Goal: Task Accomplishment & Management: Manage account settings

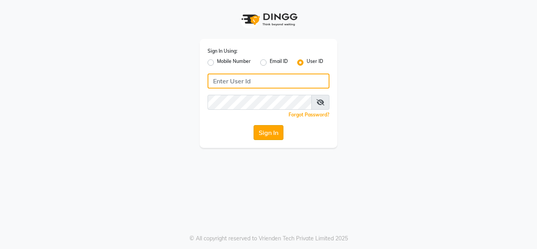
type input "mmbmakemeblush"
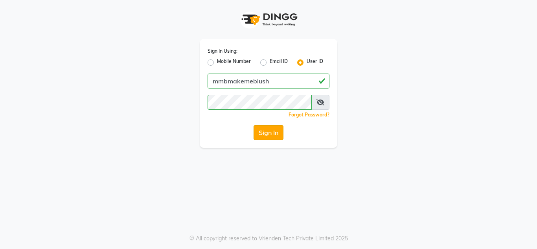
click at [266, 133] on button "Sign In" at bounding box center [268, 132] width 30 height 15
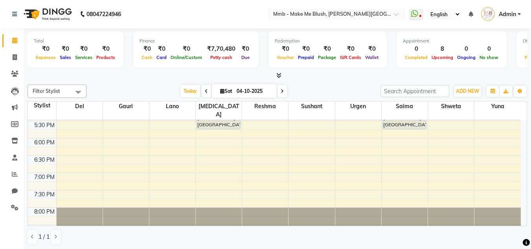
scroll to position [293, 0]
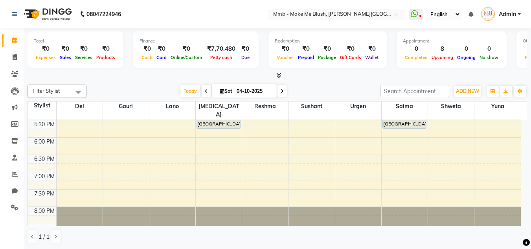
click at [524, 110] on div "Stylist Del Gauri Lano Nikita Reshma Sushant Urgen Saima Shweta Yuna" at bounding box center [277, 110] width 499 height 18
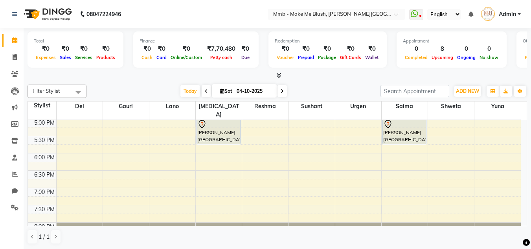
drag, startPoint x: 524, startPoint y: 110, endPoint x: 523, endPoint y: 119, distance: 9.9
click at [523, 119] on table "Stylist Del Gauri Lano Nikita Reshma Sushant Urgen Saima Shweta Yuna 9:00 AM 9:…" at bounding box center [277, 163] width 499 height 125
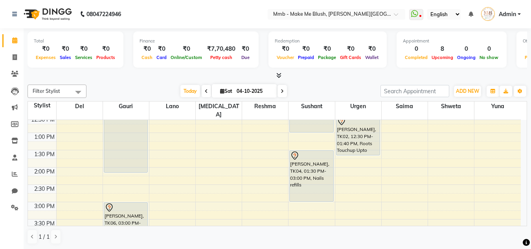
scroll to position [126, 0]
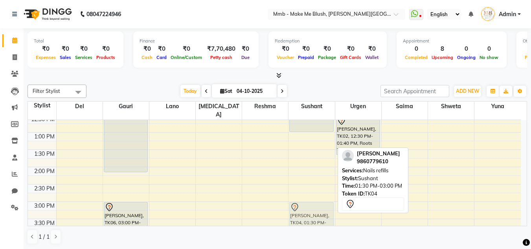
drag, startPoint x: 315, startPoint y: 158, endPoint x: 316, endPoint y: 207, distance: 49.1
click at [316, 207] on div "Rida, TK03, 11:00 AM-01:00 PM, Gel nail extention Shilika Narang, TK04, 01:30 P…" at bounding box center [311, 201] width 46 height 415
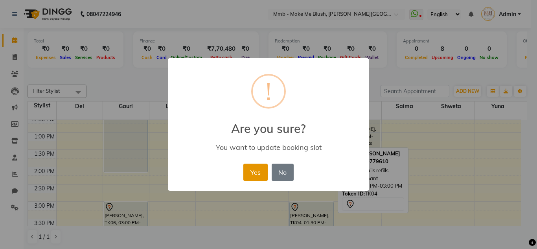
click at [254, 166] on button "Yes" at bounding box center [255, 171] width 24 height 17
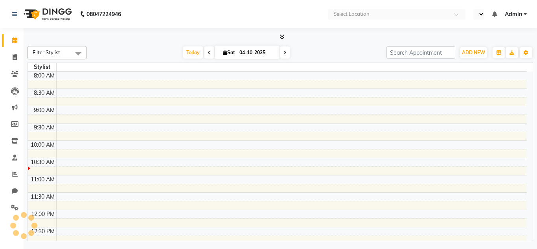
select select "en"
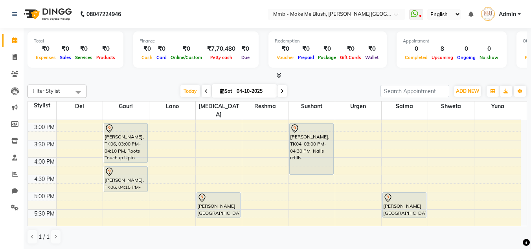
scroll to position [220, 0]
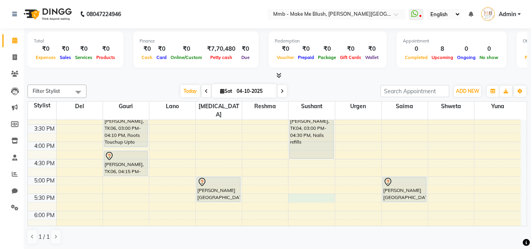
click at [302, 189] on div "9:00 AM 9:30 AM 10:00 AM 10:30 AM 11:00 AM 11:30 AM 12:00 PM 12:30 PM 1:00 PM 1…" at bounding box center [274, 107] width 493 height 415
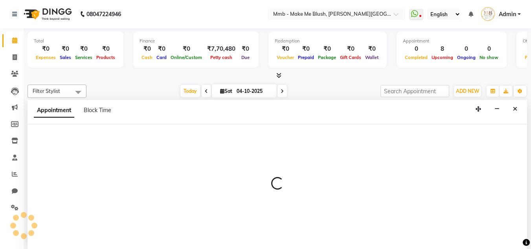
scroll to position [0, 0]
select select "18878"
select select "tentative"
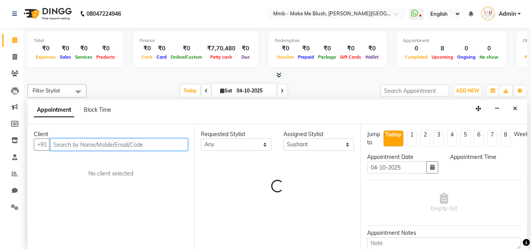
select select "1050"
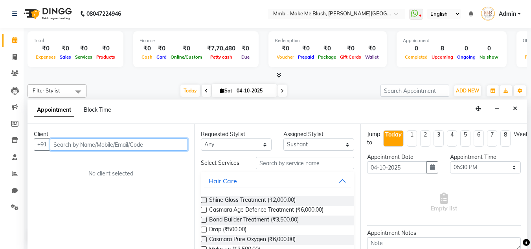
click at [174, 143] on input "text" at bounding box center [119, 144] width 138 height 12
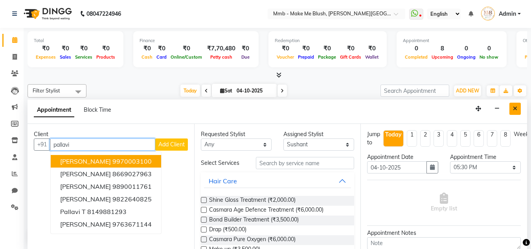
type input "pallavi"
click at [514, 109] on icon "Close" at bounding box center [515, 109] width 4 height 6
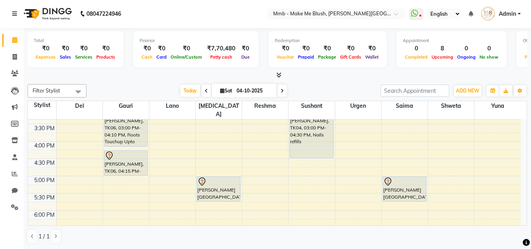
scroll to position [225, 0]
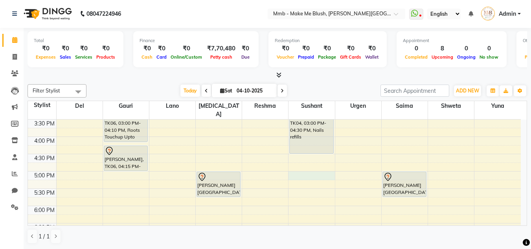
click at [303, 165] on div "9:00 AM 9:30 AM 10:00 AM 10:30 AM 11:00 AM 11:30 AM 12:00 PM 12:30 PM 1:00 PM 1…" at bounding box center [274, 102] width 493 height 415
select select "18878"
select select "tentative"
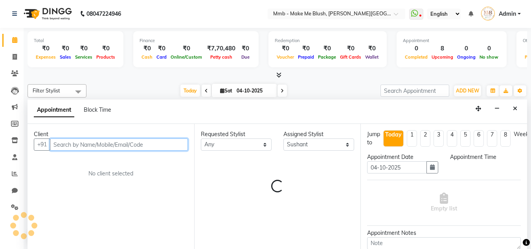
select select "1020"
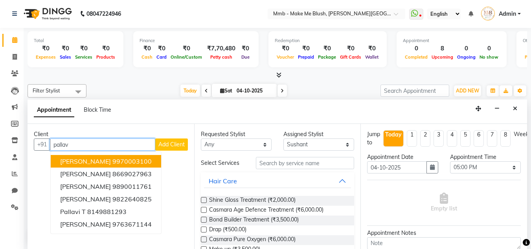
click at [137, 164] on ngb-highlight "9970003100" at bounding box center [131, 161] width 39 height 8
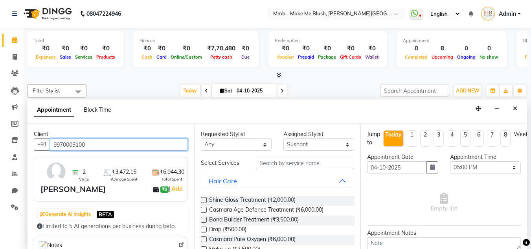
type input "9970003100"
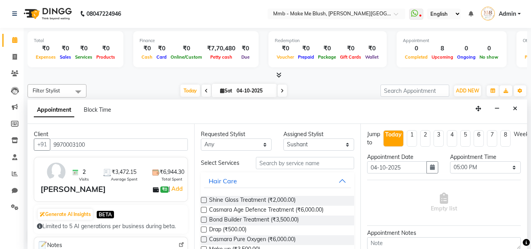
click at [282, 155] on div "Requested Stylist Any Del Gauri Lano Nikita Reshma Saima Shweta Sushant Urgen Y…" at bounding box center [277, 186] width 167 height 125
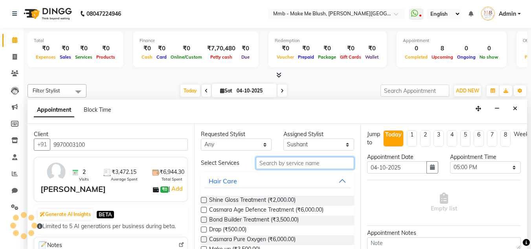
click at [272, 163] on input "text" at bounding box center [305, 163] width 98 height 12
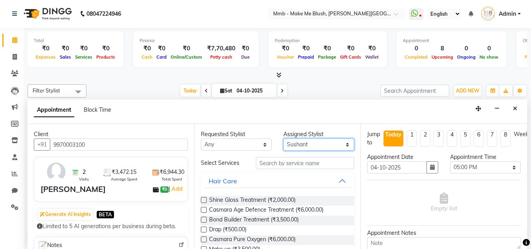
click at [308, 144] on select "Select Del Gauri Lano Nikita Reshma Saima Shweta Sushant Urgen Yuna" at bounding box center [318, 144] width 71 height 12
select select "67875"
click at [283, 138] on select "Select Del Gauri Lano Nikita Reshma Saima Shweta Sushant Urgen Yuna" at bounding box center [318, 144] width 71 height 12
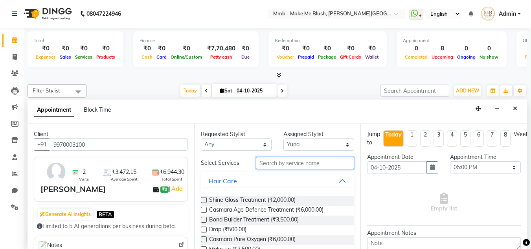
click at [293, 165] on input "text" at bounding box center [305, 163] width 98 height 12
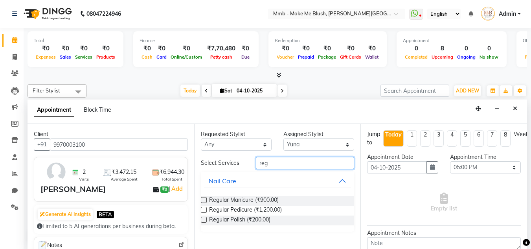
click at [293, 165] on input "reg" at bounding box center [305, 163] width 98 height 12
type input "reg"
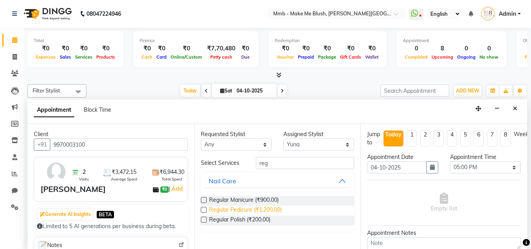
click at [247, 208] on span "Regular Pedicure (₹1,200.00)" at bounding box center [245, 210] width 73 height 10
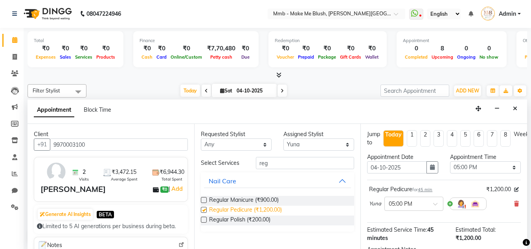
checkbox input "false"
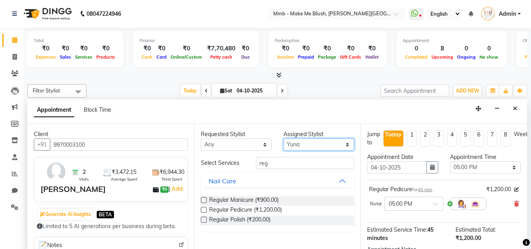
click at [320, 142] on select "Select Del Gauri Lano Nikita Reshma Saima Shweta Sushant Urgen Yuna" at bounding box center [318, 144] width 71 height 12
select select "88496"
click at [283, 138] on select "Select Del Gauri Lano Nikita Reshma Saima Shweta Sushant Urgen Yuna" at bounding box center [318, 144] width 71 height 12
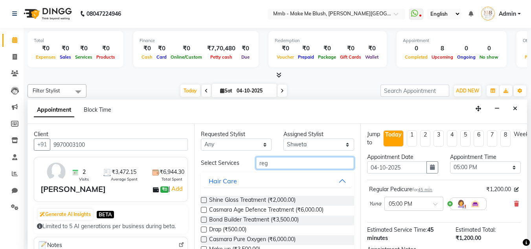
click at [301, 164] on input "reg" at bounding box center [305, 163] width 98 height 12
type input "r"
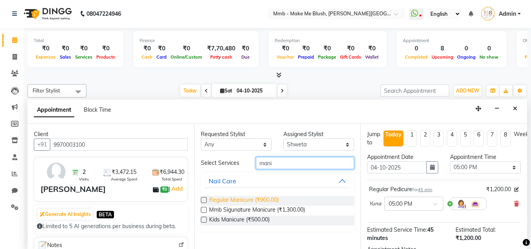
type input "mani"
click at [252, 202] on span "Regular Manicure (₹900.00)" at bounding box center [244, 201] width 70 height 10
checkbox input "false"
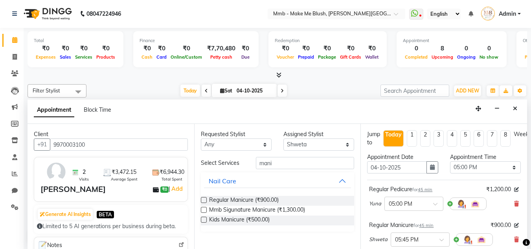
scroll to position [104, 0]
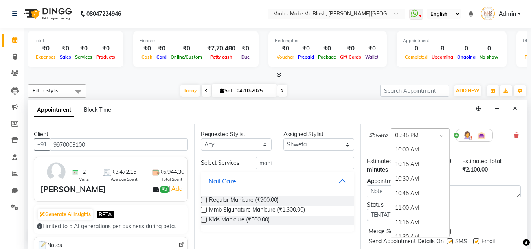
click at [441, 136] on span at bounding box center [444, 138] width 10 height 8
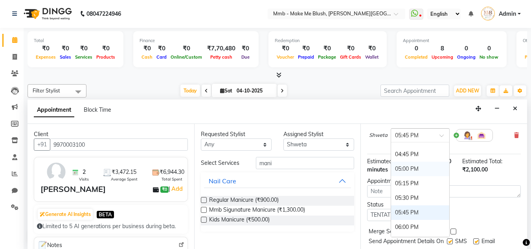
click at [406, 169] on div "05:00 PM" at bounding box center [420, 168] width 58 height 15
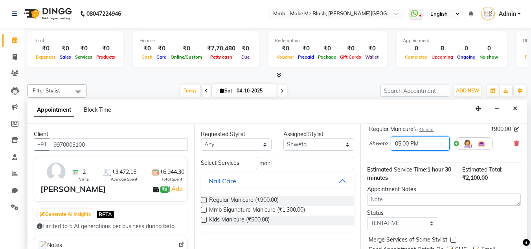
scroll to position [140, 0]
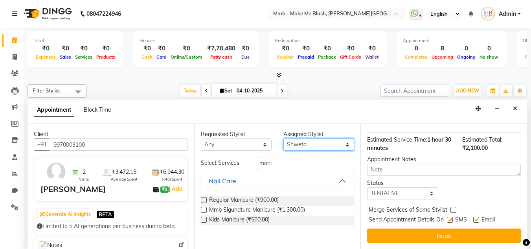
click at [311, 143] on select "Select Del Gauri Lano Nikita Reshma Saima Shweta Sushant Urgen Yuna" at bounding box center [318, 144] width 71 height 12
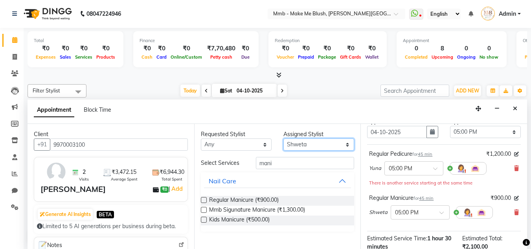
scroll to position [30, 0]
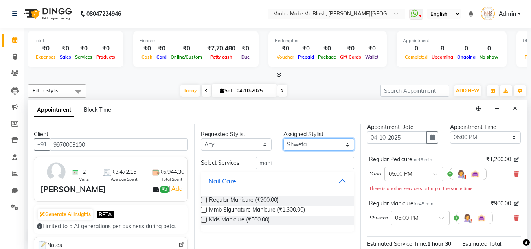
click at [311, 143] on select "Select Del Gauri Lano Nikita Reshma Saima Shweta Sushant Urgen Yuna" at bounding box center [318, 144] width 71 height 12
select select "18873"
click at [283, 138] on select "Select Del Gauri Lano Nikita Reshma Saima Shweta Sushant Urgen Yuna" at bounding box center [318, 144] width 71 height 12
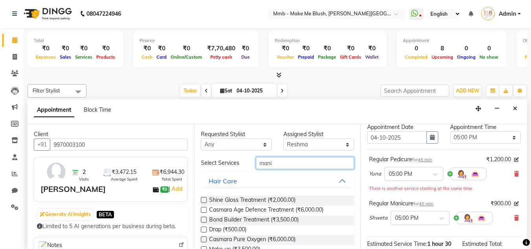
click at [281, 163] on input "mani" at bounding box center [305, 163] width 98 height 12
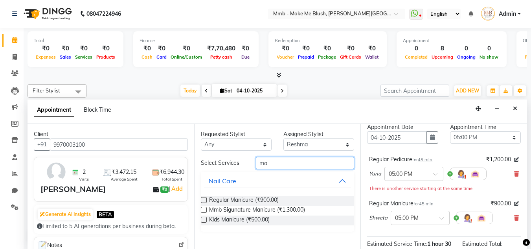
type input "m"
type input "reg"
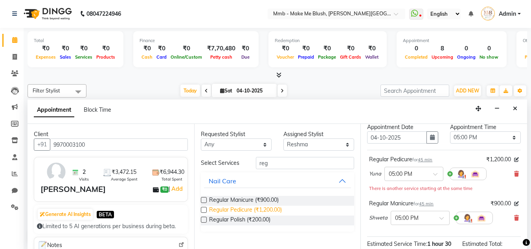
click at [248, 211] on span "Regular Pedicure (₹1,200.00)" at bounding box center [245, 210] width 73 height 10
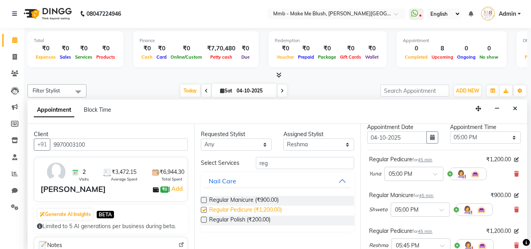
checkbox input "false"
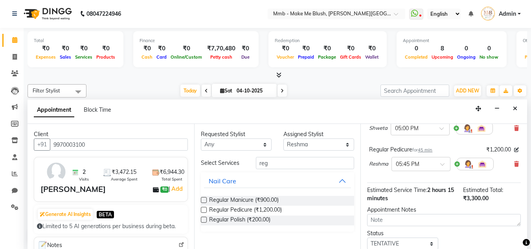
scroll to position [134, 0]
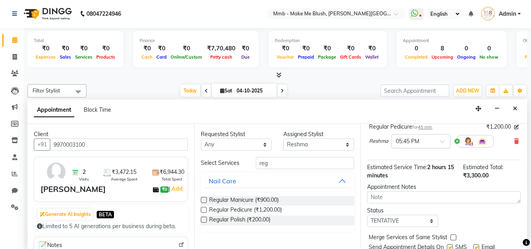
click at [446, 141] on span at bounding box center [445, 143] width 10 height 8
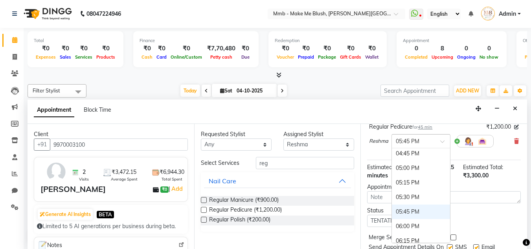
scroll to position [388, 0]
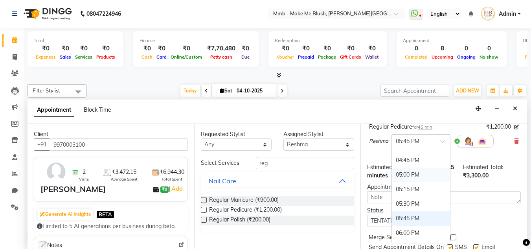
click at [409, 175] on div "05:00 PM" at bounding box center [421, 174] width 58 height 15
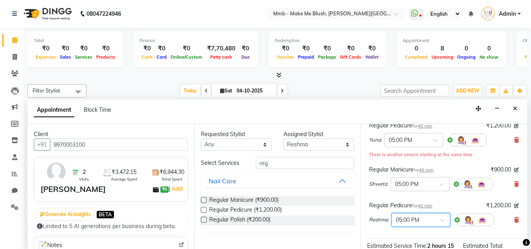
scroll to position [168, 0]
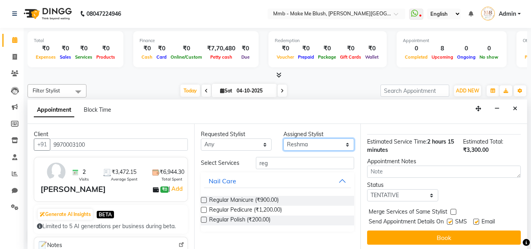
click at [313, 143] on select "Select Del Gauri Lano Nikita Reshma Saima Shweta Sushant Urgen Yuna" at bounding box center [318, 144] width 71 height 12
select select "18878"
click at [283, 138] on select "Select Del Gauri Lano Nikita Reshma Saima Shweta Sushant Urgen Yuna" at bounding box center [318, 144] width 71 height 12
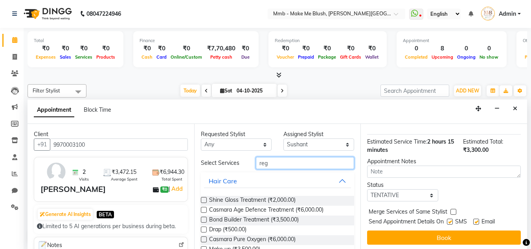
click at [272, 162] on input "reg" at bounding box center [305, 163] width 98 height 12
type input "r"
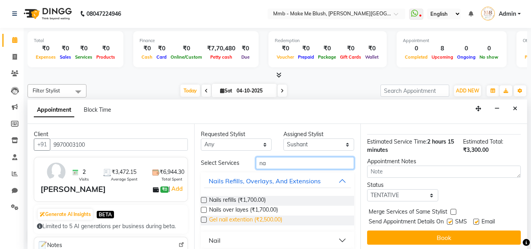
type input "na"
click at [237, 224] on span "Gel nail extention (₹2,500.00)" at bounding box center [245, 220] width 73 height 10
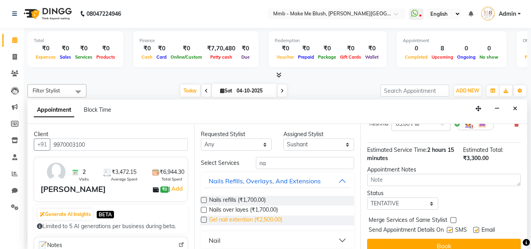
checkbox input "false"
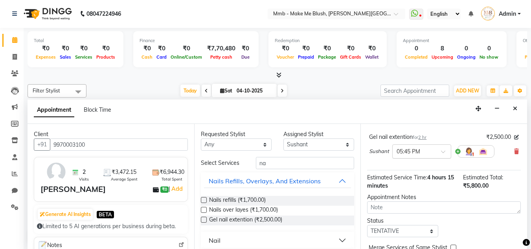
click at [447, 152] on span at bounding box center [446, 154] width 10 height 8
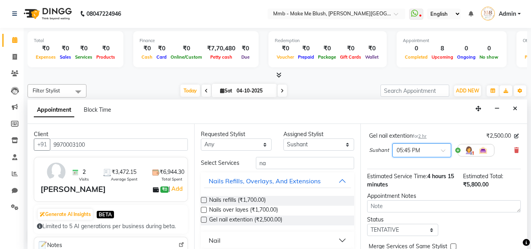
scroll to position [156, 0]
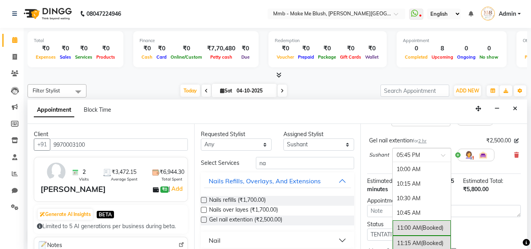
click at [441, 154] on span at bounding box center [446, 157] width 10 height 8
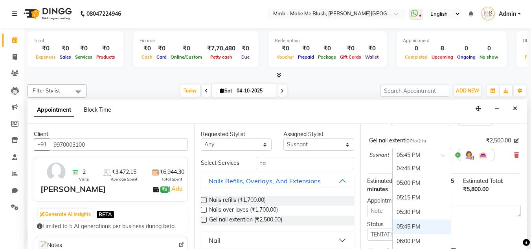
scroll to position [399, 0]
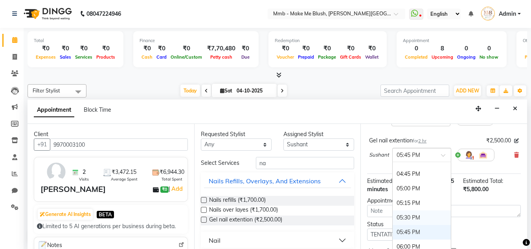
click at [403, 213] on div "05:30 PM" at bounding box center [421, 217] width 58 height 15
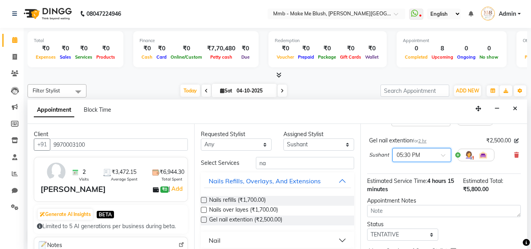
scroll to position [202, 0]
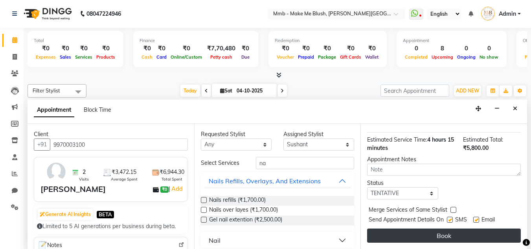
click at [464, 228] on button "Book" at bounding box center [444, 235] width 154 height 14
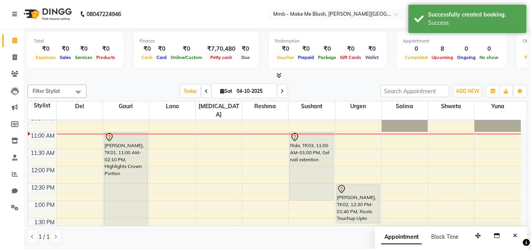
scroll to position [63, 0]
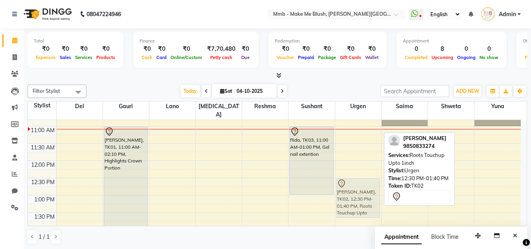
drag, startPoint x: 365, startPoint y: 201, endPoint x: 348, endPoint y: 200, distance: 16.5
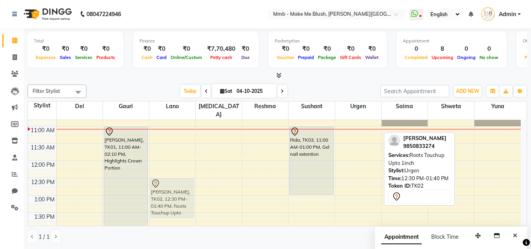
drag, startPoint x: 349, startPoint y: 196, endPoint x: 147, endPoint y: 194, distance: 202.7
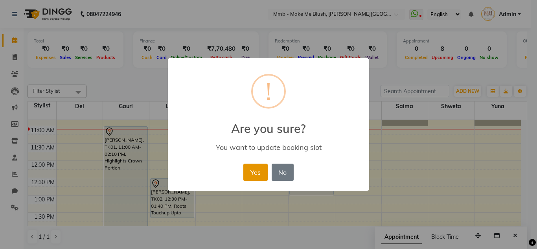
click at [250, 172] on button "Yes" at bounding box center [255, 171] width 24 height 17
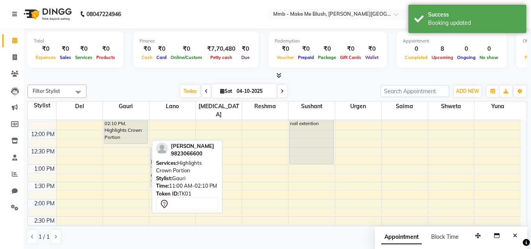
scroll to position [94, 0]
drag, startPoint x: 130, startPoint y: 178, endPoint x: 127, endPoint y: 137, distance: 40.5
click at [127, 137] on div "9:00 AM 9:30 AM 10:00 AM 10:30 AM 11:00 AM 11:30 AM 12:00 PM 12:30 PM 1:00 PM 1…" at bounding box center [274, 233] width 493 height 415
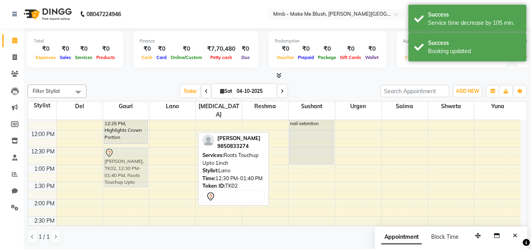
drag, startPoint x: 163, startPoint y: 152, endPoint x: 137, endPoint y: 154, distance: 26.4
click at [137, 154] on tr "Ruupa Khanna, TK01, 11:00 AM-12:25 PM, Highlights Crown Portion Renu Arora, TK0…" at bounding box center [274, 233] width 493 height 415
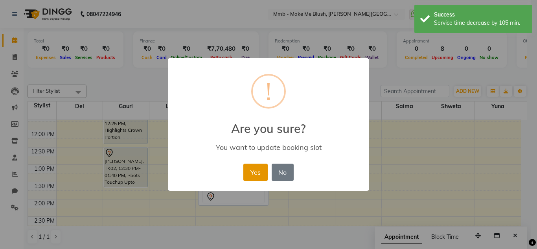
click at [249, 171] on button "Yes" at bounding box center [255, 171] width 24 height 17
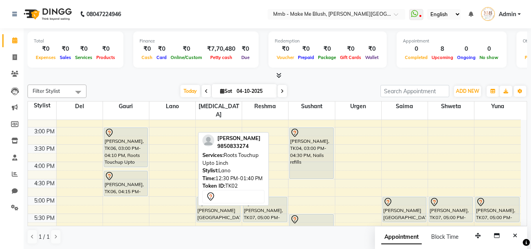
scroll to position [235, 0]
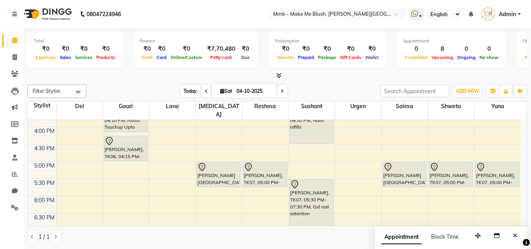
click at [181, 89] on span "Today" at bounding box center [190, 91] width 20 height 12
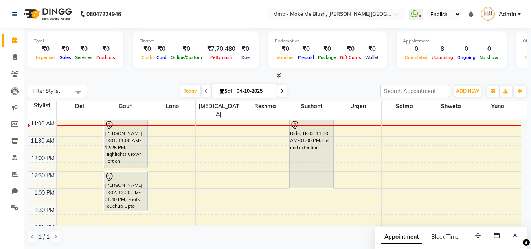
click at [288, 95] on div "Today Sat 04-10-2025" at bounding box center [233, 91] width 286 height 12
click at [285, 94] on span at bounding box center [281, 91] width 9 height 12
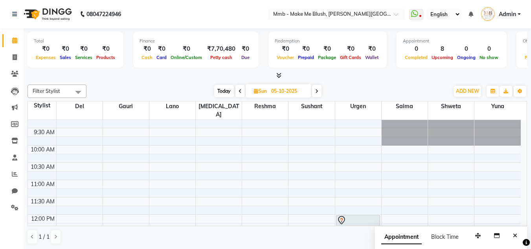
scroll to position [7, 0]
click at [221, 91] on span "Today" at bounding box center [224, 91] width 20 height 12
type input "04-10-2025"
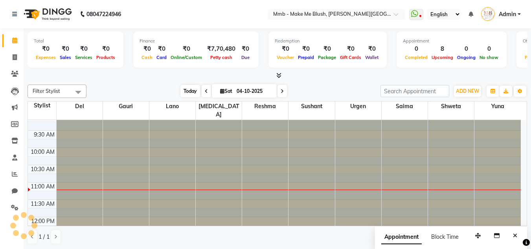
scroll to position [70, 0]
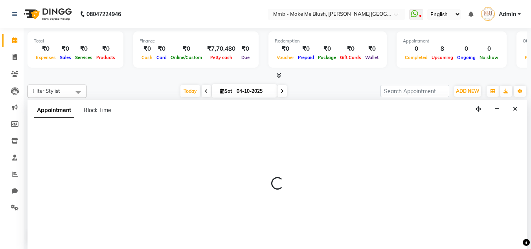
scroll to position [0, 0]
select select "67875"
select select "tentative"
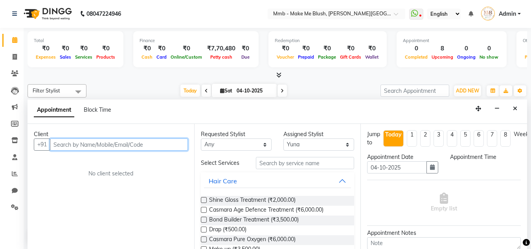
select select "720"
click at [174, 143] on input "text" at bounding box center [119, 144] width 138 height 12
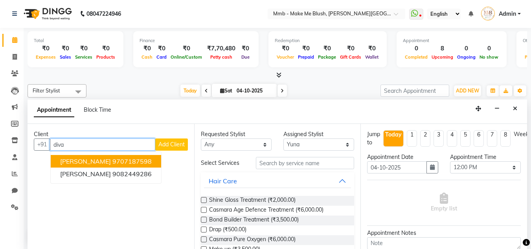
click at [113, 161] on ngb-highlight "9707187598" at bounding box center [131, 161] width 39 height 8
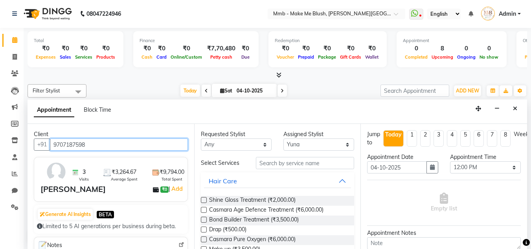
type input "9707187598"
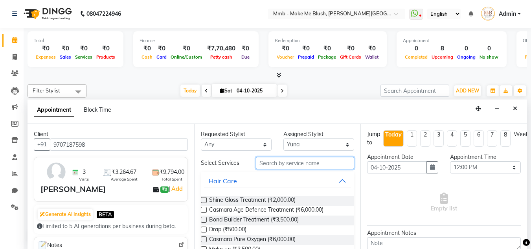
click at [274, 165] on input "text" at bounding box center [305, 163] width 98 height 12
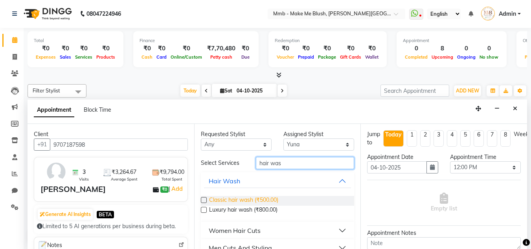
type input "hair was"
click at [215, 199] on span "Classic hair wash (₹500.00)" at bounding box center [243, 201] width 69 height 10
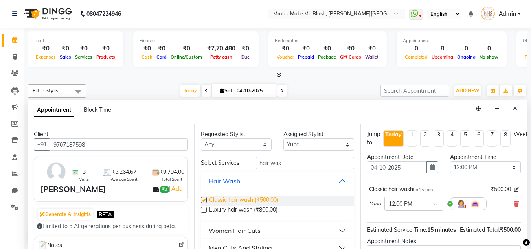
checkbox input "false"
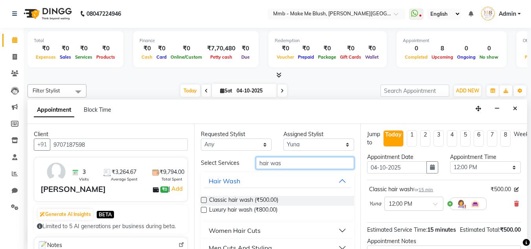
click at [289, 161] on input "hair was" at bounding box center [305, 163] width 98 height 12
type input "h"
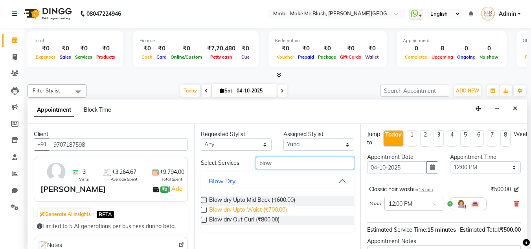
type input "blow"
click at [246, 209] on span "Blow dry Upto Waist (₹700.00)" at bounding box center [248, 210] width 78 height 10
checkbox input "false"
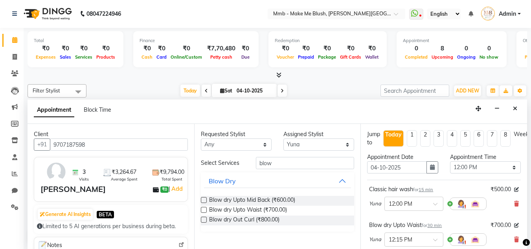
click at [527, 217] on div "Total ₹0 Expenses ₹0 Sales ₹0 Services ₹0 Products Finance ₹0 Cash ₹0 Card ₹0 O…" at bounding box center [277, 138] width 507 height 221
click at [526, 217] on div "Total ₹0 Expenses ₹0 Sales ₹0 Services ₹0 Products Finance ₹0 Cash ₹0 Card ₹0 O…" at bounding box center [277, 138] width 507 height 221
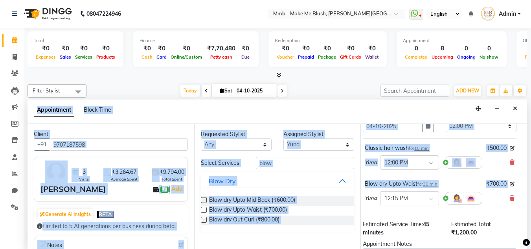
scroll to position [0, 11]
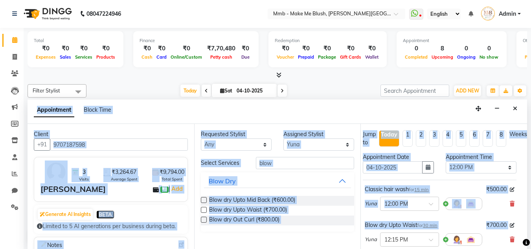
click at [512, 185] on div "Jump to Today 1 2 3 4 5 6 7 8 Weeks Appointment Date 04-10-2025 Appointment Tim…" at bounding box center [443, 186] width 167 height 125
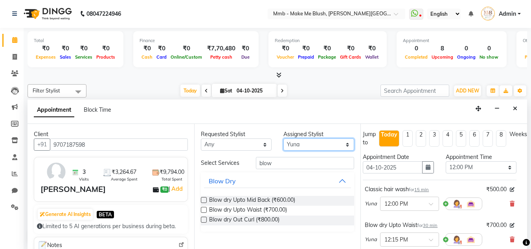
click at [298, 147] on select "Select Del [PERSON_NAME][MEDICAL_DATA] Reshma [PERSON_NAME] Shweta Sushant Urge…" at bounding box center [318, 144] width 71 height 12
select select "45263"
click at [283, 138] on select "Select Del [PERSON_NAME][MEDICAL_DATA] Reshma [PERSON_NAME] Shweta Sushant Urge…" at bounding box center [318, 144] width 71 height 12
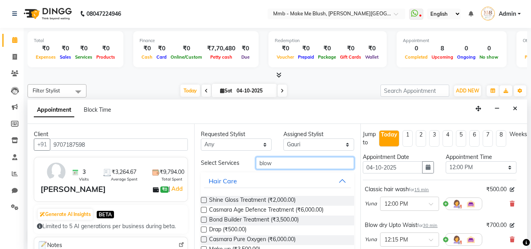
click at [284, 167] on input "blow" at bounding box center [305, 163] width 98 height 12
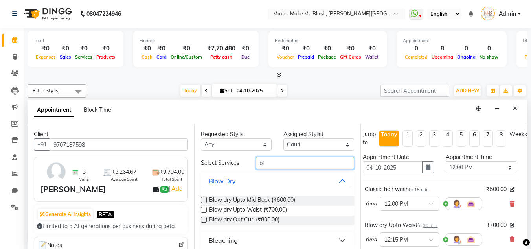
type input "b"
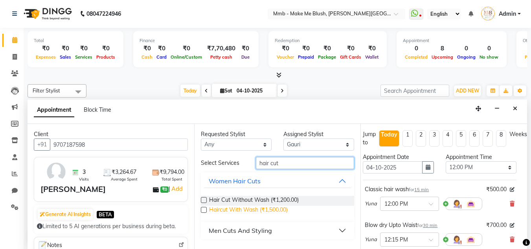
type input "hair cut"
click at [262, 212] on span "Haircut With Wash (₹1,500.00)" at bounding box center [248, 210] width 79 height 10
checkbox input "false"
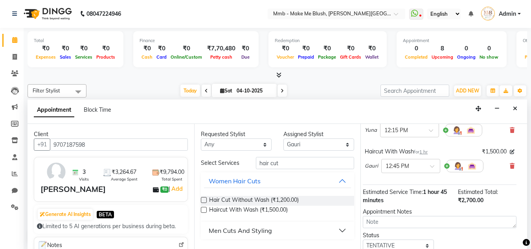
scroll to position [105, 11]
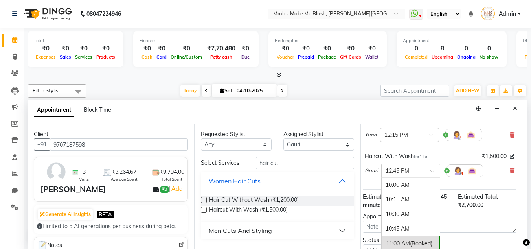
click at [430, 173] on span at bounding box center [435, 173] width 10 height 8
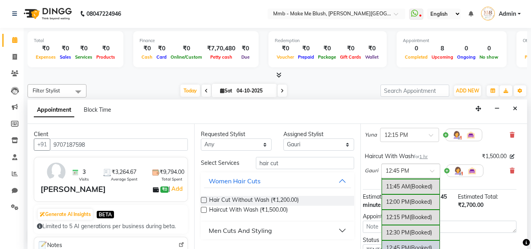
scroll to position [103, 0]
click at [392, 199] on div "12:00 PM (Booked)" at bounding box center [410, 201] width 58 height 15
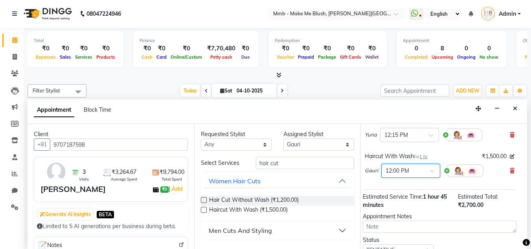
scroll to position [176, 11]
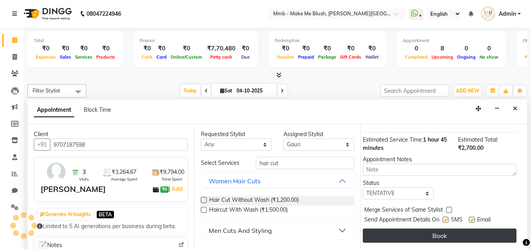
click at [482, 228] on button "Book" at bounding box center [440, 235] width 154 height 14
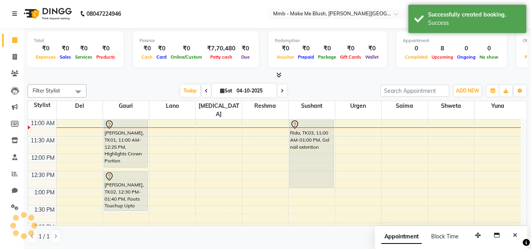
scroll to position [0, 0]
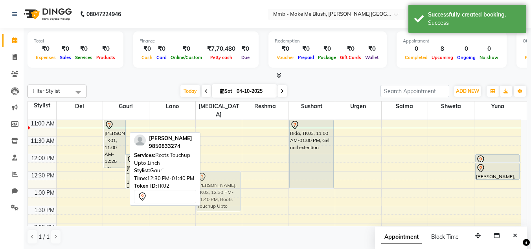
drag, startPoint x: 116, startPoint y: 175, endPoint x: 205, endPoint y: 176, distance: 89.2
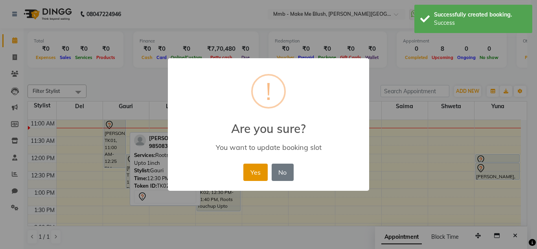
click at [262, 170] on button "Yes" at bounding box center [255, 171] width 24 height 17
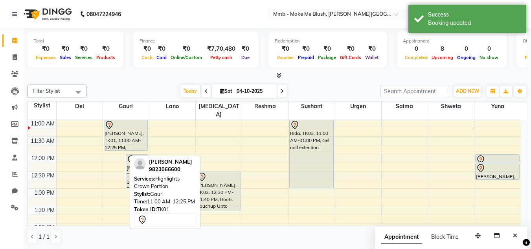
drag, startPoint x: 118, startPoint y: 160, endPoint x: 127, endPoint y: 145, distance: 17.6
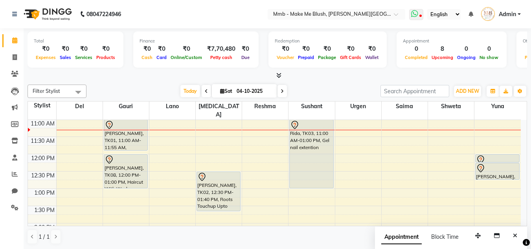
click at [416, 15] on icon at bounding box center [414, 14] width 7 height 8
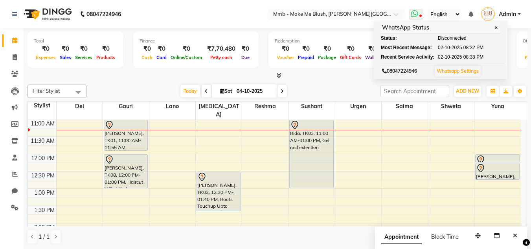
click at [452, 41] on span "Disconnected" at bounding box center [452, 38] width 29 height 7
click at [496, 26] on span "✕" at bounding box center [495, 28] width 7 height 6
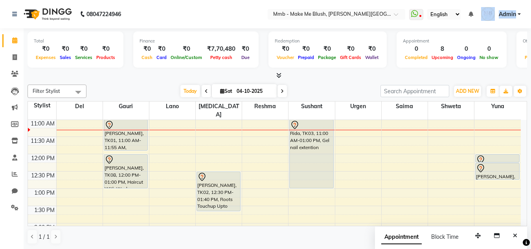
click at [496, 26] on nav "08047224946 Select Location × Mmb - Make Me Blush, Salunke Vihar Road WhatsApp …" at bounding box center [265, 14] width 531 height 28
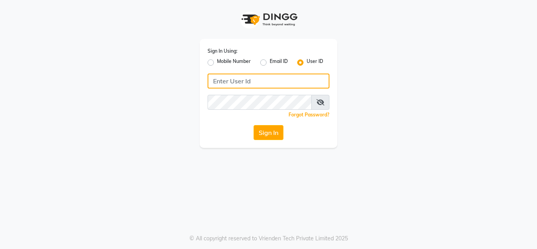
type input "mmbmakemeblush"
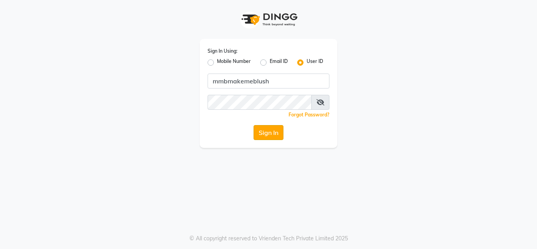
drag, startPoint x: 0, startPoint y: 0, endPoint x: 275, endPoint y: 139, distance: 308.0
click at [275, 139] on button "Sign In" at bounding box center [268, 132] width 30 height 15
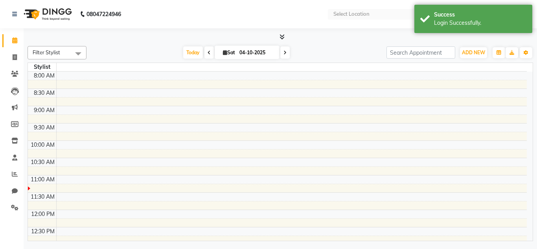
select select "en"
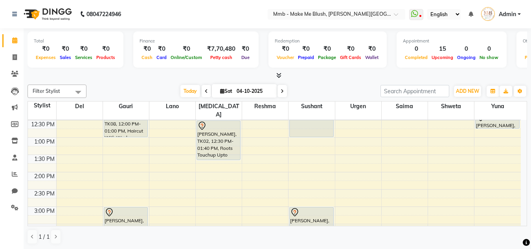
scroll to position [136, 0]
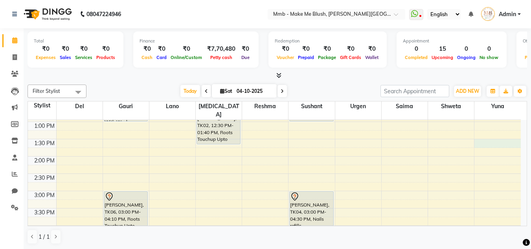
click at [491, 134] on div "9:00 AM 9:30 AM 10:00 AM 10:30 AM 11:00 AM 11:30 AM 12:00 PM 12:30 PM 1:00 PM 1…" at bounding box center [274, 190] width 493 height 415
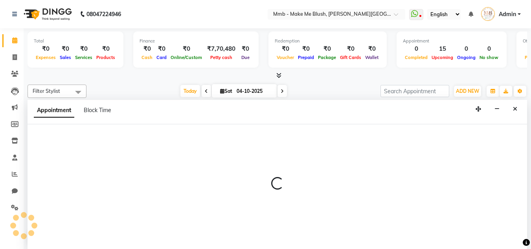
scroll to position [0, 0]
select select "67875"
select select "tentative"
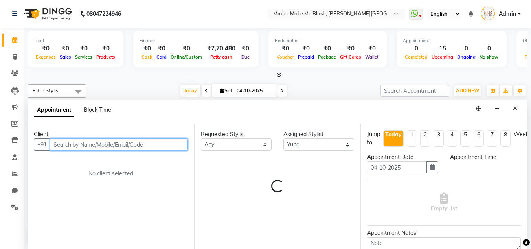
select select "810"
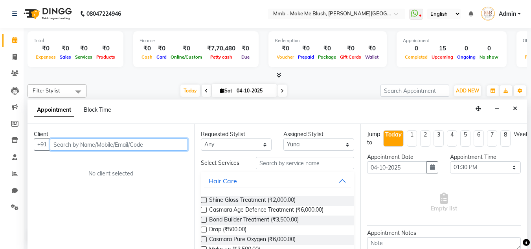
click at [174, 145] on input "text" at bounding box center [119, 144] width 138 height 12
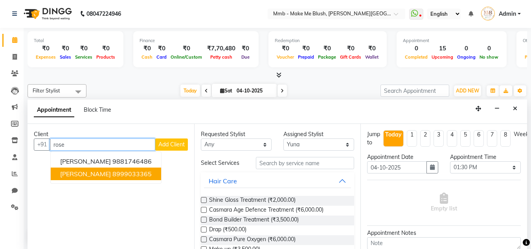
click at [118, 181] on ngb-typeahead-window "Rosemary Fernandes 9881746486 Roseberth Furtado 8999033365" at bounding box center [105, 167] width 111 height 32
click at [120, 174] on ngb-highlight "8999033365" at bounding box center [131, 174] width 39 height 8
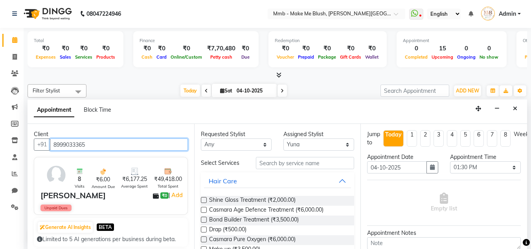
type input "8999033365"
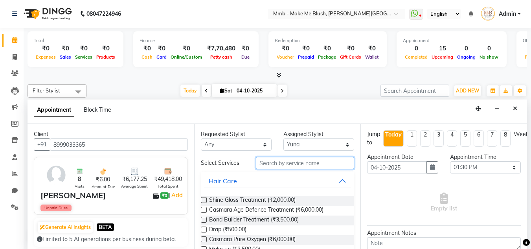
click at [266, 161] on input "text" at bounding box center [305, 163] width 98 height 12
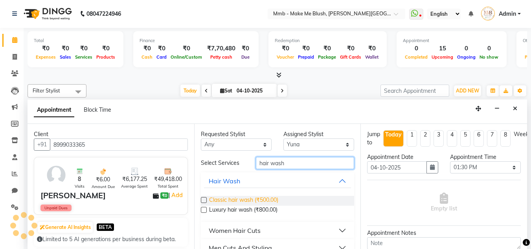
type input "hair wash"
click at [254, 200] on span "Classic hair wash (₹500.00)" at bounding box center [243, 201] width 69 height 10
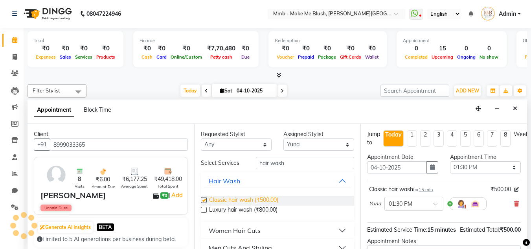
checkbox input "false"
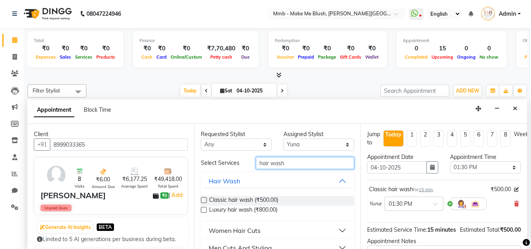
click at [289, 161] on input "hair wash" at bounding box center [305, 163] width 98 height 12
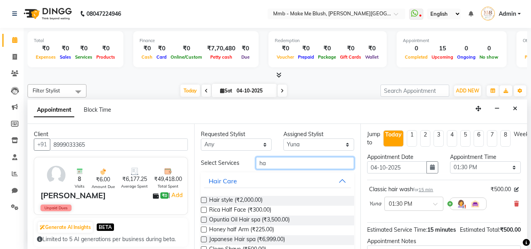
type input "h"
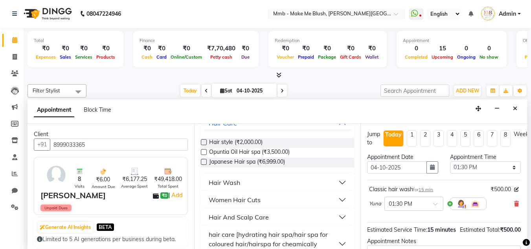
scroll to position [73, 0]
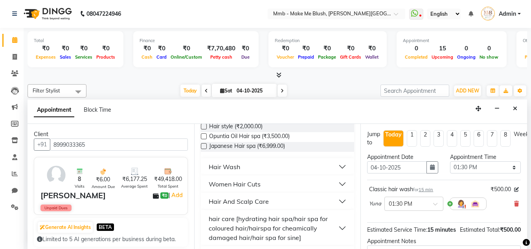
click at [338, 169] on button "Hair Wash" at bounding box center [277, 167] width 147 height 14
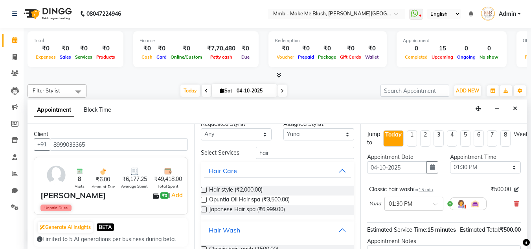
scroll to position [0, 0]
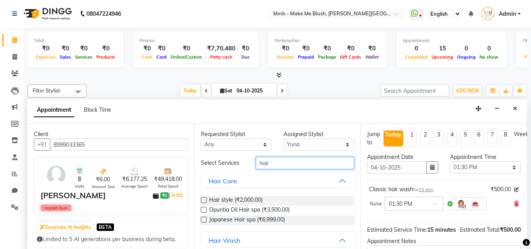
click at [273, 161] on input "hair" at bounding box center [305, 163] width 98 height 12
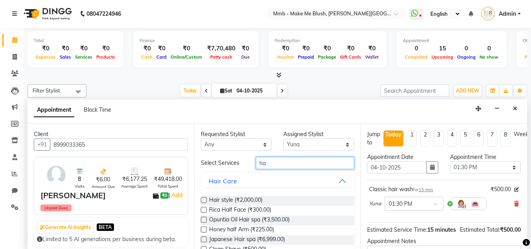
type input "h"
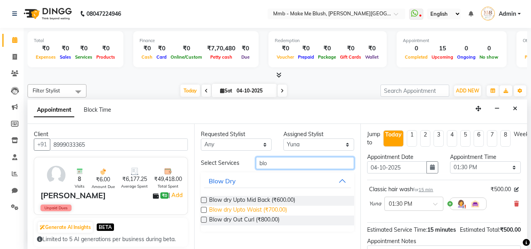
type input "blo"
click at [231, 209] on span "Blow dry Upto Waist (₹700.00)" at bounding box center [248, 210] width 78 height 10
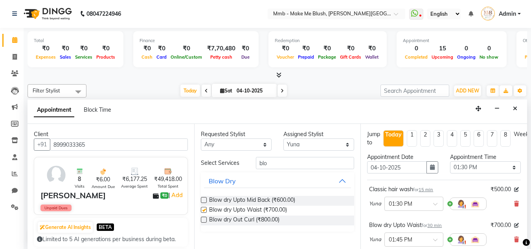
checkbox input "false"
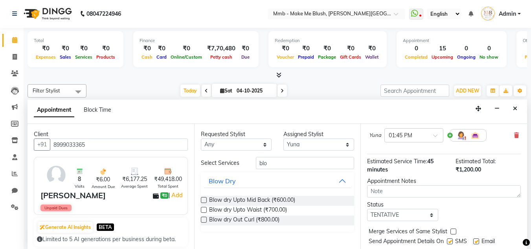
scroll to position [132, 0]
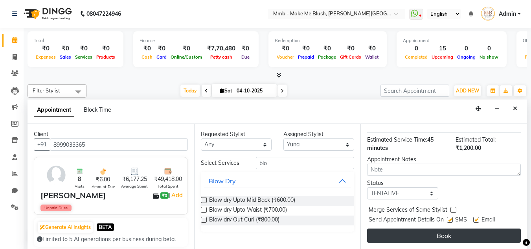
click at [471, 228] on button "Book" at bounding box center [444, 235] width 154 height 14
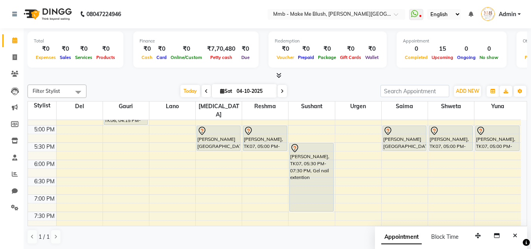
scroll to position [273, 0]
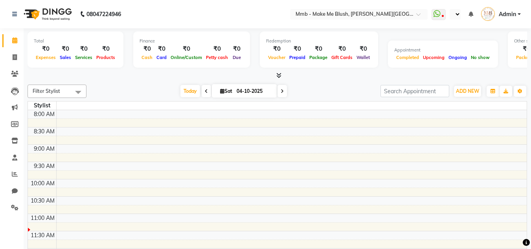
select select "en"
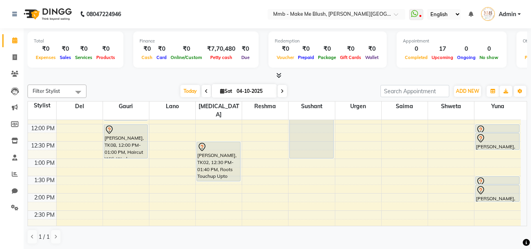
scroll to position [105, 0]
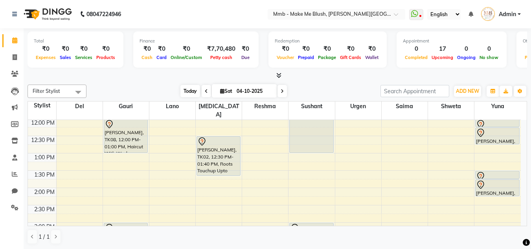
click at [189, 95] on span "Today" at bounding box center [190, 91] width 20 height 12
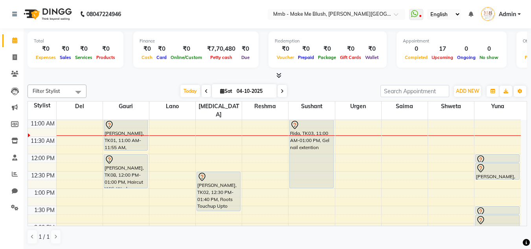
click at [218, 90] on span "Sat" at bounding box center [226, 91] width 16 height 6
select select "10"
select select "2025"
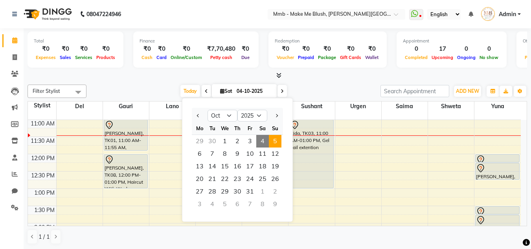
click at [276, 142] on span "5" at bounding box center [275, 141] width 13 height 13
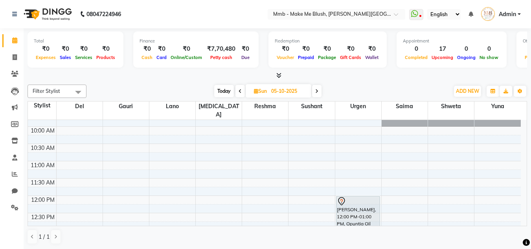
scroll to position [17, 0]
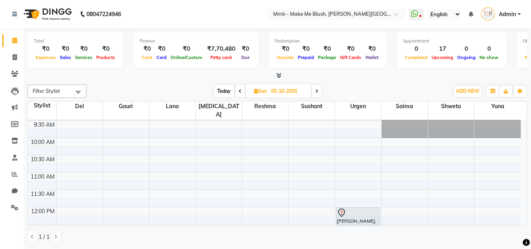
click at [320, 93] on span at bounding box center [316, 91] width 9 height 12
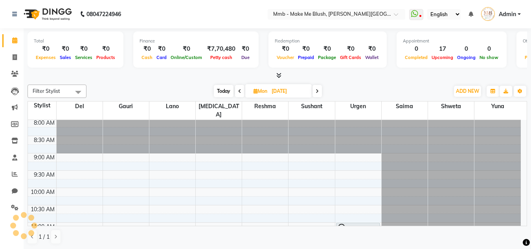
scroll to position [0, 0]
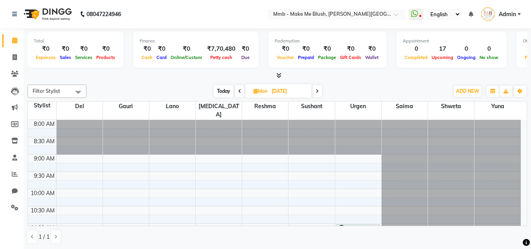
click at [241, 89] on span at bounding box center [239, 91] width 9 height 12
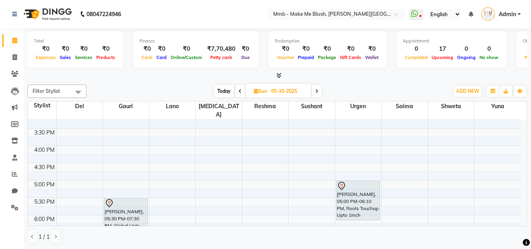
scroll to position [301, 0]
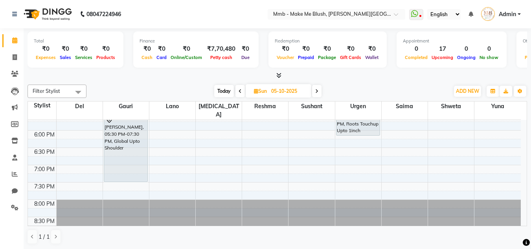
click at [220, 88] on span "Today" at bounding box center [224, 91] width 20 height 12
type input "04-10-2025"
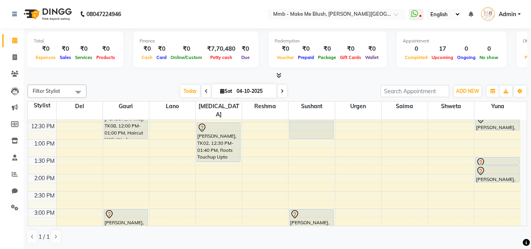
scroll to position [126, 0]
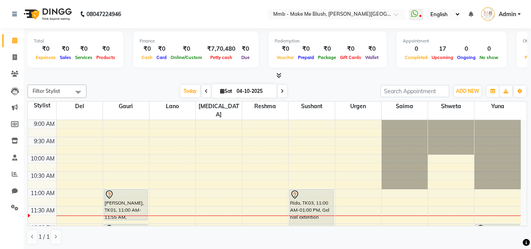
click at [220, 92] on icon at bounding box center [222, 90] width 4 height 5
select select "10"
select select "2025"
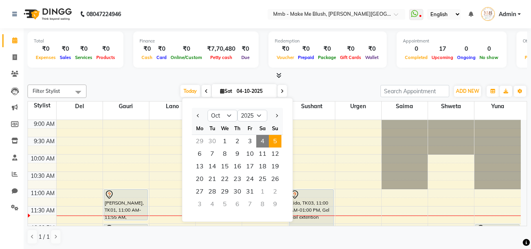
click at [279, 137] on span "5" at bounding box center [275, 141] width 13 height 13
type input "05-10-2025"
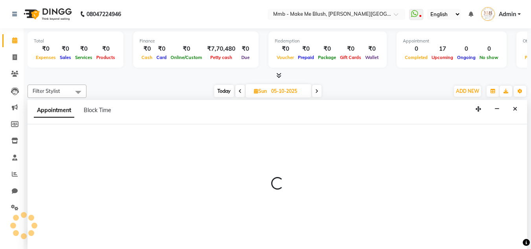
scroll to position [0, 0]
select select "18877"
select select "tentative"
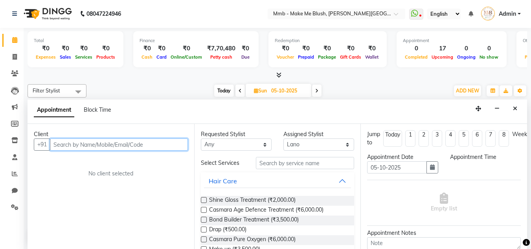
select select "720"
click at [169, 149] on input "text" at bounding box center [119, 144] width 138 height 12
click at [158, 149] on input "text" at bounding box center [119, 144] width 138 height 12
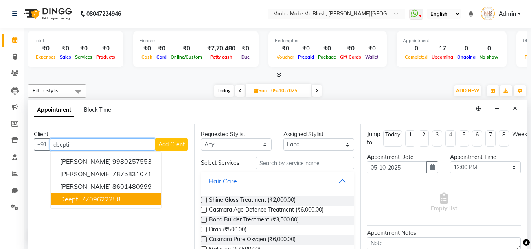
click at [158, 197] on button "[PERSON_NAME] 7709622258" at bounding box center [106, 199] width 110 height 13
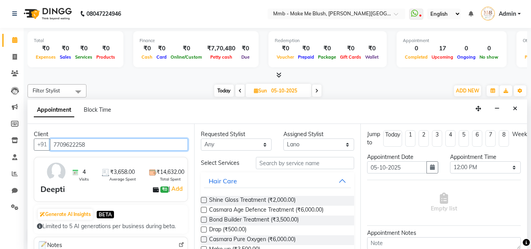
type input "7709622258"
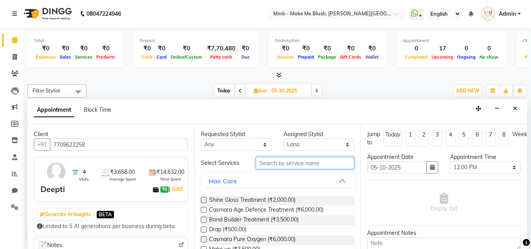
click at [268, 165] on input "text" at bounding box center [305, 163] width 98 height 12
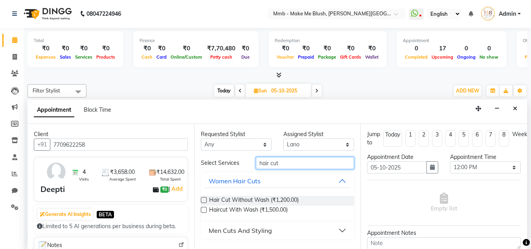
type input "hair cut"
click at [235, 228] on div "Men Cuts And Styling" at bounding box center [240, 230] width 63 height 9
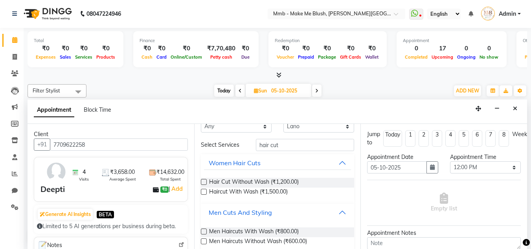
scroll to position [29, 0]
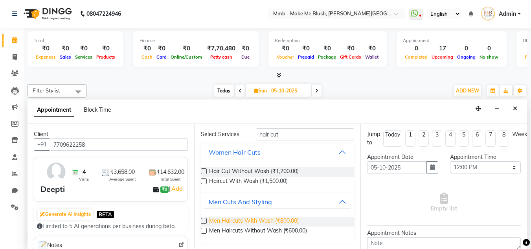
click at [284, 220] on span "Men Haircuts With Wash (₹800.00)" at bounding box center [254, 221] width 90 height 10
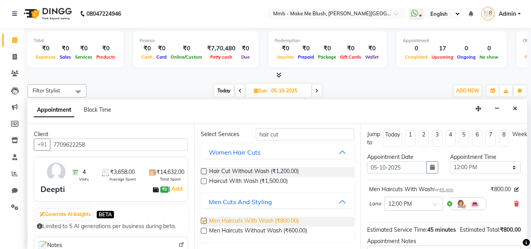
checkbox input "false"
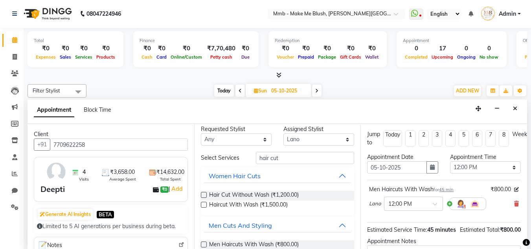
scroll to position [1, 0]
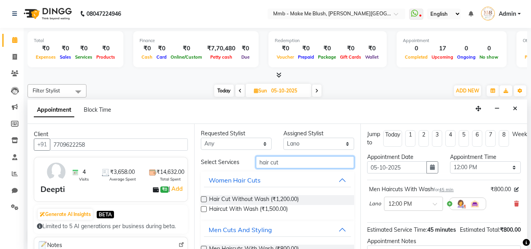
click at [300, 165] on input "hair cut" at bounding box center [305, 162] width 98 height 12
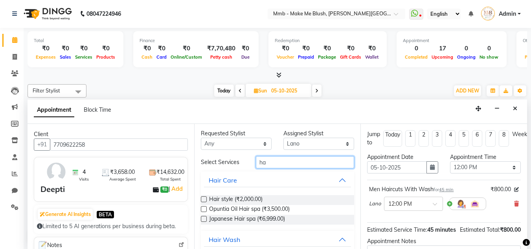
type input "h"
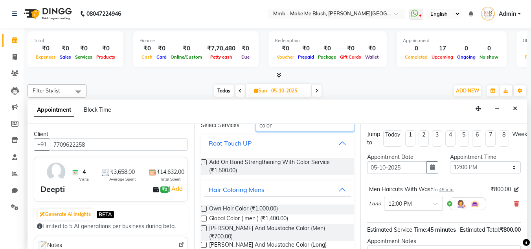
scroll to position [45, 0]
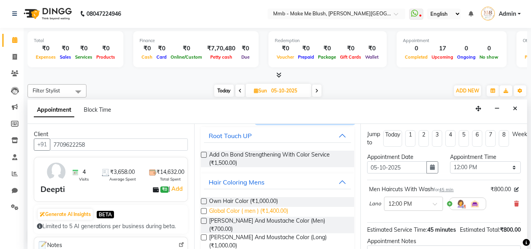
type input "color"
click at [264, 209] on span "Global Color ( men ) (₹1,400.00)" at bounding box center [248, 212] width 79 height 10
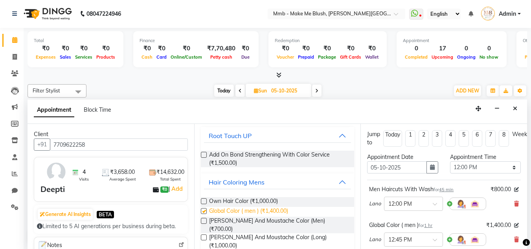
checkbox input "false"
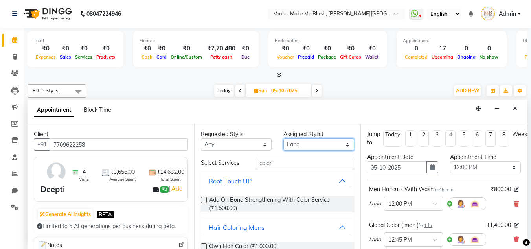
click at [315, 144] on select "Select Del [PERSON_NAME][MEDICAL_DATA] Reshma [PERSON_NAME] Shweta Sushant Urge…" at bounding box center [318, 144] width 71 height 12
select select "67875"
click at [283, 138] on select "Select Del [PERSON_NAME][MEDICAL_DATA] Reshma [PERSON_NAME] Shweta Sushant Urge…" at bounding box center [318, 144] width 71 height 12
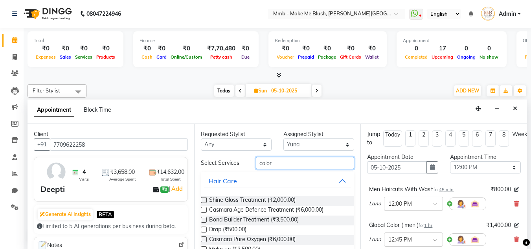
click at [284, 157] on input "color" at bounding box center [305, 163] width 98 height 12
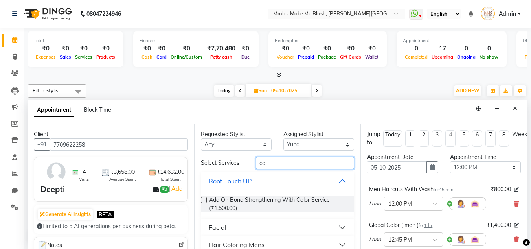
type input "c"
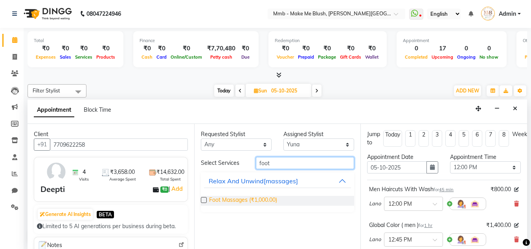
type input "foot"
click at [240, 200] on span "Foot Massages (₹1,000.00)" at bounding box center [243, 201] width 68 height 10
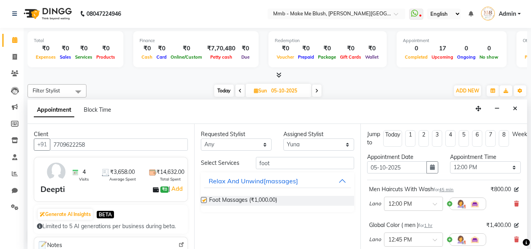
checkbox input "false"
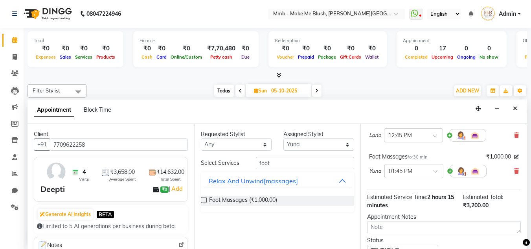
click at [529, 236] on div "Total ₹0 Expenses ₹0 Sales ₹0 Services ₹0 Products Finance ₹0 Cash ₹0 Card ₹0 O…" at bounding box center [277, 138] width 507 height 221
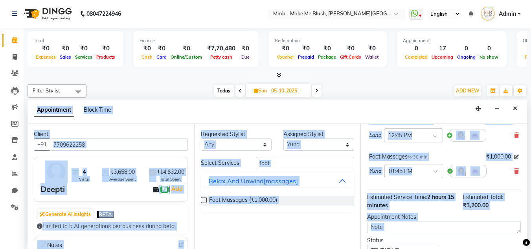
drag, startPoint x: 529, startPoint y: 236, endPoint x: 524, endPoint y: 233, distance: 6.2
click at [524, 233] on div "Total ₹0 Expenses ₹0 Sales ₹0 Services ₹0 Products Finance ₹0 Cash ₹0 Card ₹0 O…" at bounding box center [277, 138] width 507 height 221
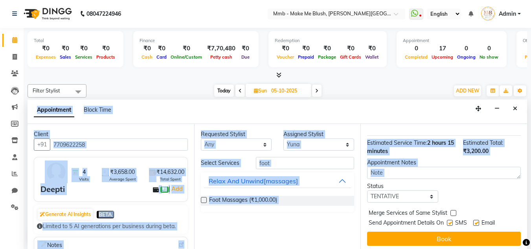
scroll to position [167, 0]
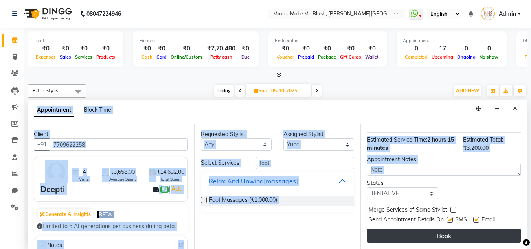
click at [489, 231] on button "Book" at bounding box center [444, 235] width 154 height 14
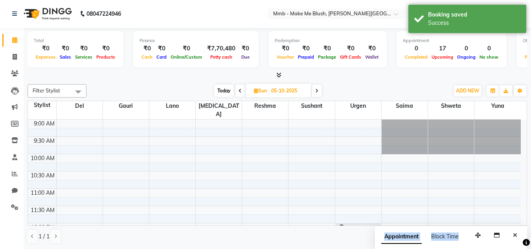
scroll to position [0, 0]
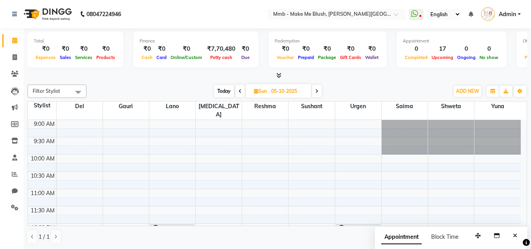
click at [224, 91] on span "Today" at bounding box center [224, 91] width 20 height 12
type input "04-10-2025"
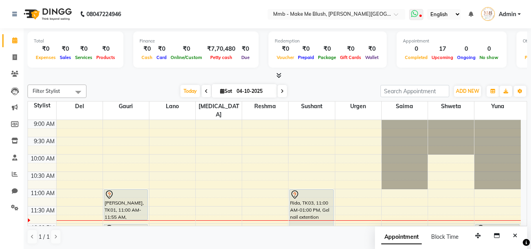
click at [414, 14] on icon at bounding box center [414, 14] width 7 height 8
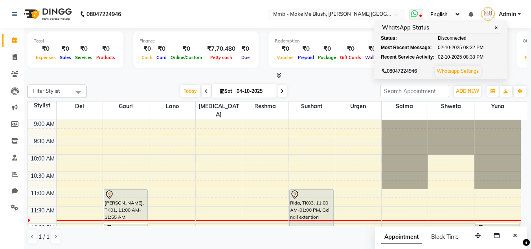
click at [497, 31] on span "✕" at bounding box center [495, 28] width 7 height 6
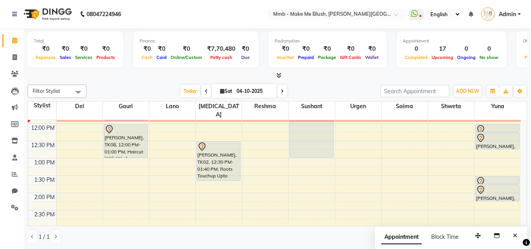
scroll to position [84, 0]
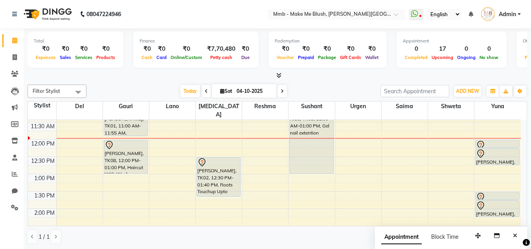
click at [220, 91] on icon at bounding box center [222, 90] width 4 height 5
select select "10"
select select "2025"
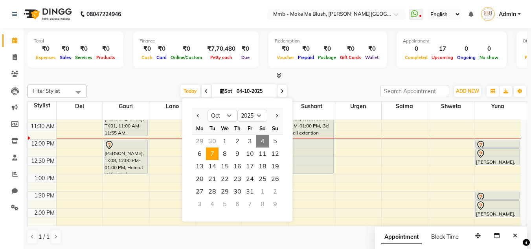
click at [216, 152] on span "7" at bounding box center [212, 153] width 13 height 13
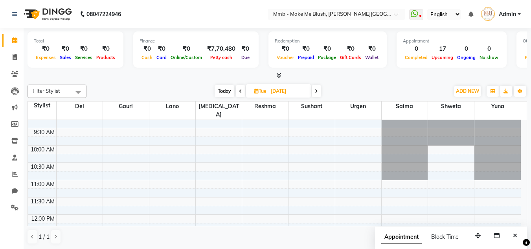
scroll to position [0, 0]
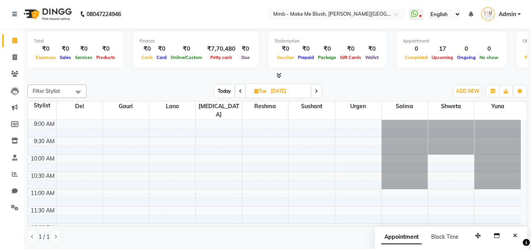
click at [225, 88] on span "Today" at bounding box center [225, 91] width 20 height 12
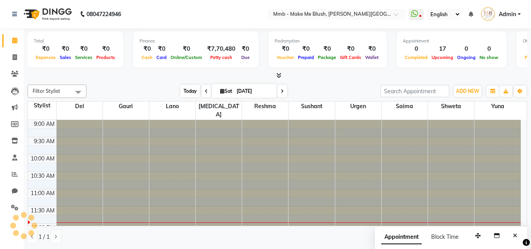
type input "04-10-2025"
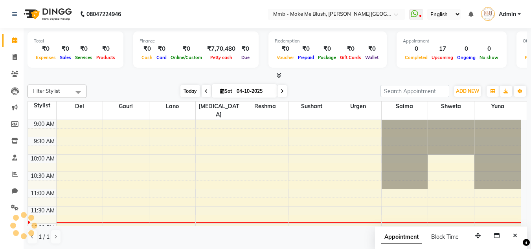
scroll to position [70, 0]
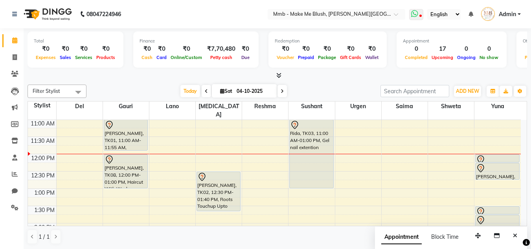
click at [418, 13] on icon at bounding box center [414, 14] width 7 height 8
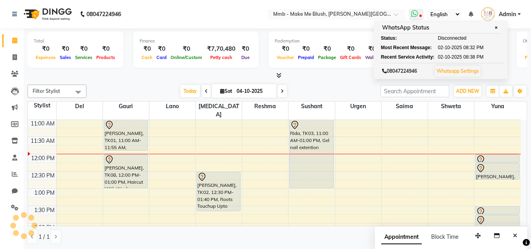
click at [418, 13] on icon at bounding box center [414, 14] width 7 height 8
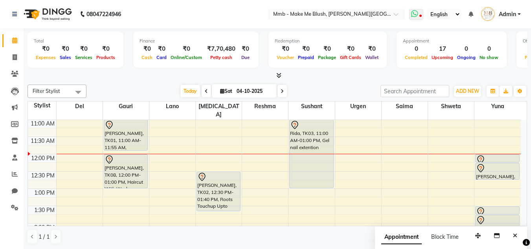
click at [418, 13] on icon at bounding box center [414, 14] width 7 height 8
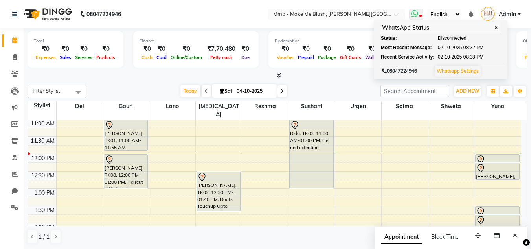
click at [418, 13] on icon at bounding box center [414, 14] width 7 height 8
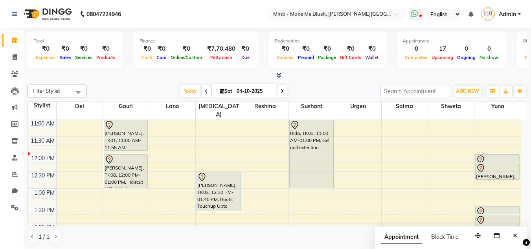
click at [418, 13] on icon at bounding box center [414, 14] width 7 height 8
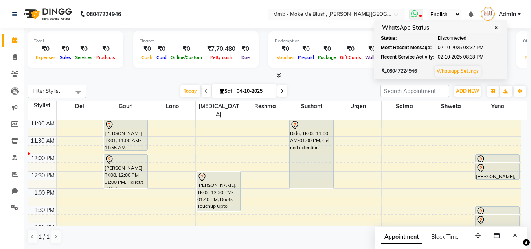
click at [418, 13] on icon at bounding box center [414, 14] width 7 height 8
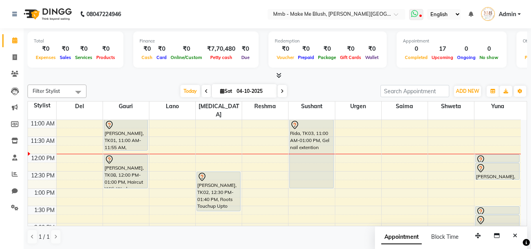
click at [418, 13] on icon at bounding box center [414, 14] width 7 height 8
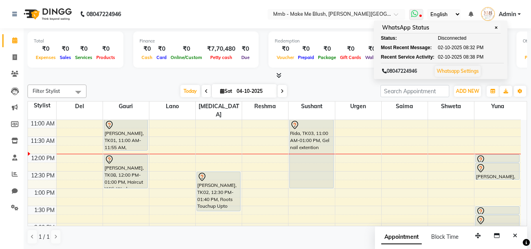
click at [499, 29] on span "✕" at bounding box center [495, 28] width 7 height 6
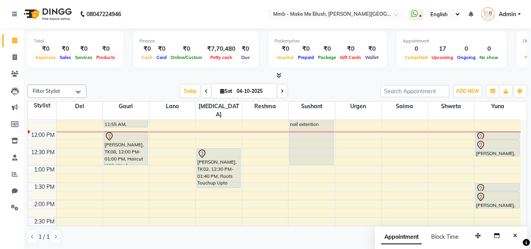
scroll to position [85, 0]
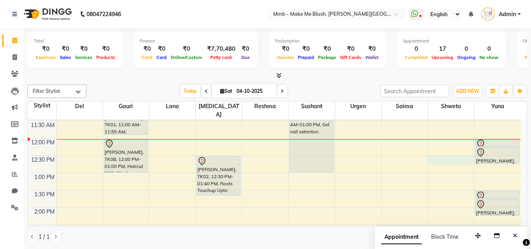
click at [444, 150] on div "9:00 AM 9:30 AM 10:00 AM 10:30 AM 11:00 AM 11:30 AM 12:00 PM 12:30 PM 1:00 PM 1…" at bounding box center [274, 242] width 493 height 415
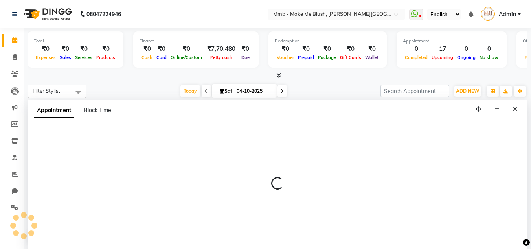
scroll to position [0, 0]
select select "88496"
select select "750"
select select "tentative"
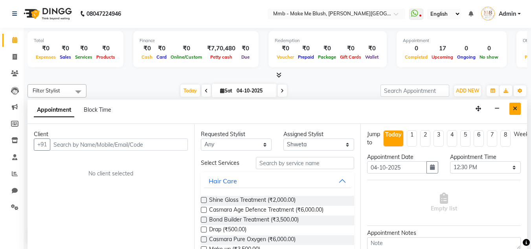
click at [512, 108] on button "Close" at bounding box center [514, 109] width 11 height 12
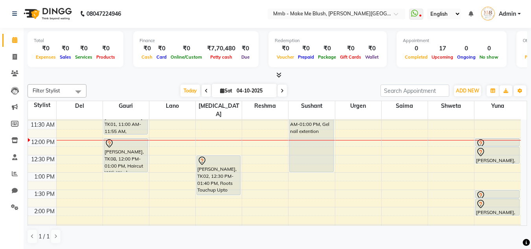
click at [278, 87] on span at bounding box center [281, 90] width 9 height 12
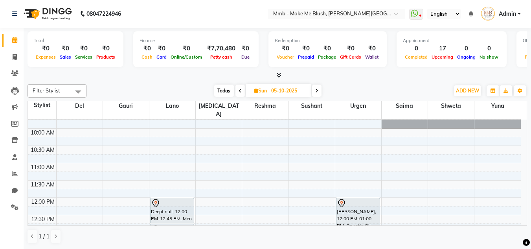
scroll to position [10, 0]
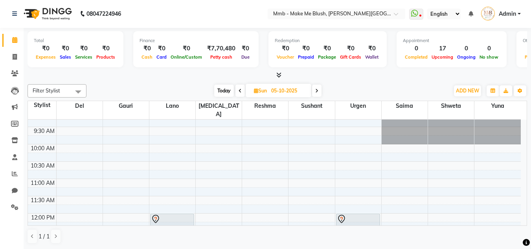
click at [229, 93] on span "Today" at bounding box center [224, 90] width 20 height 12
type input "04-10-2025"
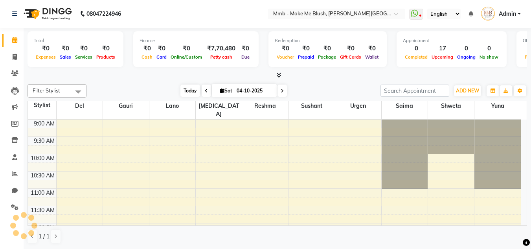
scroll to position [104, 0]
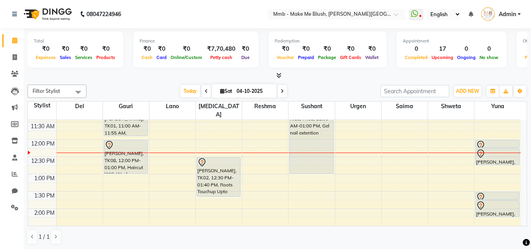
scroll to position [57, 0]
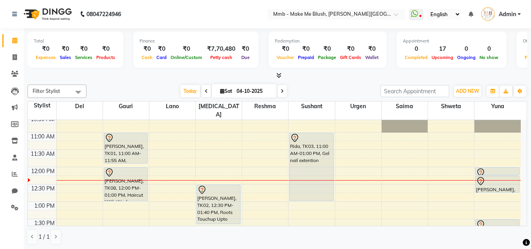
click at [281, 90] on icon at bounding box center [282, 91] width 3 height 5
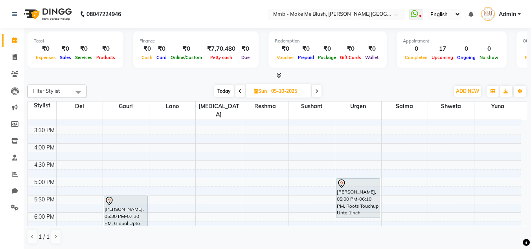
scroll to position [225, 0]
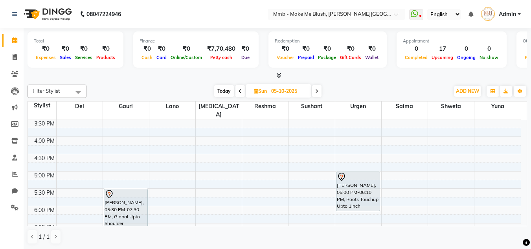
click at [222, 89] on span "Today" at bounding box center [224, 91] width 20 height 12
type input "04-10-2025"
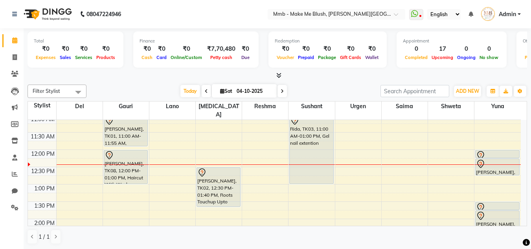
scroll to position [73, 0]
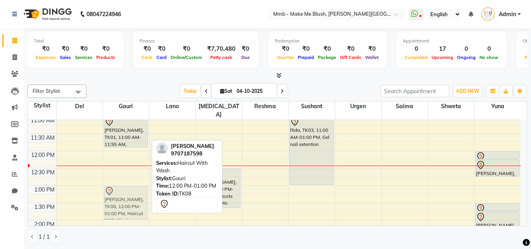
drag, startPoint x: 115, startPoint y: 158, endPoint x: 113, endPoint y: 191, distance: 32.3
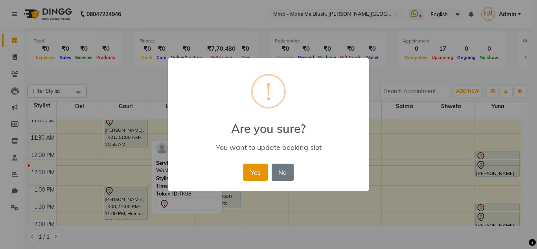
click at [267, 170] on button "Yes" at bounding box center [255, 171] width 24 height 17
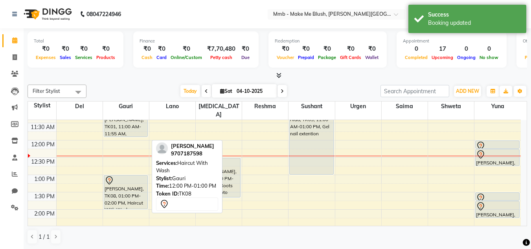
scroll to position [88, 0]
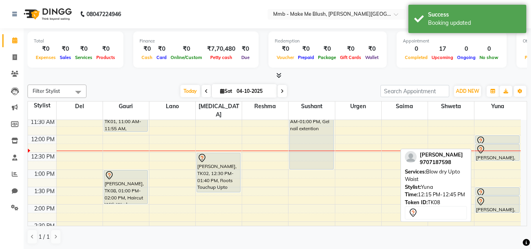
click at [501, 147] on div "[PERSON_NAME], TK08, 12:15 PM-12:45 PM, Blow dry Upto Waist" at bounding box center [497, 152] width 44 height 16
click at [501, 147] on div "Diva Kapoor, TK08, 12:15 PM-12:45 PM, Blow dry Upto Waist" at bounding box center [497, 152] width 44 height 16
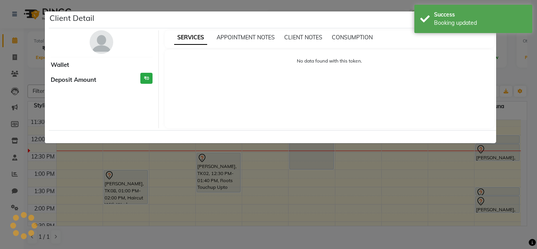
select select "7"
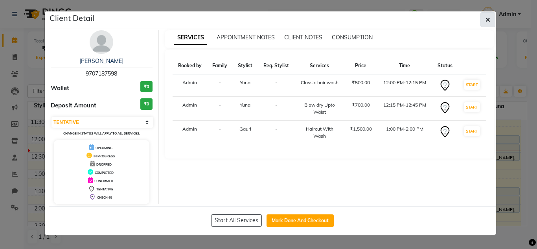
click at [484, 15] on button "button" at bounding box center [487, 19] width 15 height 15
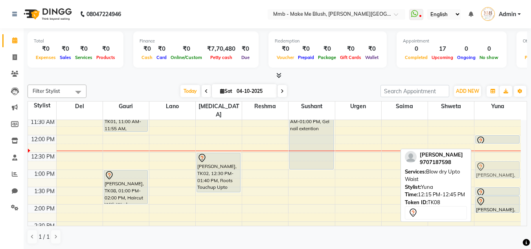
drag, startPoint x: 494, startPoint y: 146, endPoint x: 492, endPoint y: 166, distance: 20.2
click at [492, 166] on div "Diva Kapoor, TK08, 12:00 PM-12:15 PM, Classic hair wash Diva Kapoor, TK08, 12:1…" at bounding box center [497, 238] width 46 height 415
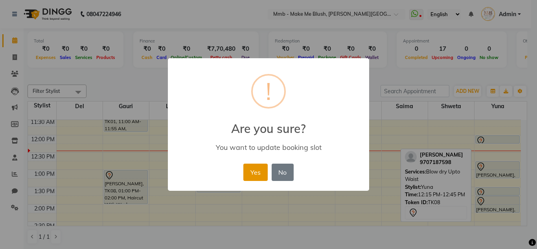
click at [257, 172] on button "Yes" at bounding box center [255, 171] width 24 height 17
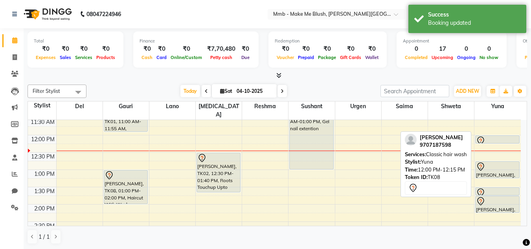
click at [497, 136] on div at bounding box center [497, 140] width 43 height 9
drag, startPoint x: 492, startPoint y: 129, endPoint x: 492, endPoint y: 145, distance: 16.1
click at [492, 145] on div "Diva Kapoor, TK08, 12:00 PM-12:15 PM, Classic hair wash Diva Kapoor, TK08, 12:4…" at bounding box center [497, 238] width 46 height 415
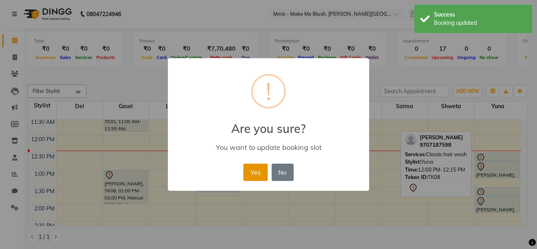
click at [258, 173] on button "Yes" at bounding box center [255, 171] width 24 height 17
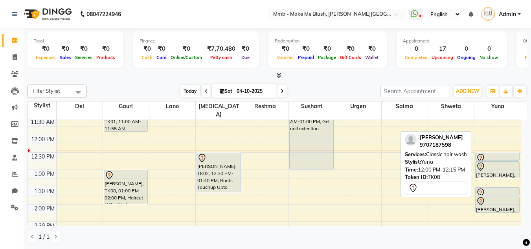
click at [185, 94] on span "Today" at bounding box center [190, 91] width 20 height 12
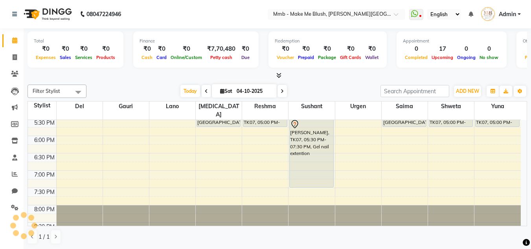
scroll to position [301, 0]
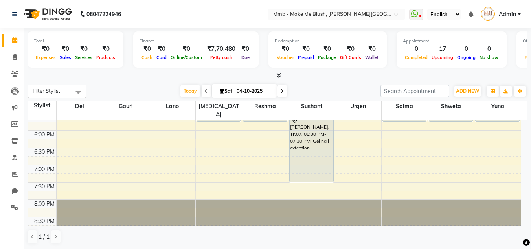
drag, startPoint x: 525, startPoint y: 222, endPoint x: 345, endPoint y: 84, distance: 226.1
click at [345, 84] on div "Filter Stylist Select All Del Gauri Lano Nikita Reshma Sushant Urgen Saima Shwe…" at bounding box center [277, 90] width 499 height 13
click at [510, 177] on div "9:00 AM 9:30 AM 10:00 AM 10:30 AM 11:00 AM 11:30 AM 12:00 PM 12:30 PM 1:00 PM 1…" at bounding box center [274, 26] width 493 height 415
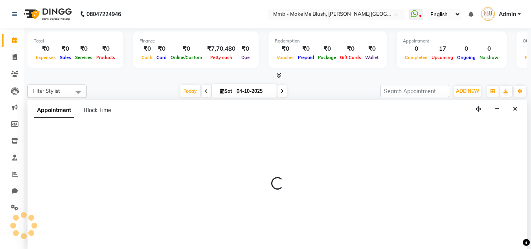
click at [510, 177] on div at bounding box center [277, 186] width 499 height 125
click at [510, 177] on p at bounding box center [277, 182] width 499 height 13
drag, startPoint x: 510, startPoint y: 177, endPoint x: 507, endPoint y: 119, distance: 58.2
select select "67875"
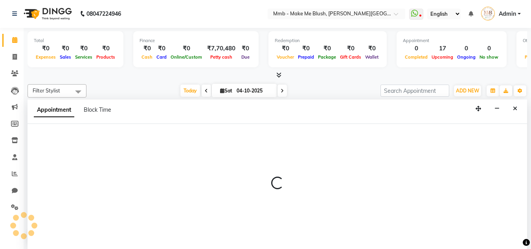
select select "1170"
select select "tentative"
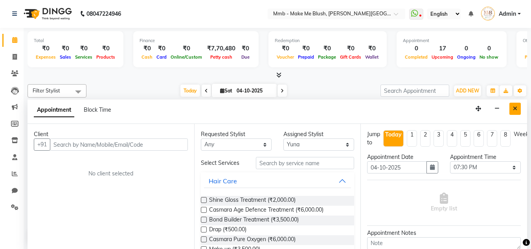
click at [513, 106] on icon "Close" at bounding box center [515, 109] width 4 height 6
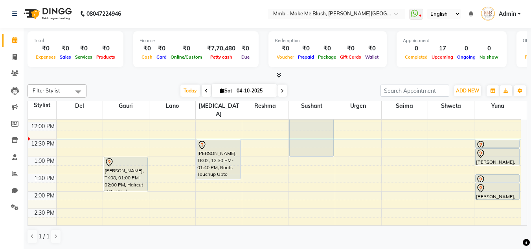
scroll to position [96, 0]
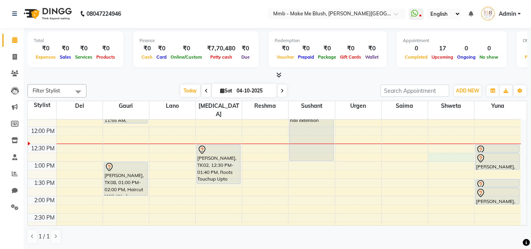
click at [442, 146] on div "9:00 AM 9:30 AM 10:00 AM 10:30 AM 11:00 AM 11:30 AM 12:00 PM 12:30 PM 1:00 PM 1…" at bounding box center [274, 230] width 493 height 415
select select "88496"
select select "tentative"
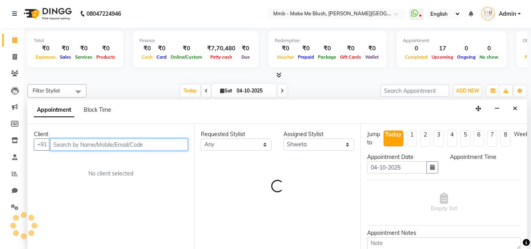
select select "765"
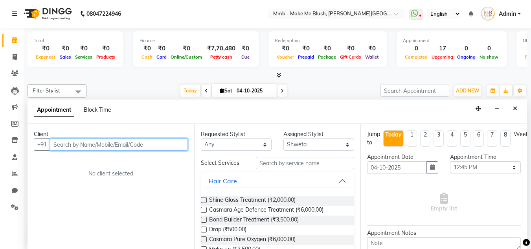
click at [147, 139] on input "text" at bounding box center [119, 144] width 138 height 12
click at [144, 144] on input "text" at bounding box center [119, 144] width 138 height 12
type input "k"
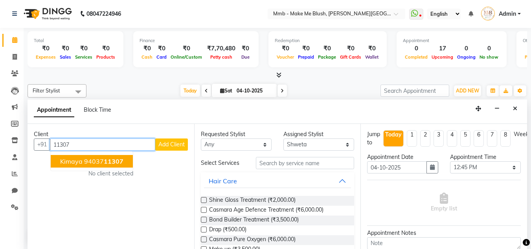
click at [85, 169] on ngb-typeahead-window "Kimaya 94037 11307" at bounding box center [91, 161] width 83 height 20
drag, startPoint x: 85, startPoint y: 169, endPoint x: 89, endPoint y: 165, distance: 5.8
click at [89, 165] on ngb-typeahead-window "Kimaya 94037 11307" at bounding box center [91, 161] width 83 height 20
click at [89, 165] on ngb-highlight "94037 11307" at bounding box center [103, 161] width 39 height 8
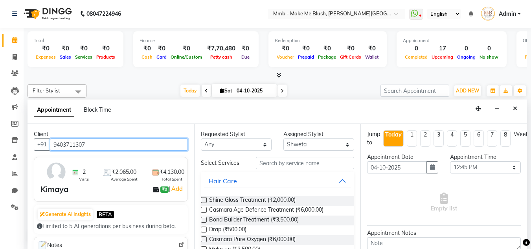
type input "9403711307"
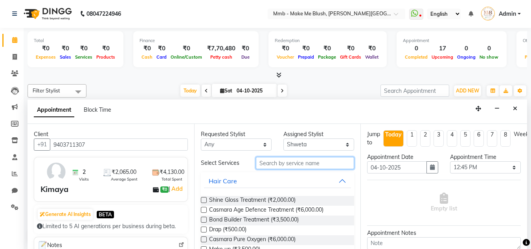
click at [301, 163] on input "text" at bounding box center [305, 163] width 98 height 12
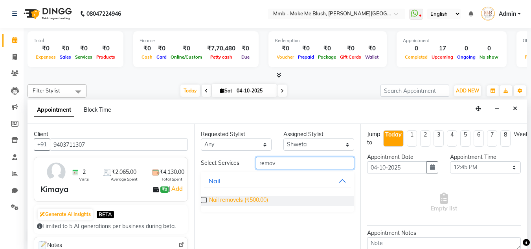
type input "remov"
click at [255, 200] on span "Nail removels (₹500.00)" at bounding box center [238, 201] width 59 height 10
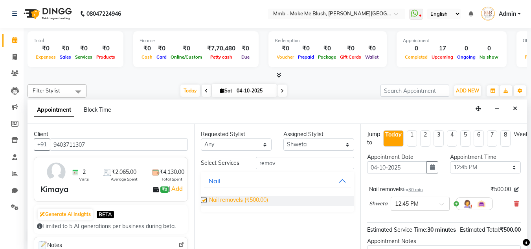
checkbox input "false"
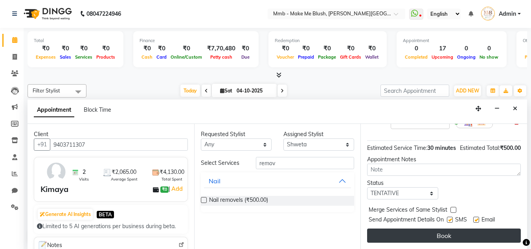
click at [495, 228] on button "Book" at bounding box center [444, 235] width 154 height 14
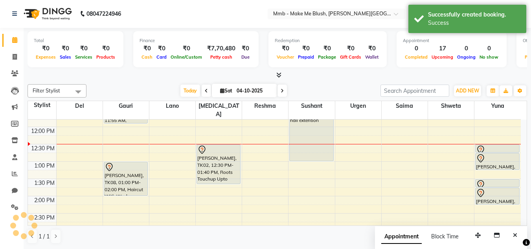
scroll to position [0, 0]
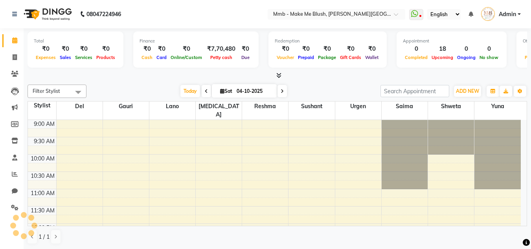
select select "en"
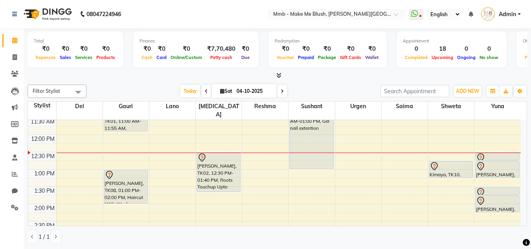
scroll to position [94, 0]
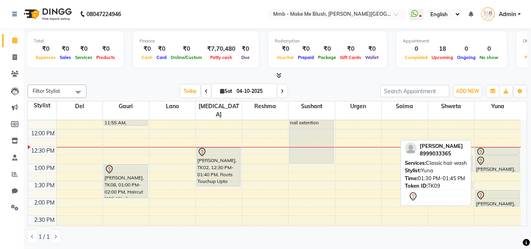
drag, startPoint x: 496, startPoint y: 174, endPoint x: 469, endPoint y: 176, distance: 27.1
click at [469, 176] on div "Filter Stylist Select All Del Gauri Lano Nikita Reshma Sushant Urgen Saima Shwe…" at bounding box center [277, 164] width 499 height 166
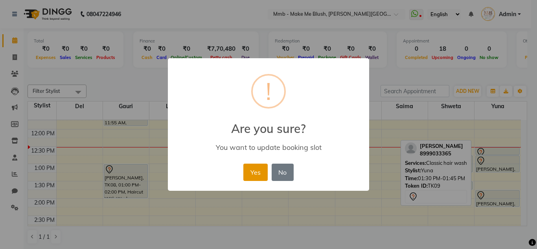
click at [251, 174] on button "Yes" at bounding box center [255, 171] width 24 height 17
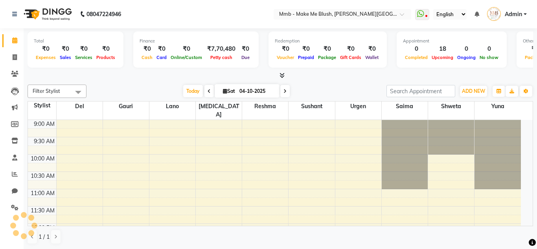
select select "en"
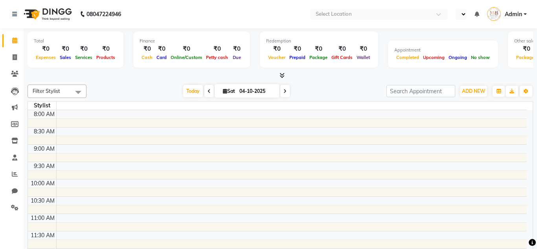
select select "en"
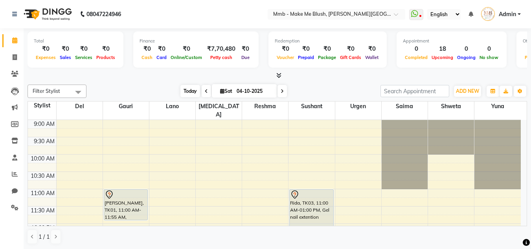
click at [191, 90] on span "Today" at bounding box center [190, 91] width 20 height 12
click at [190, 86] on span "Today" at bounding box center [190, 91] width 20 height 12
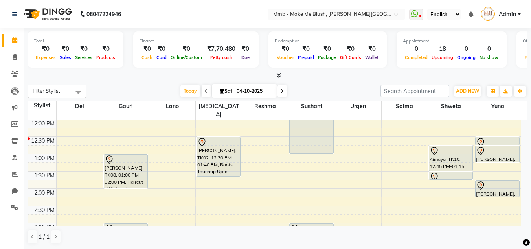
drag, startPoint x: 456, startPoint y: 153, endPoint x: 458, endPoint y: 158, distance: 5.3
click at [458, 158] on div "Kimaya, TK10, 12:45 PM-01:15 PM, Nail removels Roseberth Furtado, TK09, 01:30 P…" at bounding box center [451, 223] width 46 height 415
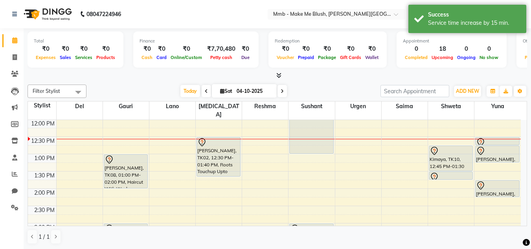
click at [314, 77] on div at bounding box center [277, 76] width 499 height 8
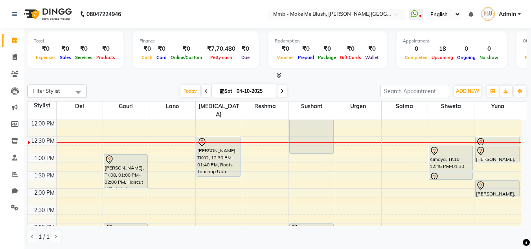
click at [277, 92] on span at bounding box center [281, 91] width 9 height 12
type input "05-10-2025"
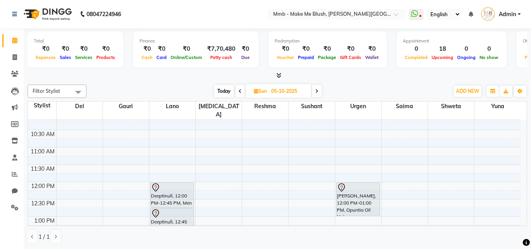
scroll to position [41, 0]
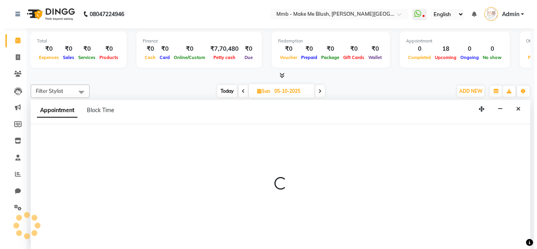
scroll to position [0, 0]
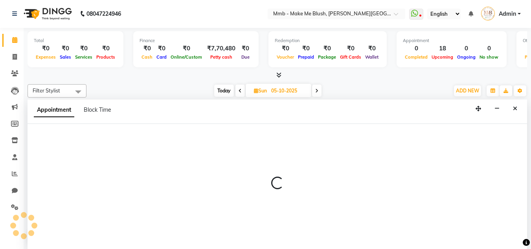
select select "18882"
select select "tentative"
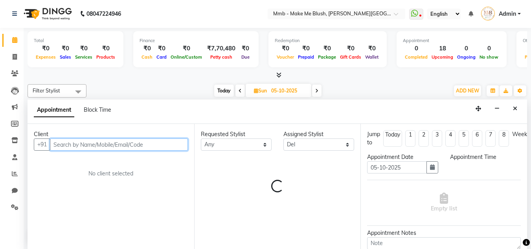
select select "720"
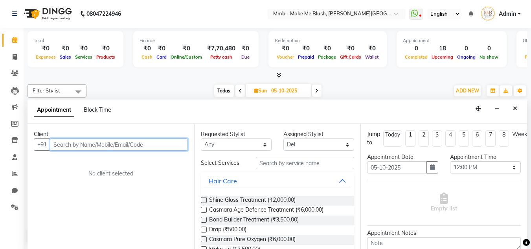
click at [104, 142] on input "text" at bounding box center [119, 144] width 138 height 12
type input "9881515700"
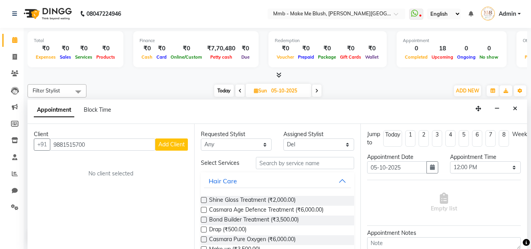
click at [173, 148] on button "Add Client" at bounding box center [171, 144] width 33 height 12
select select "22"
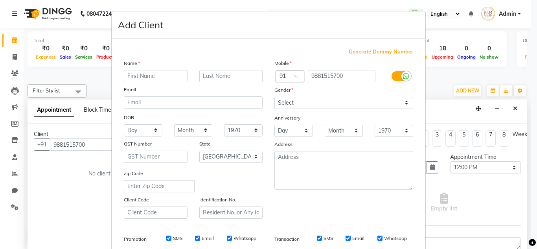
click at [170, 77] on input "text" at bounding box center [156, 76] width 64 height 12
type input "[PERSON_NAME]"
click at [221, 77] on input "text" at bounding box center [231, 76] width 64 height 12
type input "[PERSON_NAME]"
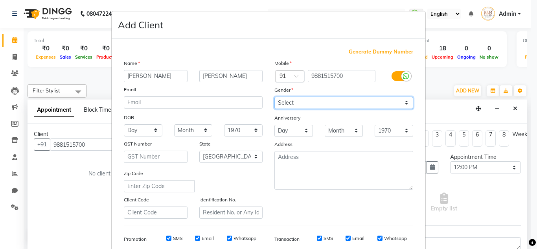
click at [287, 107] on select "Select Male Female Other Prefer Not To Say" at bounding box center [343, 103] width 139 height 12
select select "female"
click at [274, 97] on select "Select Male Female Other Prefer Not To Say" at bounding box center [343, 103] width 139 height 12
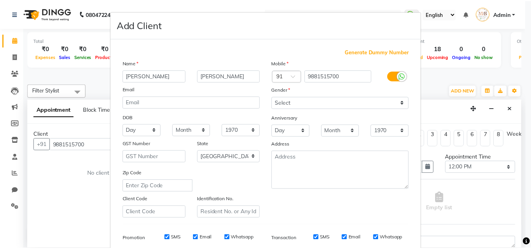
scroll to position [114, 0]
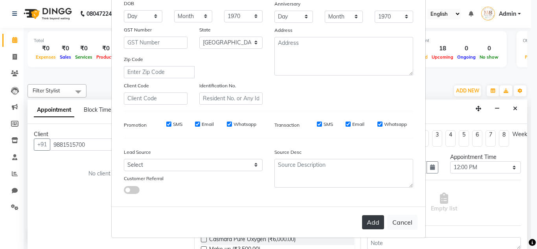
click at [372, 224] on button "Add" at bounding box center [373, 222] width 22 height 14
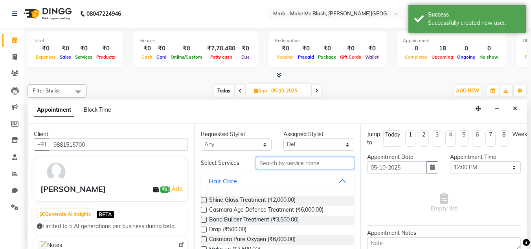
click at [324, 161] on input "text" at bounding box center [305, 163] width 98 height 12
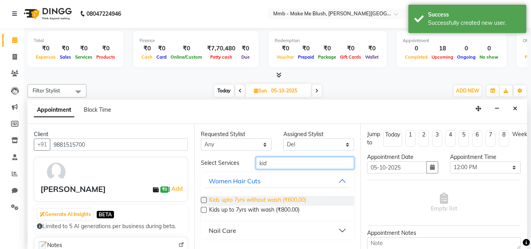
type input "kid"
click at [283, 200] on span "Kids upto 7yrs without wash (₹600.00)" at bounding box center [257, 201] width 97 height 10
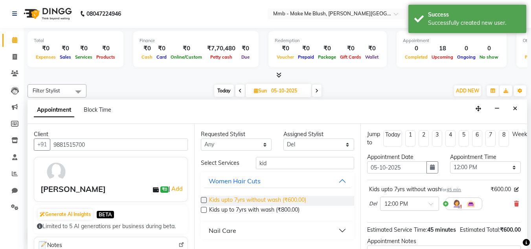
click at [283, 200] on span "Kids upto 7yrs without wash (₹600.00)" at bounding box center [257, 201] width 97 height 10
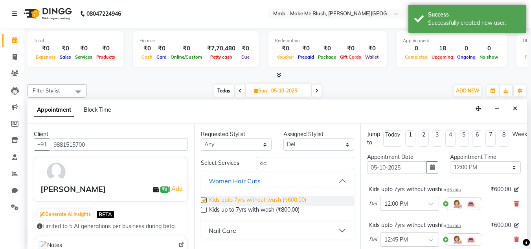
checkbox input "false"
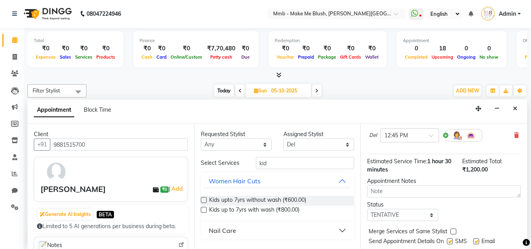
scroll to position [128, 0]
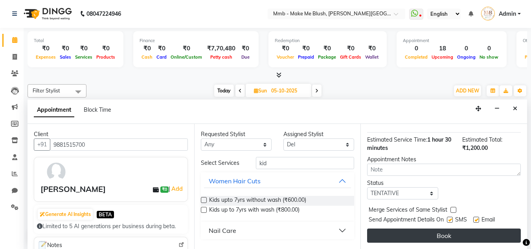
click at [484, 228] on button "Book" at bounding box center [444, 235] width 154 height 14
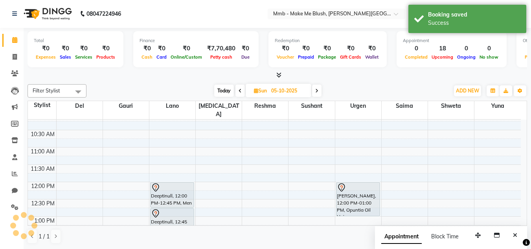
scroll to position [0, 0]
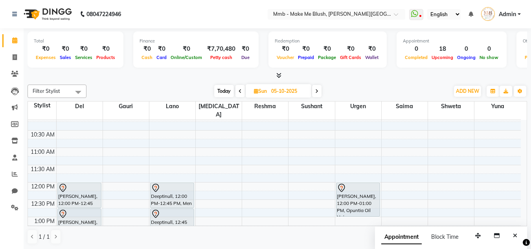
click at [223, 92] on span "Today" at bounding box center [224, 91] width 20 height 12
type input "04-10-2025"
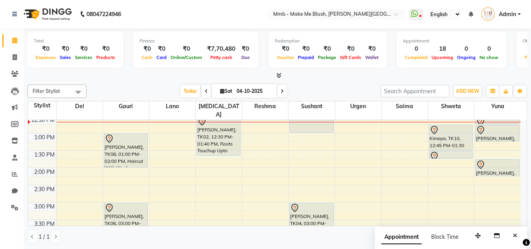
scroll to position [109, 0]
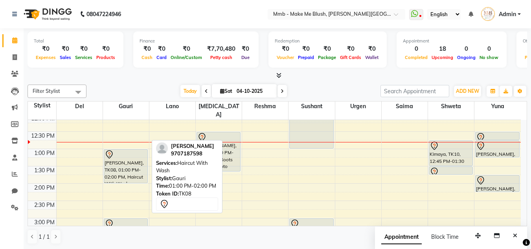
click at [136, 158] on div "[PERSON_NAME], TK08, 01:00 PM-02:00 PM, Haircut With Wash" at bounding box center [125, 165] width 43 height 33
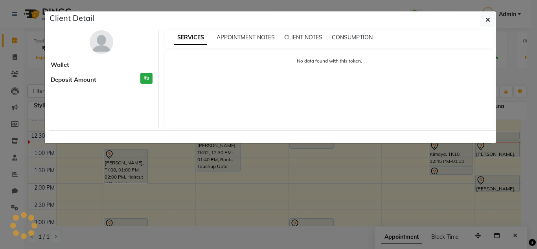
select select "7"
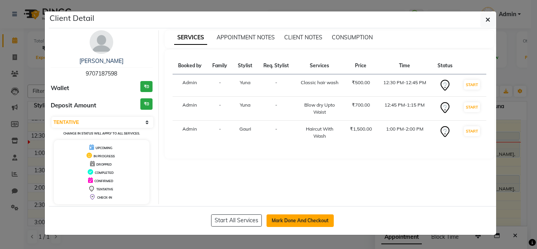
click at [310, 218] on button "Mark Done And Checkout" at bounding box center [299, 220] width 67 height 13
select select "service"
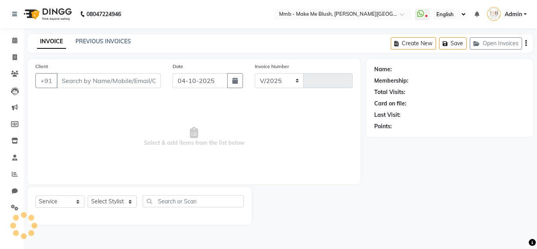
select select "895"
type input "0494"
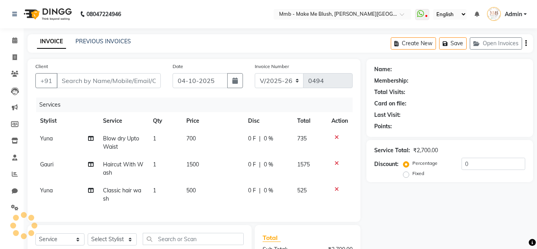
type input "9707187598"
select select "67875"
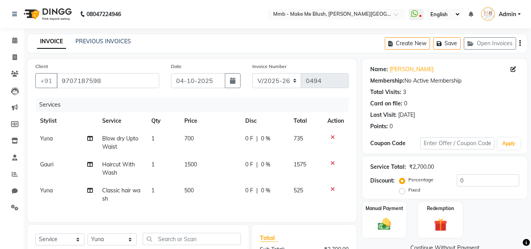
scroll to position [110, 0]
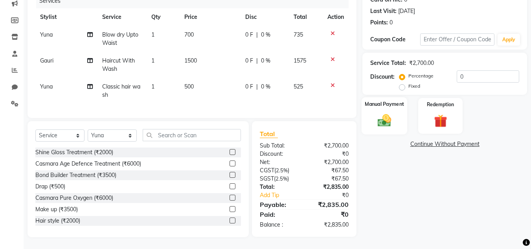
click at [390, 112] on img at bounding box center [384, 120] width 22 height 16
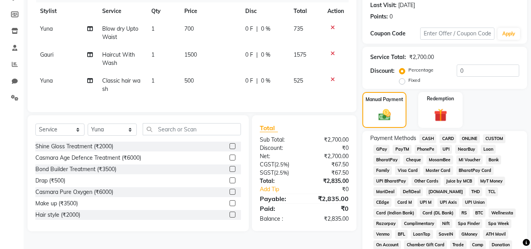
click at [383, 145] on span "GPay" at bounding box center [381, 149] width 16 height 9
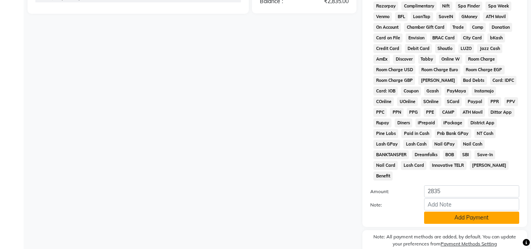
click at [470, 211] on button "Add Payment" at bounding box center [471, 217] width 95 height 12
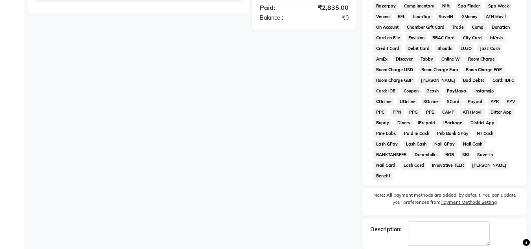
scroll to position [355, 0]
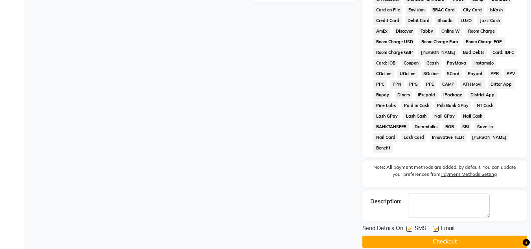
click at [474, 235] on button "Checkout" at bounding box center [444, 241] width 165 height 12
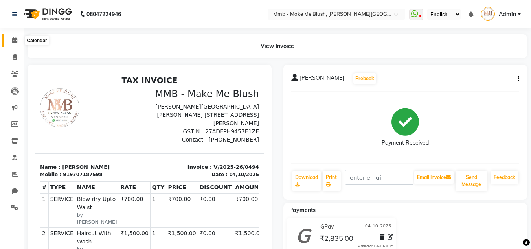
click at [15, 39] on icon at bounding box center [14, 40] width 5 height 6
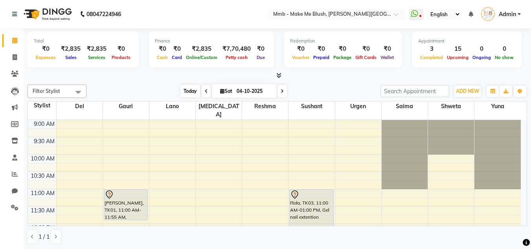
click at [189, 90] on span "Today" at bounding box center [190, 91] width 20 height 12
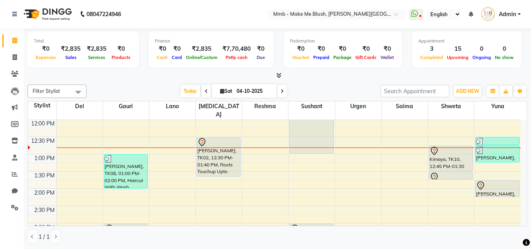
click at [526, 220] on td "9:00 AM 9:30 AM 10:00 AM 10:30 AM 11:00 AM 11:30 AM 12:00 PM 12:30 PM 1:00 PM 1…" at bounding box center [277, 173] width 499 height 106
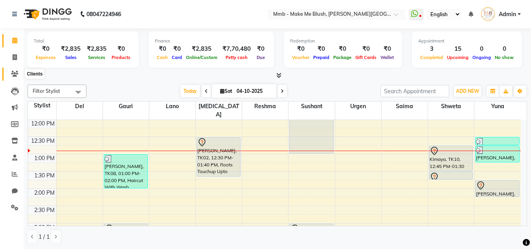
click at [11, 76] on span at bounding box center [15, 74] width 14 height 9
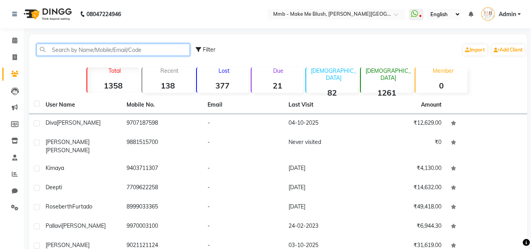
click at [66, 50] on input "text" at bounding box center [113, 50] width 153 height 12
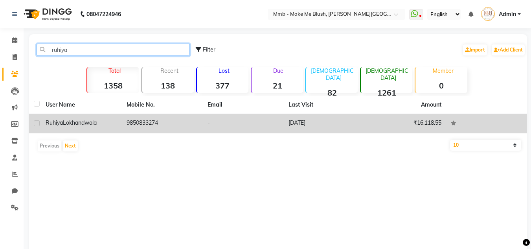
type input "ruhiya"
click at [78, 115] on td "Ruhiya Lokhandwala" at bounding box center [81, 123] width 81 height 19
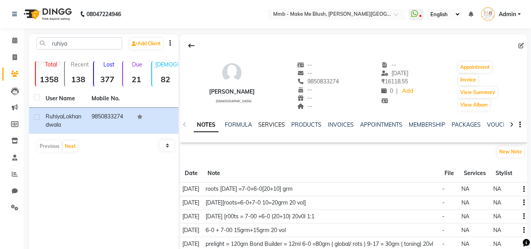
click at [265, 122] on link "SERVICES" at bounding box center [271, 124] width 27 height 7
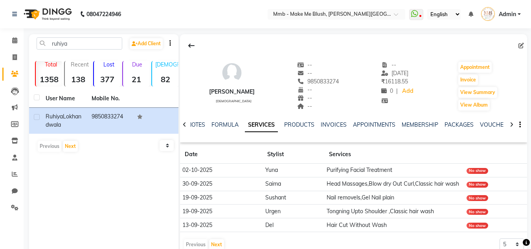
scroll to position [33, 0]
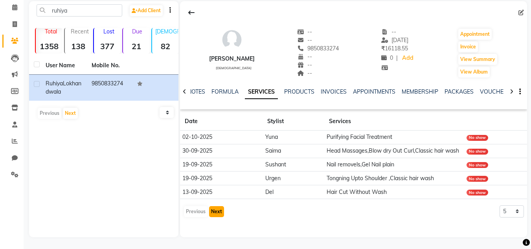
click at [215, 213] on button "Next" at bounding box center [216, 211] width 15 height 11
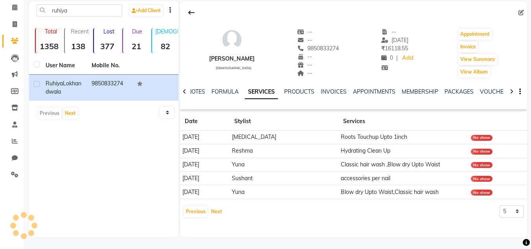
scroll to position [0, 0]
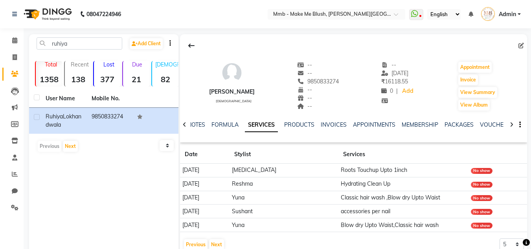
click at [17, 33] on li "Calendar" at bounding box center [12, 40] width 24 height 17
click at [10, 48] on li "Calendar" at bounding box center [12, 40] width 24 height 17
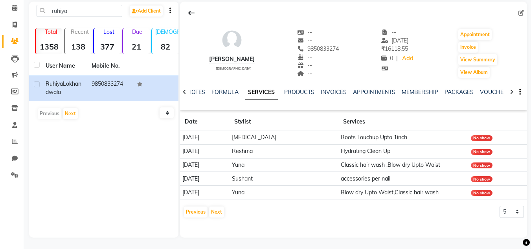
scroll to position [33, 0]
click at [13, 2] on link "Calendar" at bounding box center [11, 7] width 19 height 13
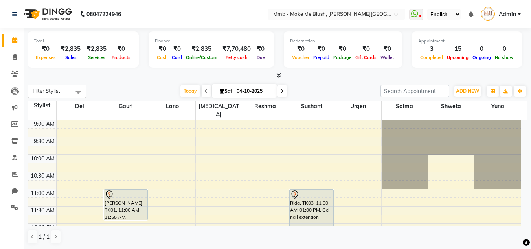
click at [220, 92] on icon at bounding box center [222, 90] width 4 height 5
select select "10"
select select "2025"
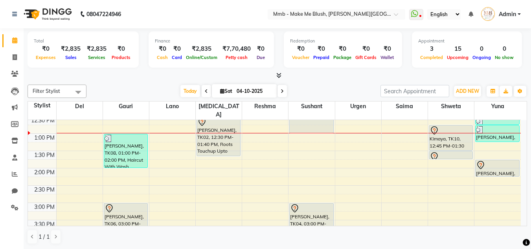
scroll to position [120, 0]
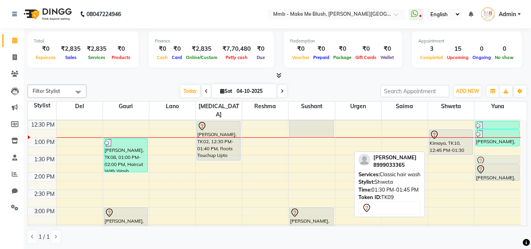
drag, startPoint x: 444, startPoint y: 149, endPoint x: 482, endPoint y: 146, distance: 38.6
click at [482, 146] on div "9:00 AM 9:30 AM 10:00 AM 10:30 AM 11:00 AM 11:30 AM 12:00 PM 12:30 PM 1:00 PM 1…" at bounding box center [274, 207] width 493 height 415
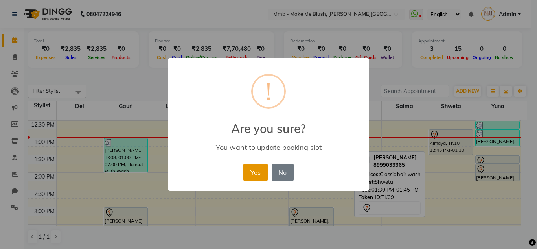
click at [251, 171] on button "Yes" at bounding box center [255, 171] width 24 height 17
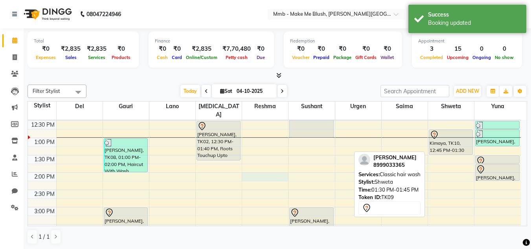
click at [251, 171] on div "9:00 AM 9:30 AM 10:00 AM 10:30 AM 11:00 AM 11:30 AM 12:00 PM 12:30 PM 1:00 PM 1…" at bounding box center [274, 207] width 493 height 415
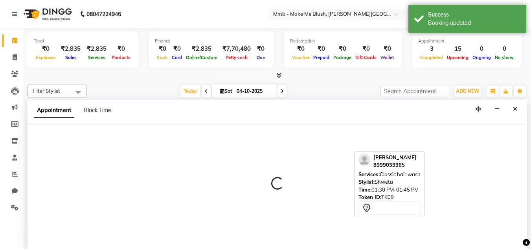
scroll to position [0, 0]
select select "18873"
select select "840"
select select "tentative"
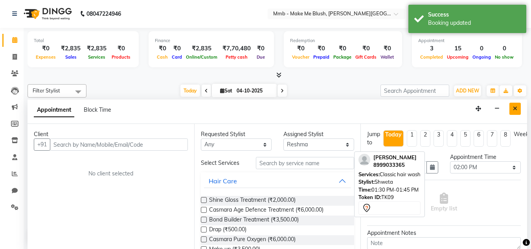
click at [519, 106] on button "Close" at bounding box center [514, 109] width 11 height 12
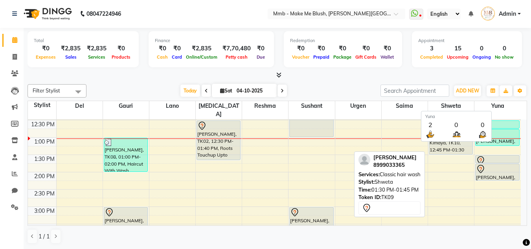
click at [519, 106] on span "Yuna" at bounding box center [497, 106] width 46 height 10
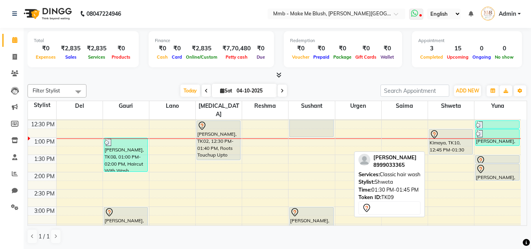
click at [414, 13] on icon at bounding box center [414, 13] width 7 height 8
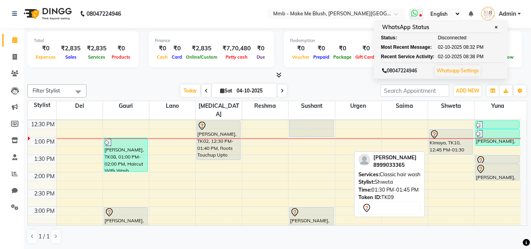
click at [499, 29] on span "✕" at bounding box center [495, 27] width 7 height 6
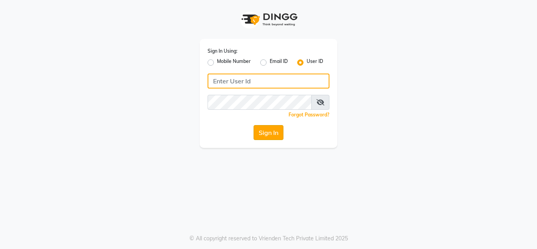
type input "mmbmakemeblush"
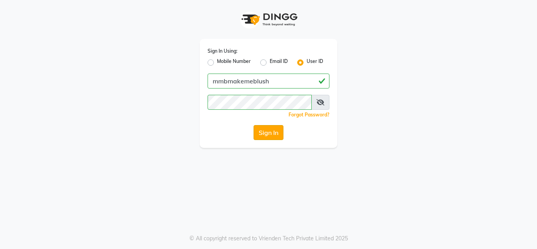
click at [268, 135] on button "Sign In" at bounding box center [268, 132] width 30 height 15
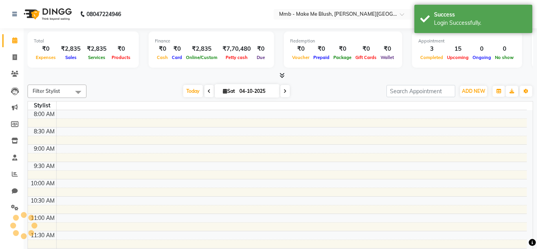
select select "en"
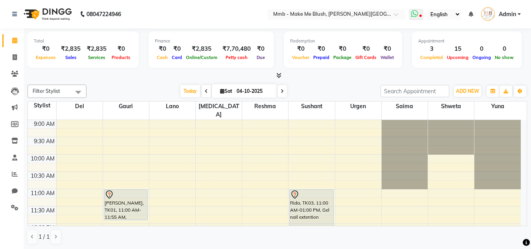
click at [416, 14] on icon at bounding box center [414, 14] width 7 height 8
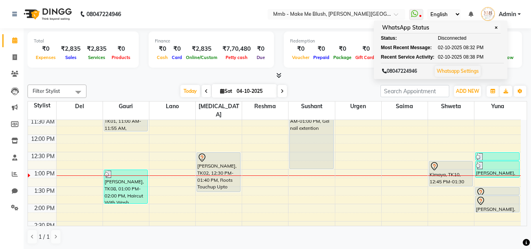
scroll to position [110, 0]
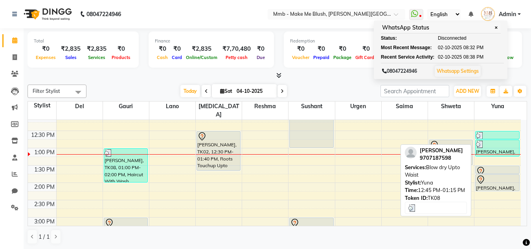
click at [494, 140] on div at bounding box center [497, 144] width 43 height 8
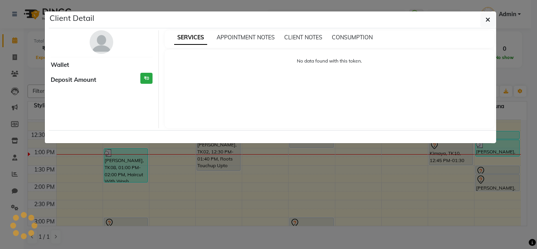
select select "3"
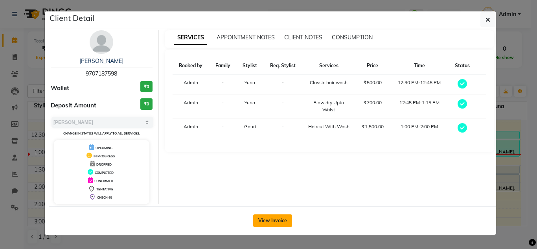
click at [272, 222] on button "View Invoice" at bounding box center [272, 220] width 39 height 13
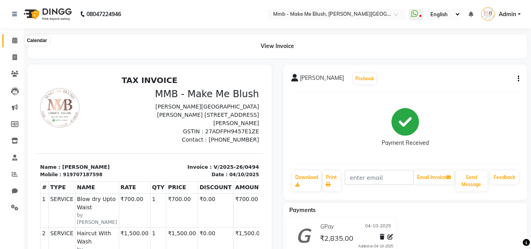
click at [11, 45] on span at bounding box center [15, 40] width 14 height 9
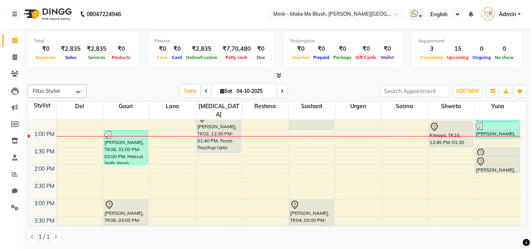
scroll to position [141, 0]
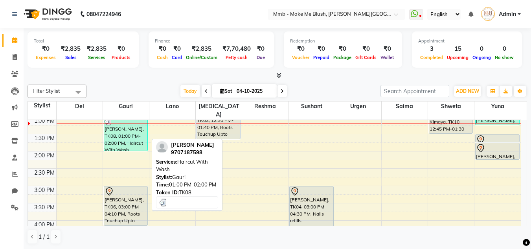
click at [137, 133] on div "[PERSON_NAME], TK08, 01:00 PM-02:00 PM, Haircut With Wash" at bounding box center [125, 133] width 43 height 33
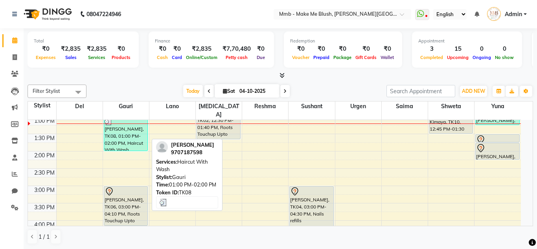
select select "3"
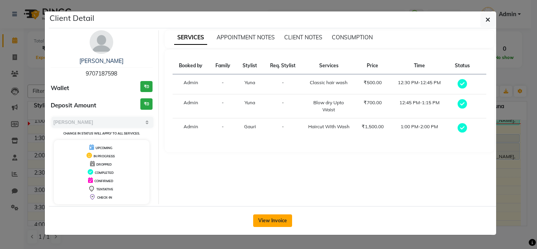
click at [267, 220] on button "View Invoice" at bounding box center [272, 220] width 39 height 13
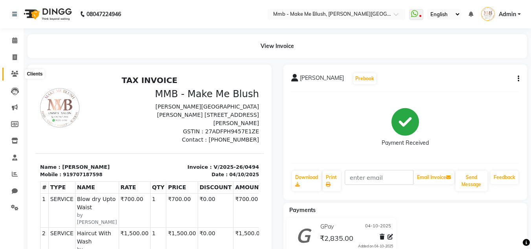
click at [15, 71] on icon at bounding box center [14, 74] width 7 height 6
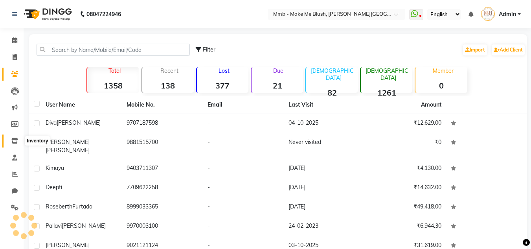
click at [13, 141] on icon at bounding box center [14, 141] width 7 height 6
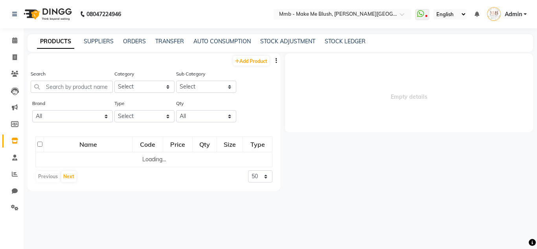
select select
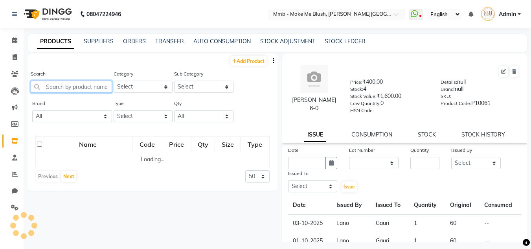
click at [67, 88] on input "text" at bounding box center [71, 87] width 81 height 12
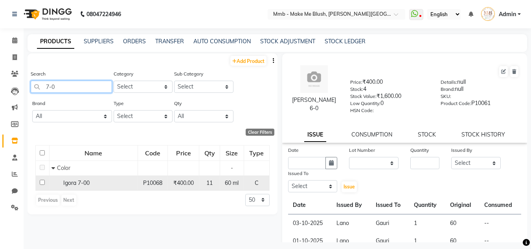
type input "7-0"
click at [42, 181] on input "checkbox" at bounding box center [42, 182] width 5 height 5
checkbox input "true"
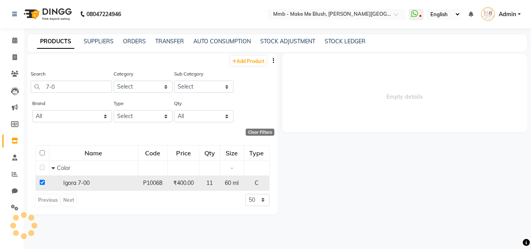
select select
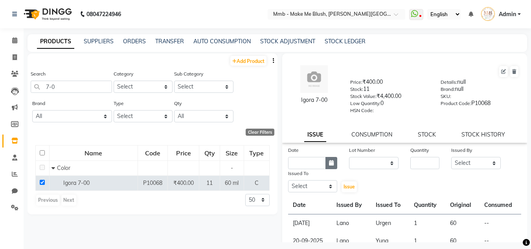
click at [333, 160] on button "button" at bounding box center [331, 163] width 12 height 12
select select "10"
select select "2025"
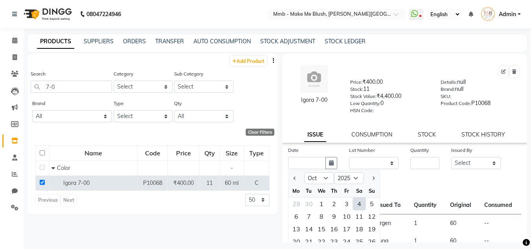
click at [363, 202] on div "4" at bounding box center [359, 203] width 13 height 13
type input "04-10-2025"
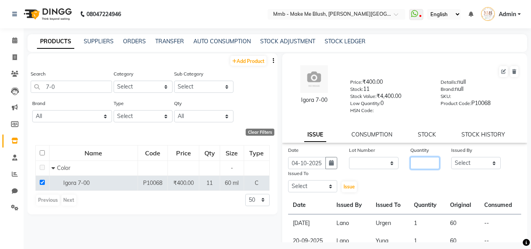
click at [416, 164] on input "number" at bounding box center [424, 163] width 29 height 12
type input "1"
click at [457, 165] on select "Select Del [PERSON_NAME][MEDICAL_DATA] Reshma [PERSON_NAME] Shweta Sushant Urge…" at bounding box center [476, 163] width 50 height 12
select select "18877"
click at [451, 157] on select "Select Del [PERSON_NAME][MEDICAL_DATA] Reshma [PERSON_NAME] Shweta Sushant Urge…" at bounding box center [476, 163] width 50 height 12
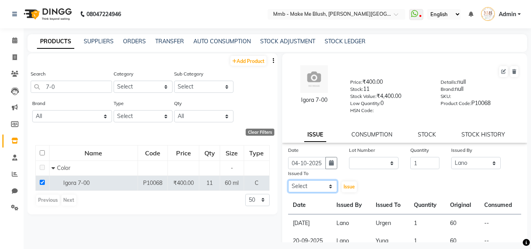
click at [317, 186] on select "Select Del [PERSON_NAME][MEDICAL_DATA] Reshma [PERSON_NAME] Shweta Sushant Urge…" at bounding box center [313, 186] width 50 height 12
select select "18874"
click at [288, 180] on select "Select Del [PERSON_NAME][MEDICAL_DATA] Reshma [PERSON_NAME] Shweta Sushant Urge…" at bounding box center [313, 186] width 50 height 12
click at [347, 189] on span "Issue" at bounding box center [348, 186] width 11 height 6
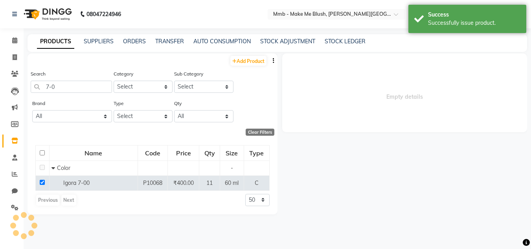
select select
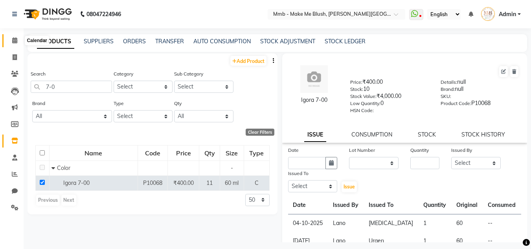
click at [17, 39] on icon at bounding box center [14, 40] width 5 height 6
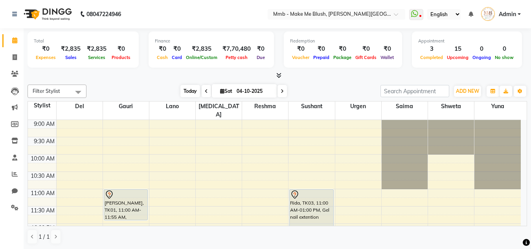
click at [190, 90] on span "Today" at bounding box center [190, 91] width 20 height 12
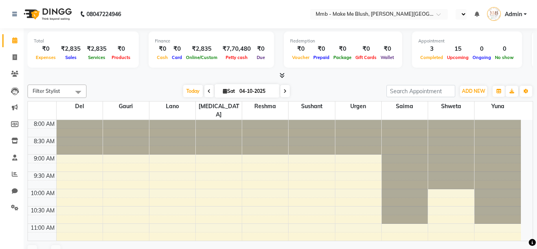
select select "en"
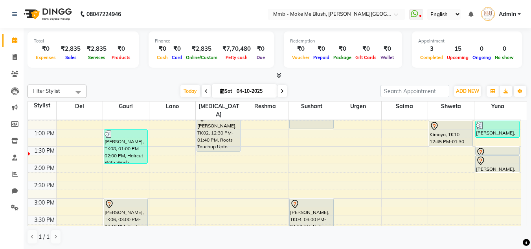
scroll to position [128, 0]
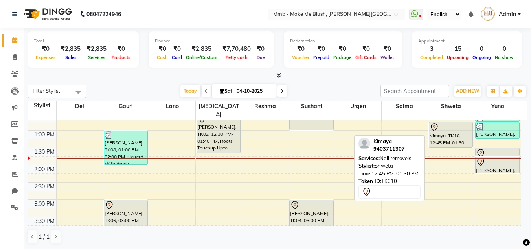
click at [445, 125] on div "Kimaya, TK10, 12:45 PM-01:30 PM, Nail removels" at bounding box center [450, 134] width 43 height 25
select select "7"
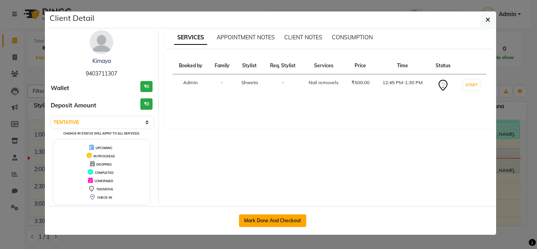
click at [268, 219] on button "Mark Done And Checkout" at bounding box center [272, 220] width 67 height 13
select select "service"
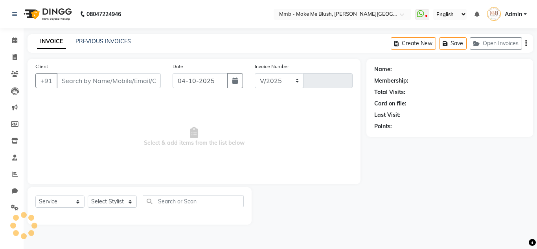
select select "895"
type input "0495"
type input "9403711307"
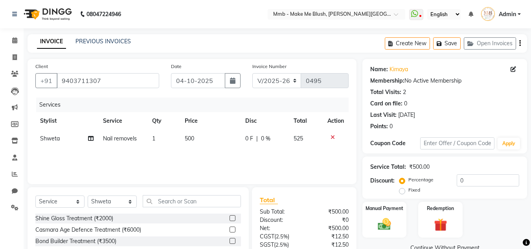
click at [331, 138] on icon at bounding box center [332, 137] width 4 height 6
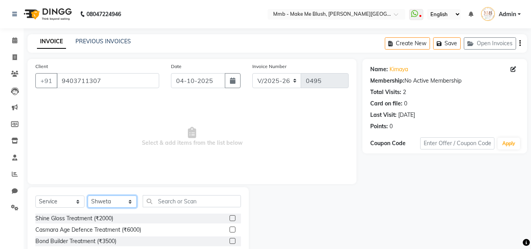
click at [115, 203] on select "Select Stylist Del [PERSON_NAME][MEDICAL_DATA] Reshma [PERSON_NAME] Shweta Sush…" at bounding box center [112, 201] width 49 height 12
select select "18878"
click at [88, 195] on select "Select Stylist Del [PERSON_NAME][MEDICAL_DATA] Reshma [PERSON_NAME] Shweta Sush…" at bounding box center [112, 201] width 49 height 12
click at [186, 205] on input "text" at bounding box center [192, 201] width 98 height 12
type input "1"
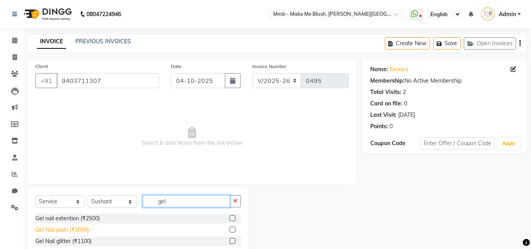
type input "gel"
click at [80, 231] on div "Gel Nail plain (₹1000)" at bounding box center [61, 230] width 53 height 8
checkbox input "false"
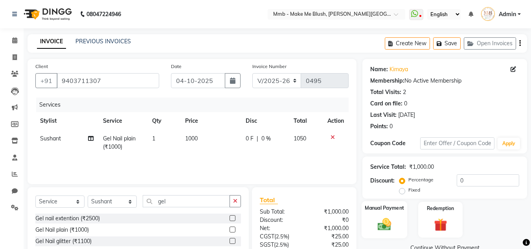
click at [390, 218] on img at bounding box center [384, 224] width 22 height 16
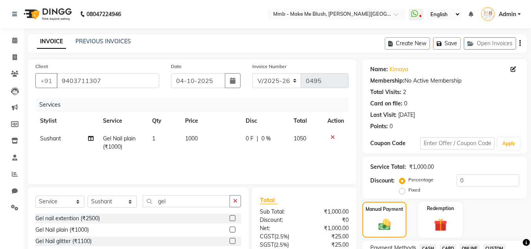
scroll to position [217, 0]
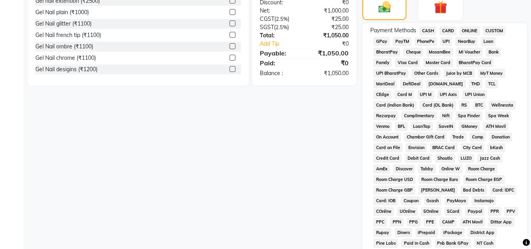
click at [430, 28] on span "CASH" at bounding box center [427, 30] width 17 height 9
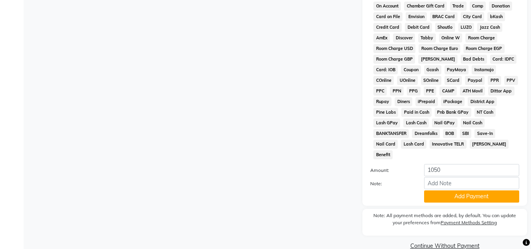
scroll to position [352, 0]
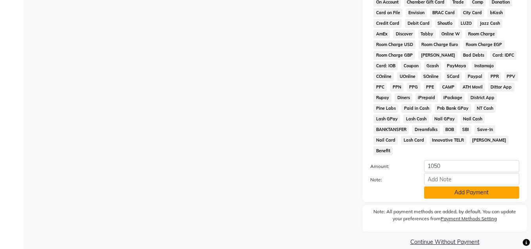
click at [481, 186] on button "Add Payment" at bounding box center [471, 192] width 95 height 12
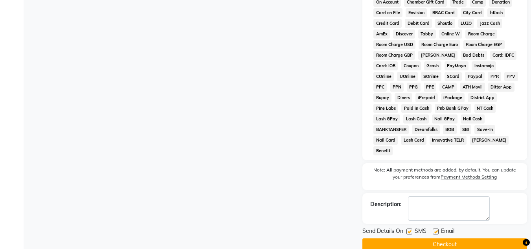
click at [463, 238] on button "Checkout" at bounding box center [444, 244] width 165 height 12
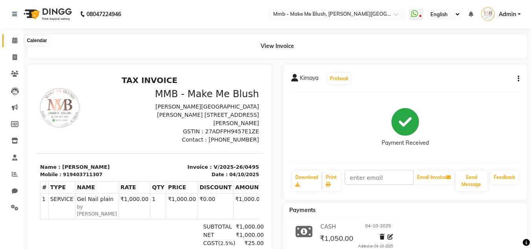
click at [20, 42] on span at bounding box center [15, 40] width 14 height 9
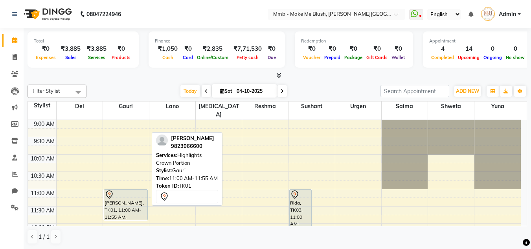
click at [138, 196] on div "Ruupa Khanna, TK01, 11:00 AM-11:55 AM, Highlights Crown Portion" at bounding box center [125, 204] width 43 height 30
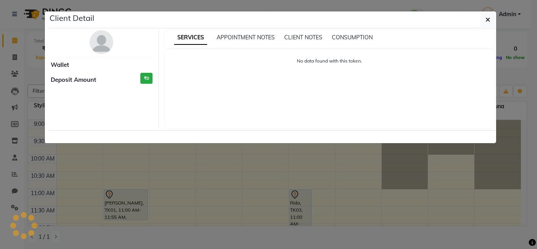
select select "7"
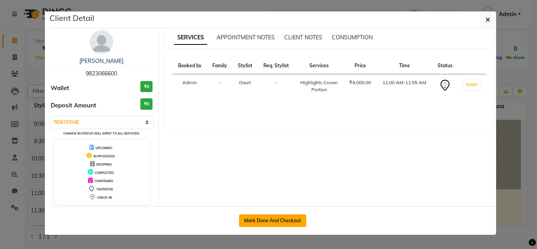
click at [266, 222] on button "Mark Done And Checkout" at bounding box center [272, 220] width 67 height 13
select select "service"
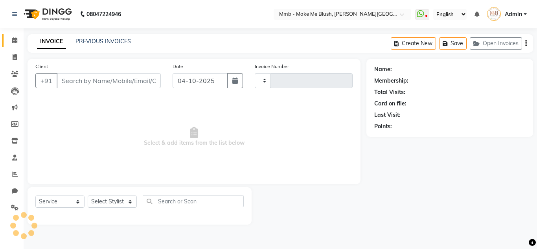
type input "0496"
select select "895"
type input "9823066600"
select select "45263"
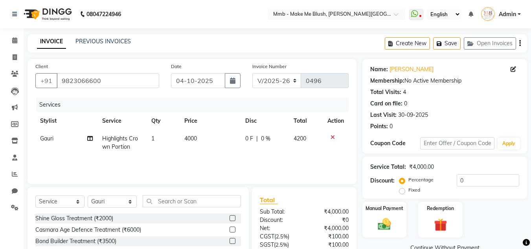
click at [330, 139] on icon at bounding box center [332, 137] width 4 height 6
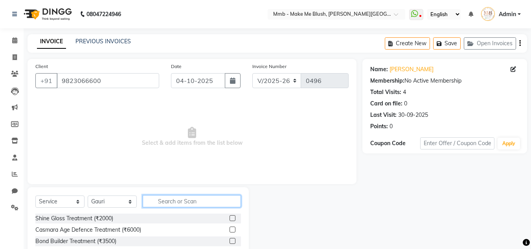
click at [223, 200] on input "text" at bounding box center [192, 201] width 98 height 12
type input "roots"
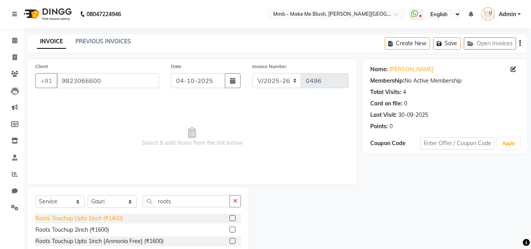
click at [111, 216] on div "Roots Touchup Upto 1inch (₹1400)" at bounding box center [78, 218] width 87 height 8
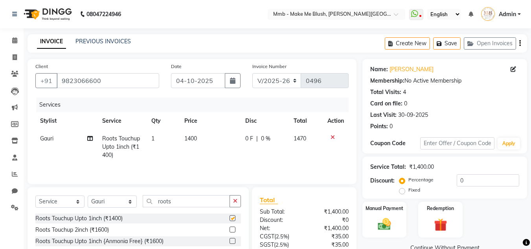
checkbox input "false"
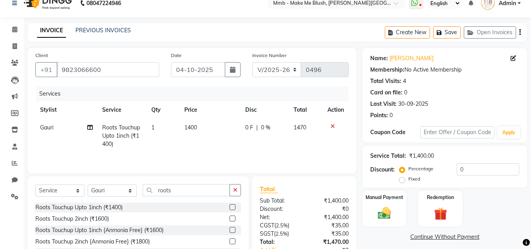
scroll to position [66, 0]
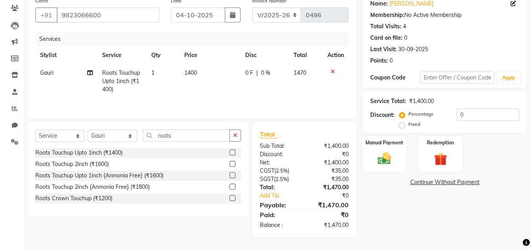
click at [378, 174] on div "Name: Ruupa Khanna Membership: No Active Membership Total Visits: 4 Card on fil…" at bounding box center [447, 115] width 171 height 244
click at [379, 157] on img at bounding box center [384, 158] width 22 height 16
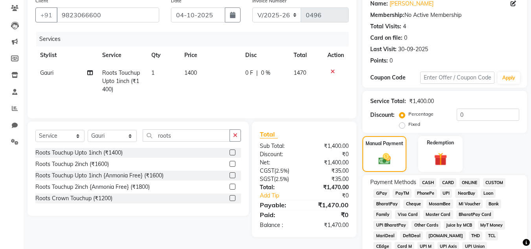
click at [450, 180] on span "CARD" at bounding box center [447, 182] width 17 height 9
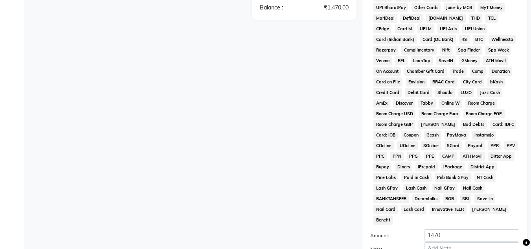
scroll to position [352, 0]
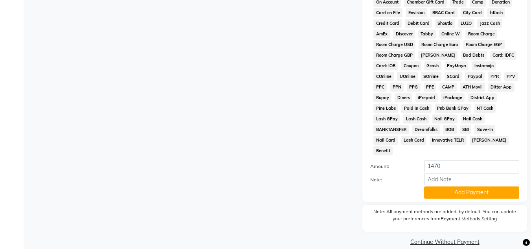
click at [480, 188] on div "Payment Methods CASH CARD ONLINE CUSTOM GPay PayTM PhonePe UPI NearBuy Loan Bha…" at bounding box center [444, 44] width 165 height 313
click at [479, 186] on button "Add Payment" at bounding box center [471, 192] width 95 height 12
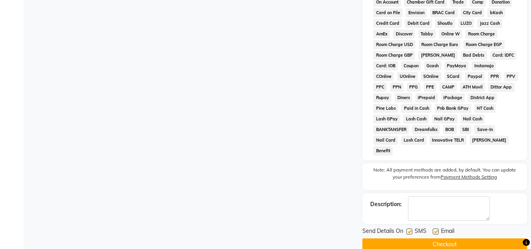
click at [464, 238] on button "Checkout" at bounding box center [444, 244] width 165 height 12
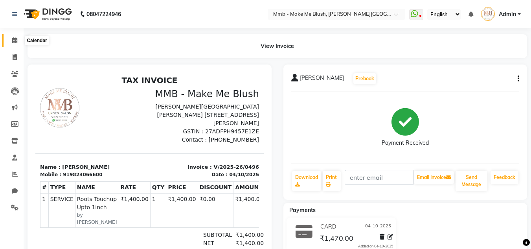
click at [13, 42] on icon at bounding box center [14, 40] width 5 height 6
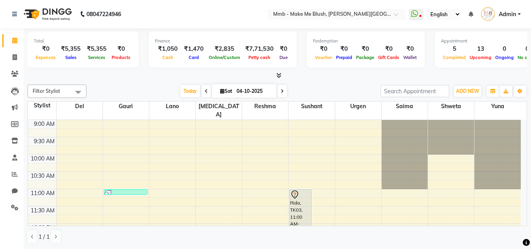
click at [526, 221] on td "9:00 AM 9:30 AM 10:00 AM 10:30 AM 11:00 AM 11:30 AM 12:00 PM 12:30 PM 1:00 PM 1…" at bounding box center [277, 173] width 499 height 106
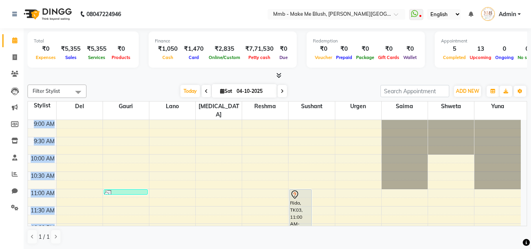
click at [526, 221] on td "9:00 AM 9:30 AM 10:00 AM 10:30 AM 11:00 AM 11:30 AM 12:00 PM 12:30 PM 1:00 PM 1…" at bounding box center [277, 173] width 499 height 106
click at [526, 222] on td "9:00 AM 9:30 AM 10:00 AM 10:30 AM 11:00 AM 11:30 AM 12:00 PM 12:30 PM 1:00 PM 1…" at bounding box center [277, 173] width 499 height 106
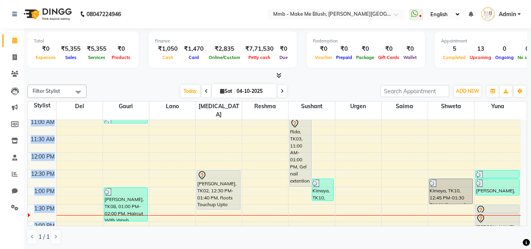
scroll to position [79, 0]
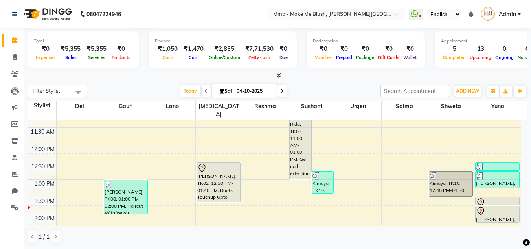
click at [346, 89] on div "Today Sat 04-10-2025" at bounding box center [233, 91] width 286 height 12
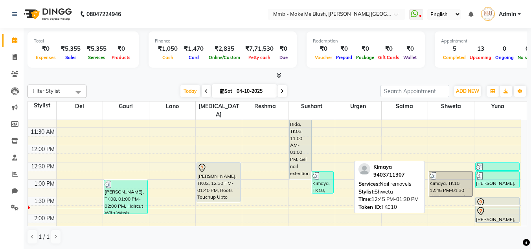
click at [453, 180] on div "Kimaya, TK10, 12:45 PM-01:30 PM, Nail removels" at bounding box center [450, 183] width 43 height 25
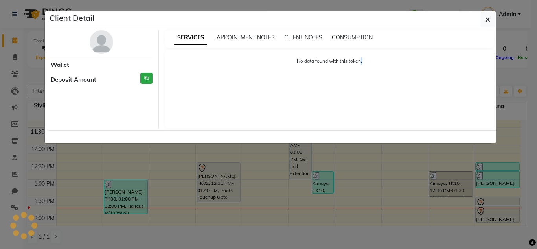
select select "3"
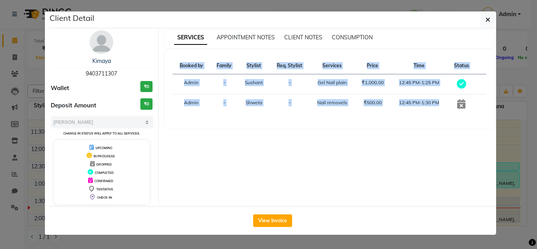
click at [511, 56] on ngb-modal-window "Client Detail Kimaya 9403711307 Wallet ₹0 Deposit Amount ₹0 Select MARK DONE UP…" at bounding box center [268, 124] width 537 height 249
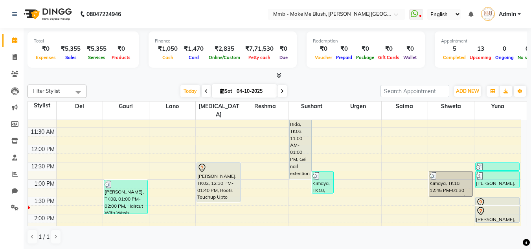
drag, startPoint x: 445, startPoint y: 169, endPoint x: 347, endPoint y: 178, distance: 99.0
click at [347, 178] on div "9:00 AM 9:30 AM 10:00 AM 10:30 AM 11:00 AM 11:30 AM 12:00 PM 12:30 PM 1:00 PM 1…" at bounding box center [274, 248] width 493 height 415
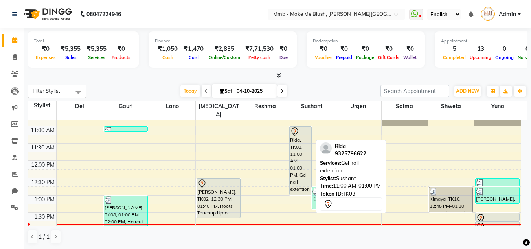
click at [293, 193] on div at bounding box center [300, 194] width 21 height 3
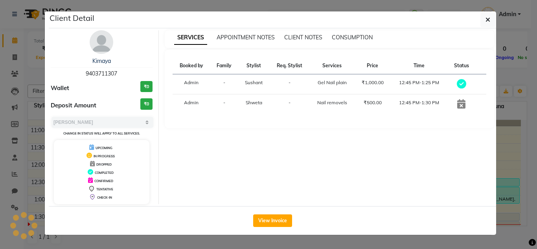
select select "7"
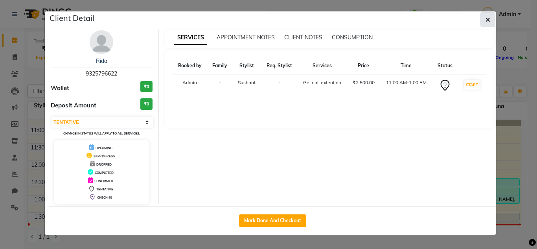
click at [486, 14] on button "button" at bounding box center [487, 19] width 15 height 15
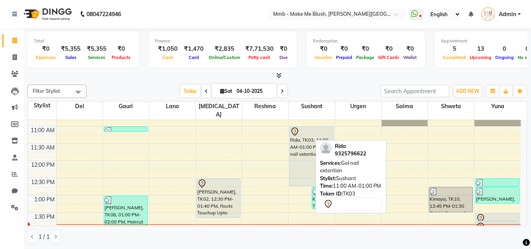
drag, startPoint x: 297, startPoint y: 186, endPoint x: 304, endPoint y: 172, distance: 15.8
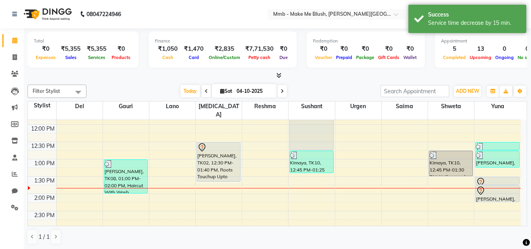
scroll to position [110, 0]
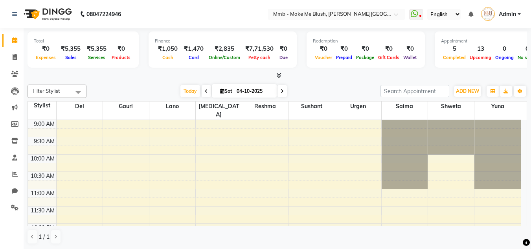
select select "en"
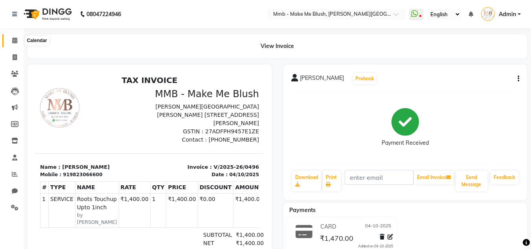
click at [11, 40] on span at bounding box center [15, 40] width 14 height 9
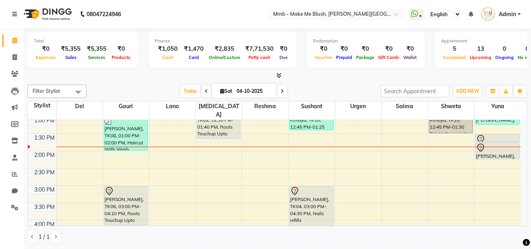
scroll to position [157, 0]
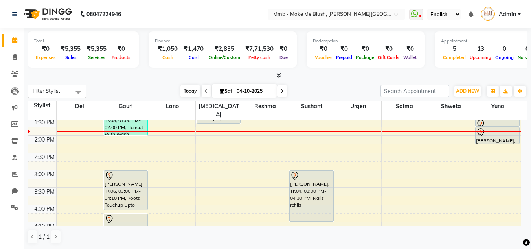
click at [193, 87] on span "Today" at bounding box center [190, 91] width 20 height 12
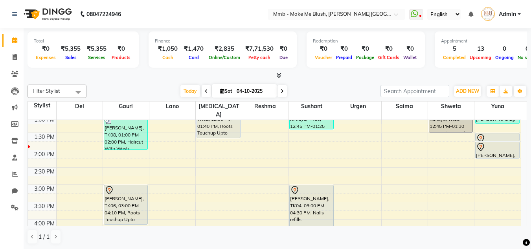
scroll to position [128, 0]
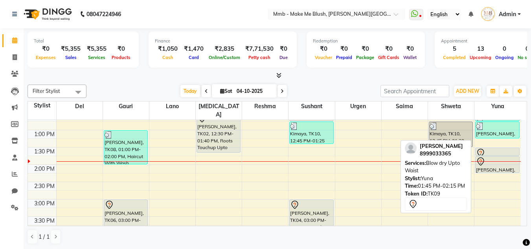
click at [492, 157] on div at bounding box center [497, 161] width 43 height 9
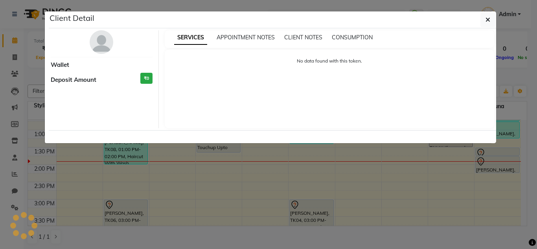
select select "7"
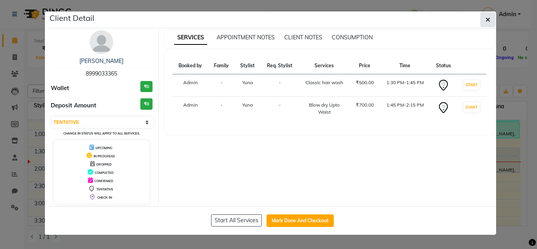
click at [489, 25] on button "button" at bounding box center [487, 19] width 15 height 15
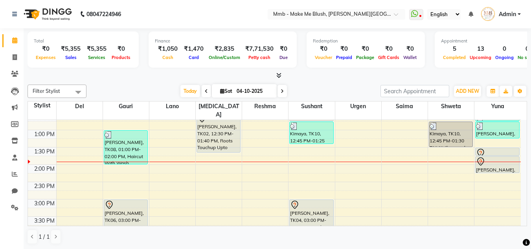
click at [218, 90] on span "Sat" at bounding box center [226, 91] width 16 height 6
select select "10"
select select "2025"
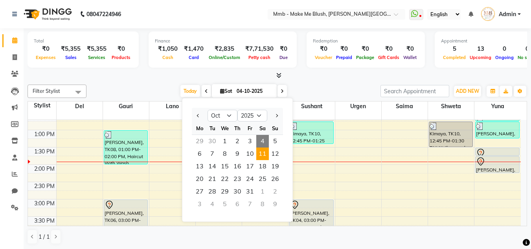
click at [264, 150] on span "11" at bounding box center [262, 153] width 13 height 13
type input "[DATE]"
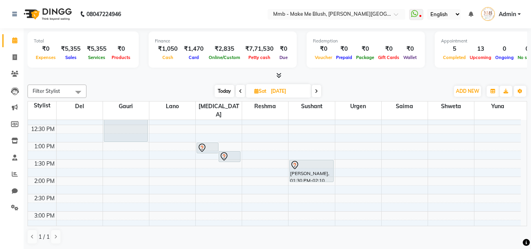
scroll to position [117, 0]
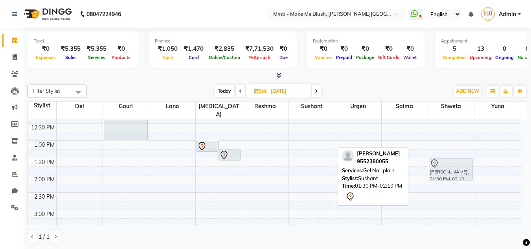
drag, startPoint x: 312, startPoint y: 161, endPoint x: 428, endPoint y: 159, distance: 116.7
click at [432, 158] on tr "Dr Anuradha Manglik, 11:00 AM-01:00 PM, Highlights Upto Shoulder Dr Anuradha Ma…" at bounding box center [274, 209] width 493 height 415
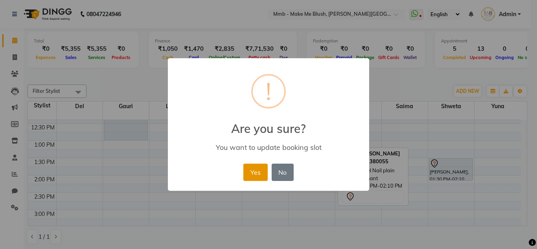
click at [255, 167] on button "Yes" at bounding box center [255, 171] width 24 height 17
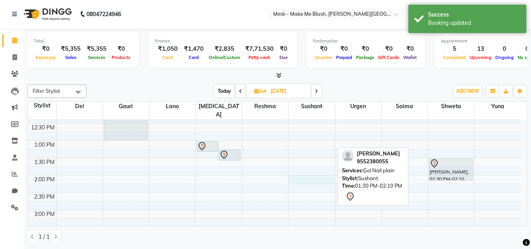
click at [301, 172] on div "9:00 AM 9:30 AM 10:00 AM 10:30 AM 11:00 AM 11:30 AM 12:00 PM 12:30 PM 1:00 PM 1…" at bounding box center [274, 209] width 493 height 415
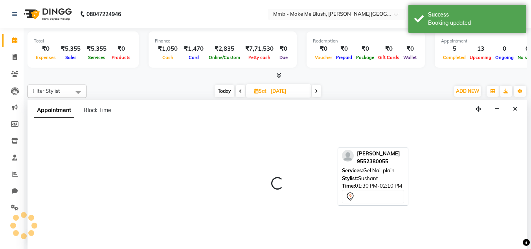
scroll to position [0, 0]
select select "18878"
select select "tentative"
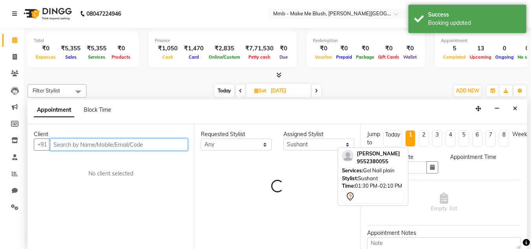
select select "840"
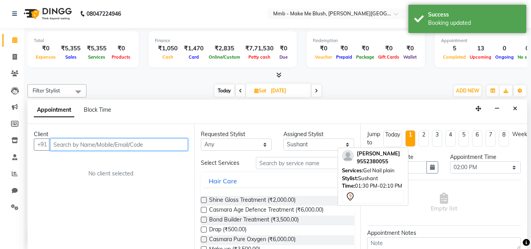
click at [141, 145] on input "text" at bounding box center [119, 144] width 138 height 12
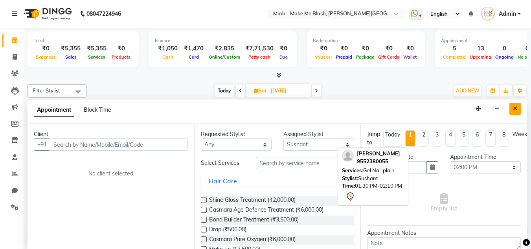
click at [515, 110] on icon "Close" at bounding box center [515, 109] width 4 height 6
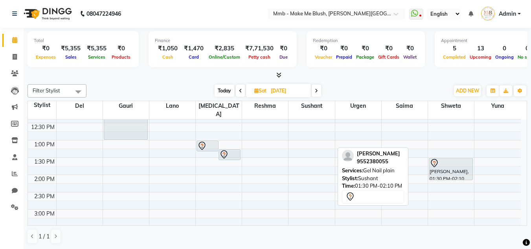
click at [224, 86] on span "Today" at bounding box center [225, 90] width 20 height 12
type input "04-10-2025"
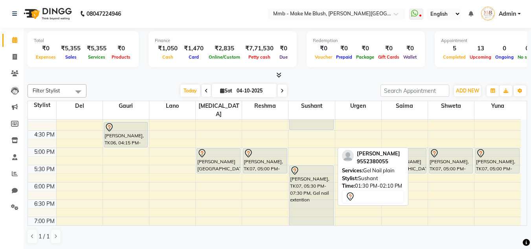
scroll to position [249, 0]
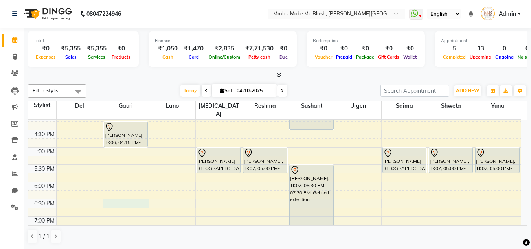
click at [117, 194] on div "9:00 AM 9:30 AM 10:00 AM 10:30 AM 11:00 AM 11:30 AM 12:00 PM 12:30 PM 1:00 PM 1…" at bounding box center [274, 78] width 493 height 415
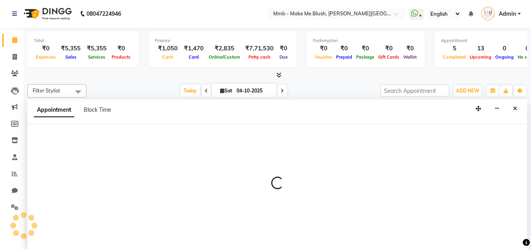
click at [117, 194] on div at bounding box center [277, 186] width 499 height 125
select select "45263"
select select "1110"
select select "tentative"
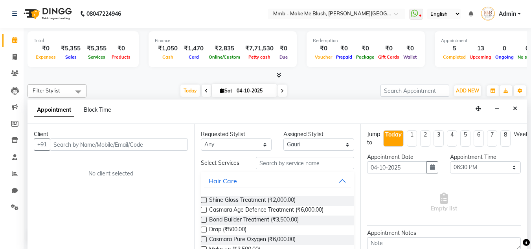
click at [133, 147] on input "text" at bounding box center [119, 144] width 138 height 12
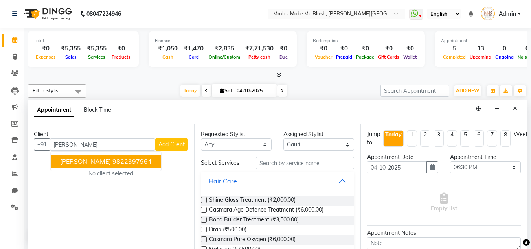
click at [103, 165] on span "Mayanka Khetarpal" at bounding box center [85, 161] width 51 height 8
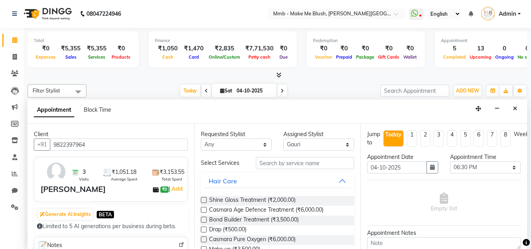
type input "9822397964"
click at [282, 167] on input "text" at bounding box center [305, 163] width 98 height 12
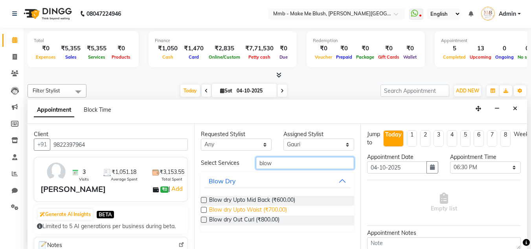
type input "blow"
click at [259, 211] on span "Blow dry Upto Waist (₹700.00)" at bounding box center [248, 210] width 78 height 10
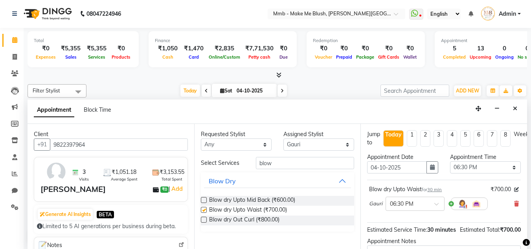
checkbox input "false"
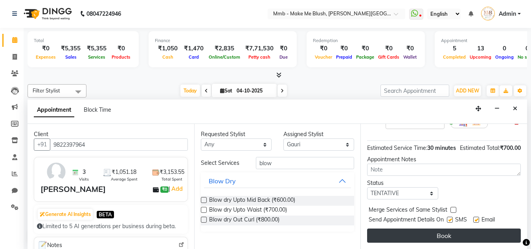
click at [475, 229] on button "Book" at bounding box center [444, 235] width 154 height 14
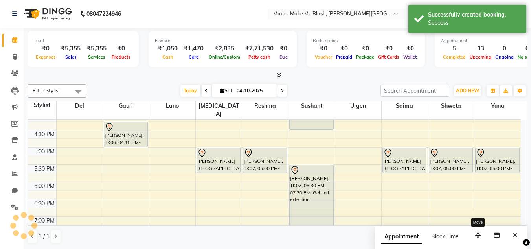
scroll to position [0, 0]
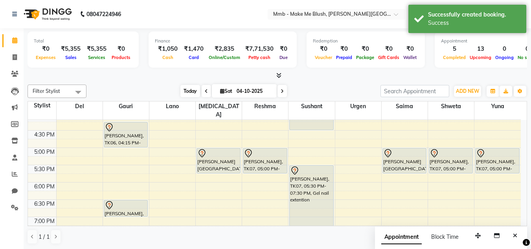
click at [193, 87] on span "Today" at bounding box center [190, 91] width 20 height 12
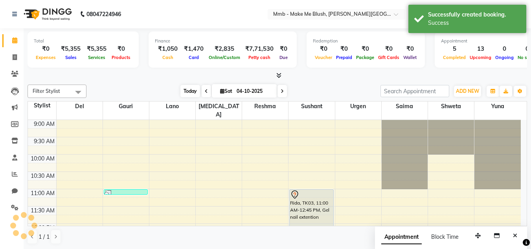
scroll to position [139, 0]
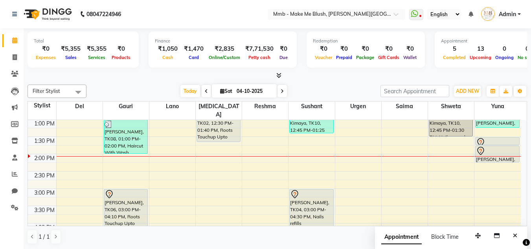
click at [222, 92] on icon at bounding box center [222, 90] width 4 height 5
select select "10"
select select "2025"
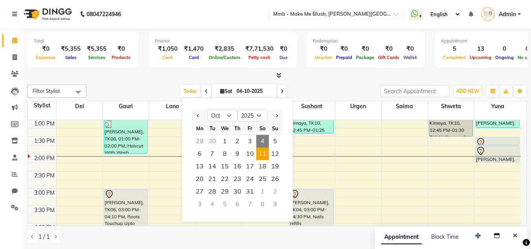
click at [265, 153] on span "11" at bounding box center [262, 153] width 13 height 13
type input "11-10-2025"
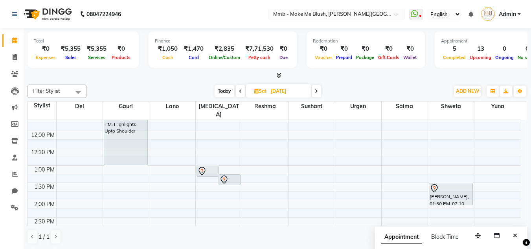
scroll to position [79, 0]
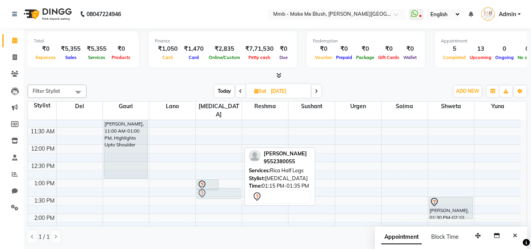
drag, startPoint x: 227, startPoint y: 187, endPoint x: 216, endPoint y: 189, distance: 12.0
click at [216, 189] on div "Dr Anuradha Manglik, 01:00 PM-01:20 PM, Rica Underarms Dr Anuradha Manglik, 01:…" at bounding box center [219, 248] width 46 height 415
drag, startPoint x: 226, startPoint y: 187, endPoint x: 213, endPoint y: 194, distance: 14.8
click at [213, 194] on div "Dr Anuradha Manglik, 01:00 PM-01:20 PM, Rica Underarms Dr Anuradha Manglik, 01:…" at bounding box center [219, 248] width 46 height 415
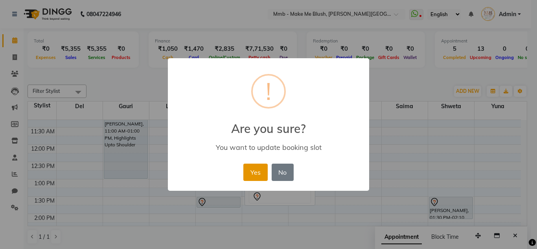
click at [258, 172] on button "Yes" at bounding box center [255, 171] width 24 height 17
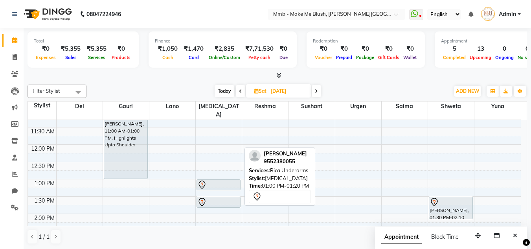
drag, startPoint x: 222, startPoint y: 181, endPoint x: 221, endPoint y: 188, distance: 7.2
click at [221, 41] on div "Dr Anuradha Manglik, 01:00 PM-01:20 PM, Rica Underarms Dr Anuradha Manglik, 01:…" at bounding box center [218, 41] width 44 height 0
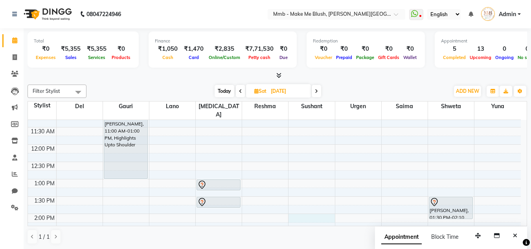
click at [298, 207] on div "9:00 AM 9:30 AM 10:00 AM 10:30 AM 11:00 AM 11:30 AM 12:00 PM 12:30 PM 1:00 PM 1…" at bounding box center [274, 248] width 493 height 415
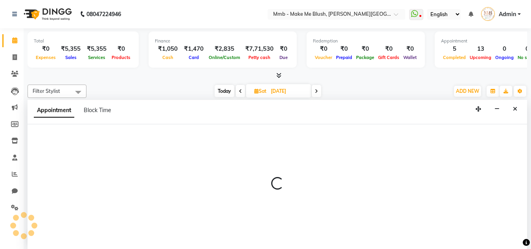
scroll to position [0, 0]
select select "18878"
select select "840"
select select "tentative"
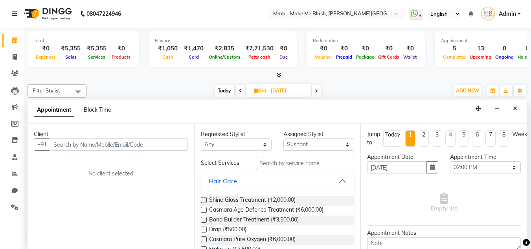
click at [172, 150] on input "text" at bounding box center [119, 144] width 138 height 12
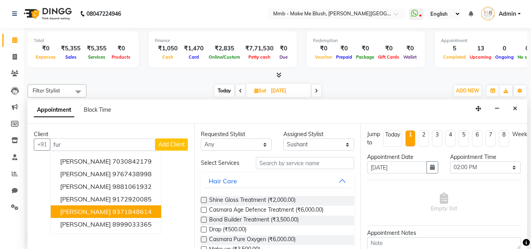
click at [111, 208] on span "Sylvia Raphael Furtado" at bounding box center [85, 211] width 51 height 8
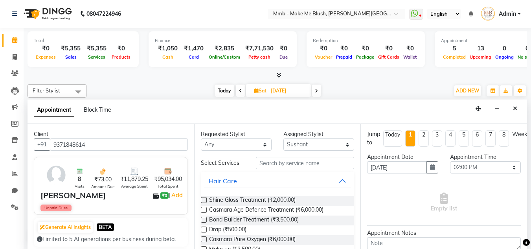
type input "9371848614"
click at [282, 165] on input "text" at bounding box center [305, 163] width 98 height 12
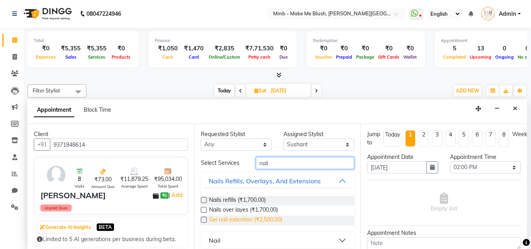
type input "nail"
click at [231, 219] on span "Gel nail extention (₹2,500.00)" at bounding box center [245, 220] width 73 height 10
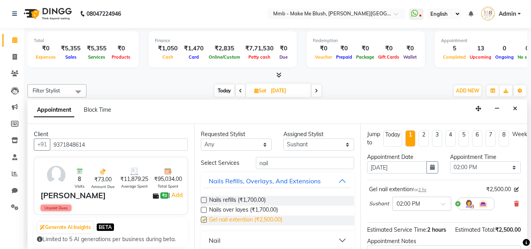
checkbox input "false"
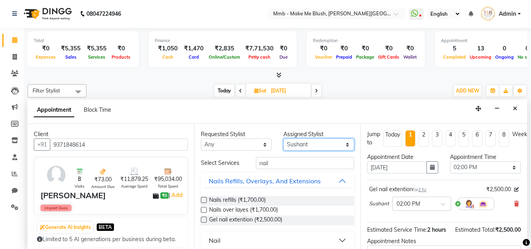
click at [304, 143] on select "Select Del Gauri Lano Nikita Reshma Saima Shweta Sushant Urgen Yuna" at bounding box center [318, 144] width 71 height 12
select select "18873"
click at [283, 138] on select "Select Del Gauri Lano Nikita Reshma Saima Shweta Sushant Urgen Yuna" at bounding box center [318, 144] width 71 height 12
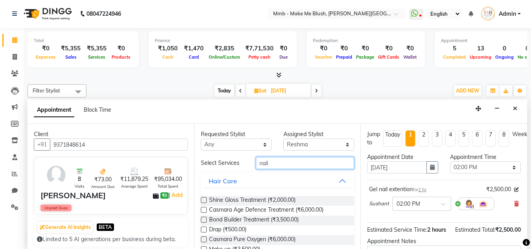
click at [289, 161] on input "nail" at bounding box center [305, 163] width 98 height 12
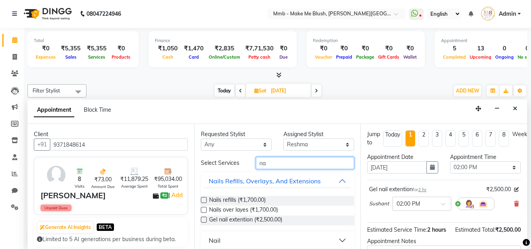
type input "n"
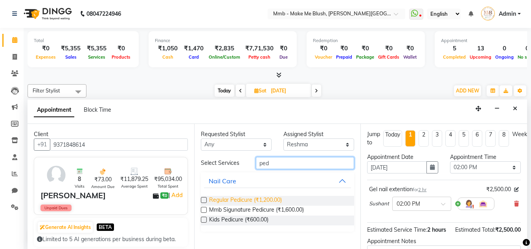
type input "ped"
click at [245, 200] on span "Regular Pedicure (₹1,200.00)" at bounding box center [245, 201] width 73 height 10
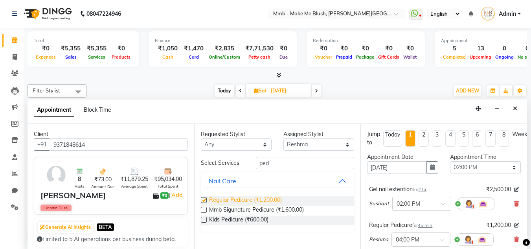
checkbox input "false"
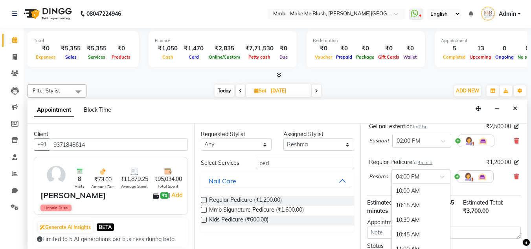
scroll to position [349, 0]
click at [442, 178] on span at bounding box center [445, 179] width 10 height 8
click at [406, 219] on div "02:30 PM" at bounding box center [421, 217] width 58 height 15
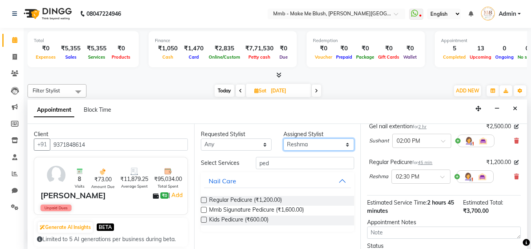
click at [314, 143] on select "Select Del Gauri Lano Nikita Reshma Saima Shweta Sushant Urgen Yuna" at bounding box center [318, 144] width 71 height 12
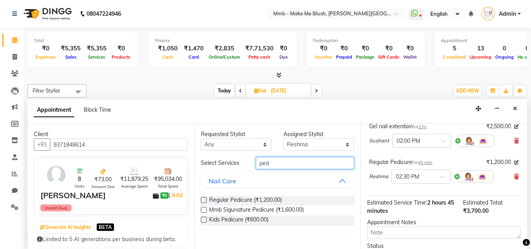
click at [279, 165] on input "ped" at bounding box center [305, 163] width 98 height 12
type input "p"
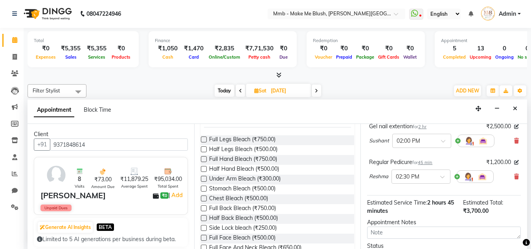
scroll to position [63, 0]
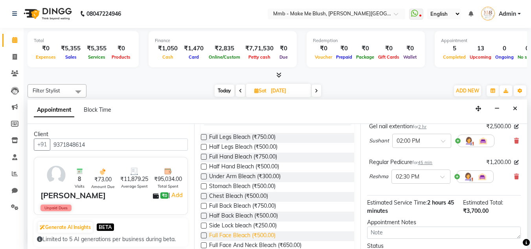
type input "bleach"
click at [236, 231] on span "Full Face Bleach (₹500.00)" at bounding box center [242, 236] width 66 height 10
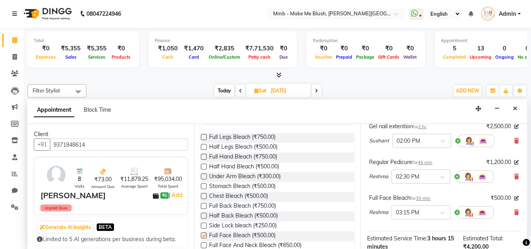
checkbox input "false"
click at [528, 226] on div "Total ₹0 Expenses ₹5,355 Sales ₹5,355 Services ₹0 Products Finance ₹1,050 Cash …" at bounding box center [277, 138] width 507 height 221
click at [525, 227] on div "Total ₹0 Expenses ₹5,355 Sales ₹5,355 Services ₹0 Products Finance ₹1,050 Cash …" at bounding box center [277, 138] width 507 height 221
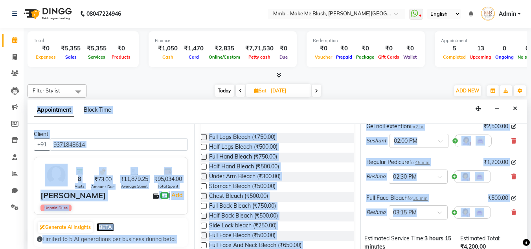
scroll to position [167, 10]
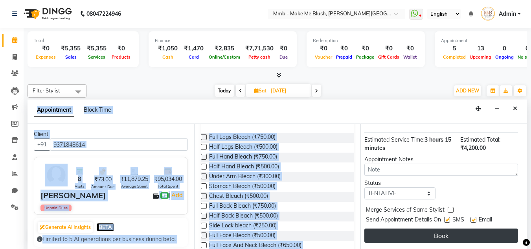
click at [466, 228] on button "Book" at bounding box center [441, 235] width 154 height 14
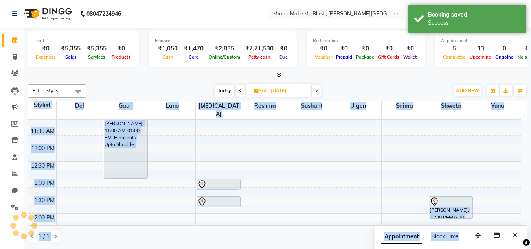
scroll to position [0, 0]
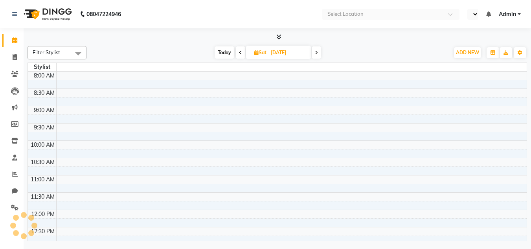
select select "en"
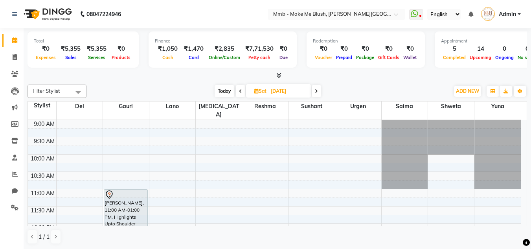
click at [225, 92] on span "Today" at bounding box center [225, 91] width 20 height 12
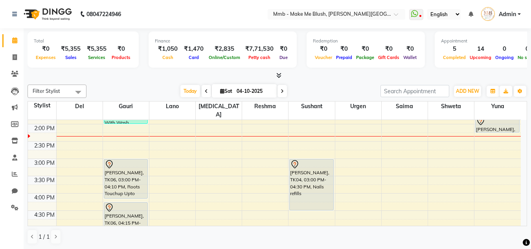
scroll to position [160, 0]
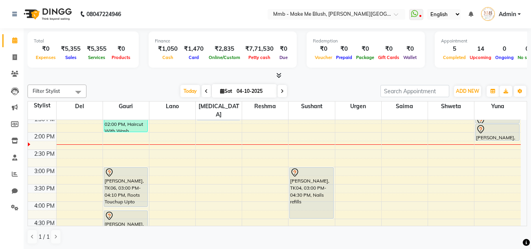
click at [283, 92] on span at bounding box center [281, 91] width 9 height 12
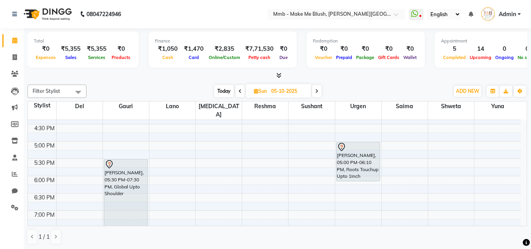
scroll to position [260, 0]
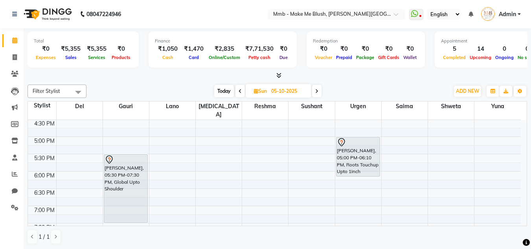
drag, startPoint x: 519, startPoint y: 192, endPoint x: 533, endPoint y: 200, distance: 15.5
click at [531, 200] on html "08047224946 Select Location × Mmb - Make Me Blush, Salunke Vihar Road WhatsApp …" at bounding box center [265, 124] width 531 height 249
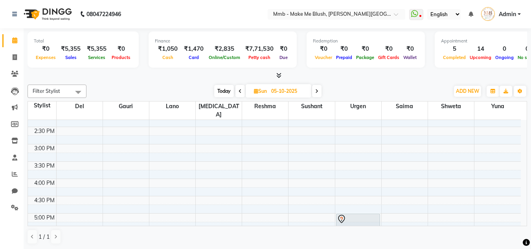
scroll to position [173, 0]
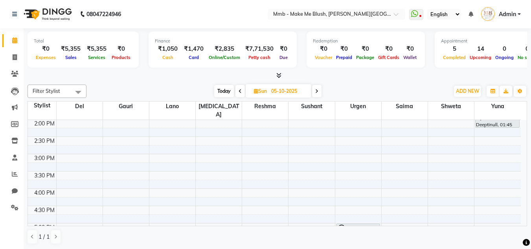
click at [222, 87] on span "Today" at bounding box center [224, 91] width 20 height 12
type input "04-10-2025"
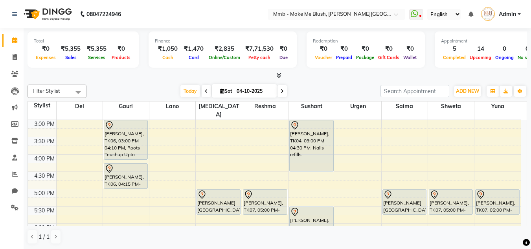
scroll to position [206, 0]
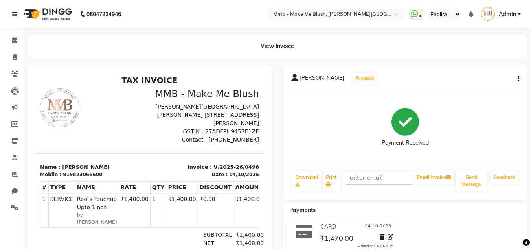
click at [173, 28] on nav "08047224946 Select Location × Mmb - Make Me Blush, Salunke Vihar Road WhatsApp …" at bounding box center [265, 14] width 531 height 28
click at [10, 42] on span at bounding box center [15, 40] width 14 height 9
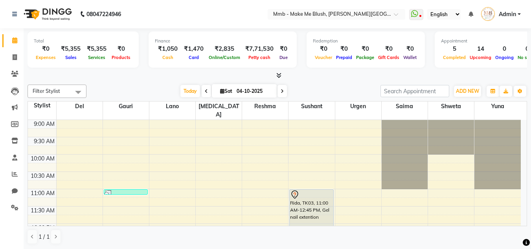
scroll to position [5, 0]
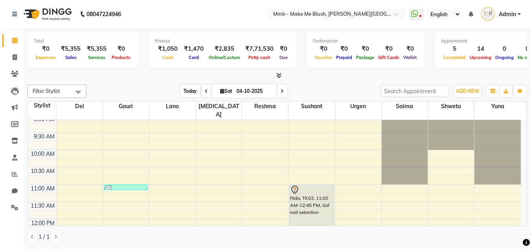
click at [185, 89] on span "Today" at bounding box center [190, 91] width 20 height 12
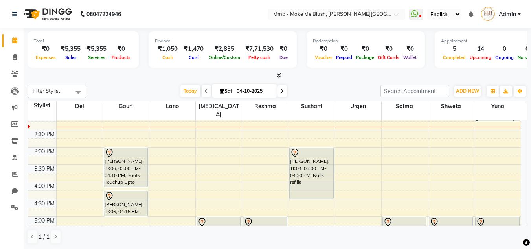
scroll to position [170, 0]
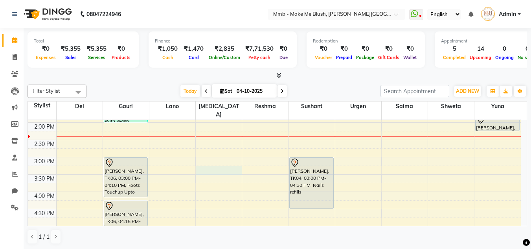
click at [202, 160] on div "9:00 AM 9:30 AM 10:00 AM 10:30 AM 11:00 AM 11:30 AM 12:00 PM 12:30 PM 1:00 PM 1…" at bounding box center [274, 157] width 493 height 415
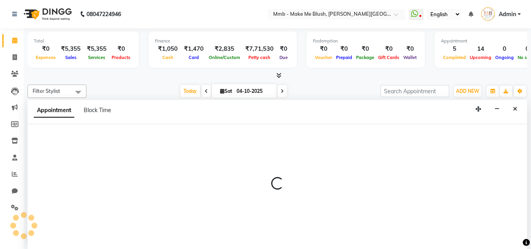
scroll to position [0, 0]
select select "18874"
select select "tentative"
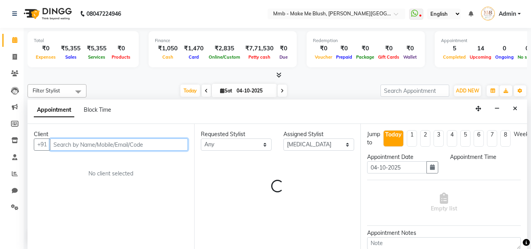
select select "915"
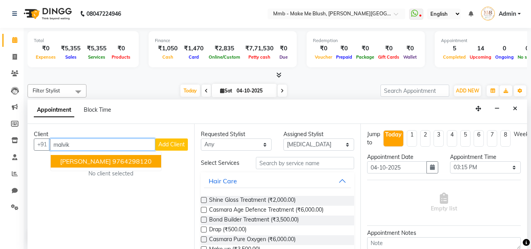
click at [125, 160] on button "Malvika 9764298120" at bounding box center [106, 161] width 110 height 13
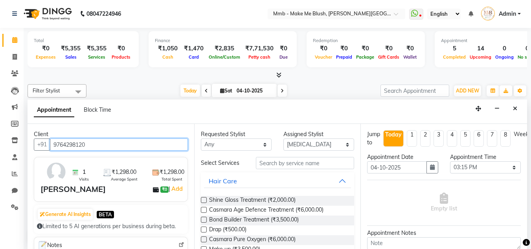
type input "9764298120"
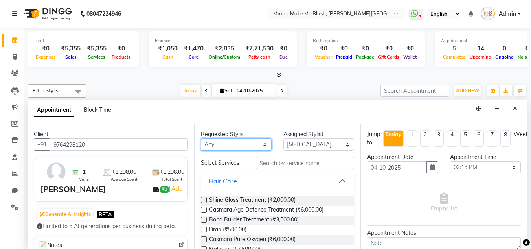
click at [229, 141] on select "Any Del Gauri Lano Nikita Reshma Saima Shweta Sushant Urgen Yuna" at bounding box center [236, 144] width 71 height 12
select select "88496"
click at [201, 138] on select "Any Del Gauri Lano Nikita Reshma Saima Shweta Sushant Urgen Yuna" at bounding box center [236, 144] width 71 height 12
select select "88496"
click at [514, 109] on icon "Close" at bounding box center [515, 109] width 4 height 6
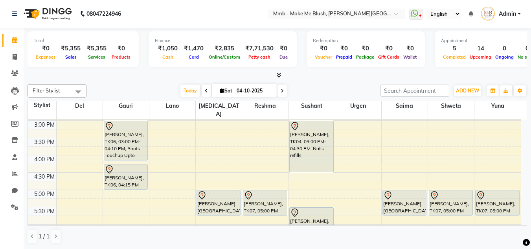
scroll to position [208, 0]
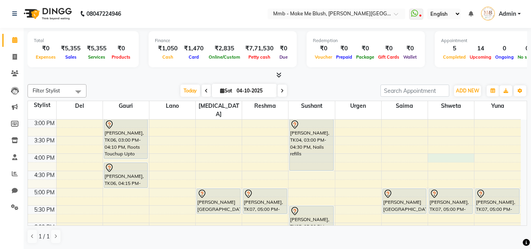
click at [435, 147] on div "9:00 AM 9:30 AM 10:00 AM 10:30 AM 11:00 AM 11:30 AM 12:00 PM 12:30 PM 1:00 PM 1…" at bounding box center [274, 119] width 493 height 415
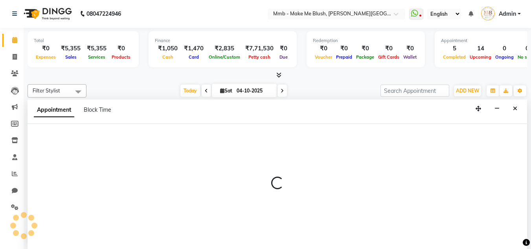
select select "88496"
select select "tentative"
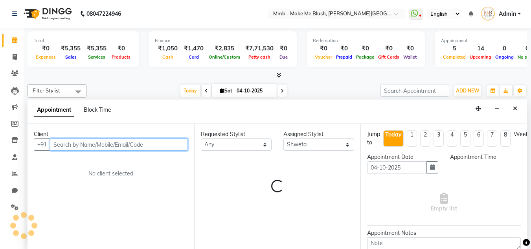
select select "960"
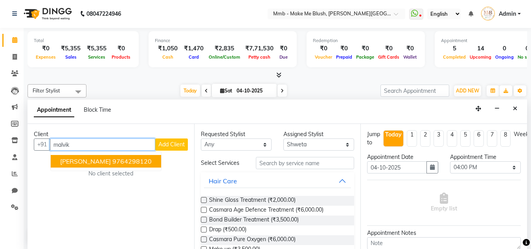
click at [82, 159] on span "[PERSON_NAME]" at bounding box center [85, 161] width 51 height 8
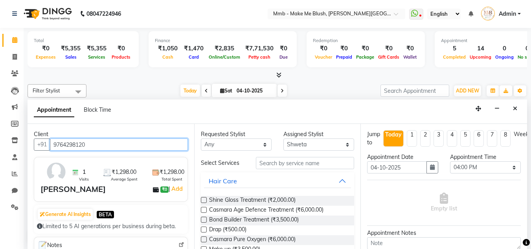
type input "9764298120"
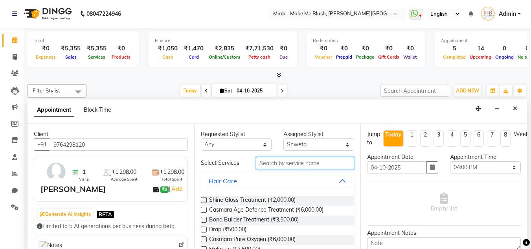
click at [274, 164] on input "text" at bounding box center [305, 163] width 98 height 12
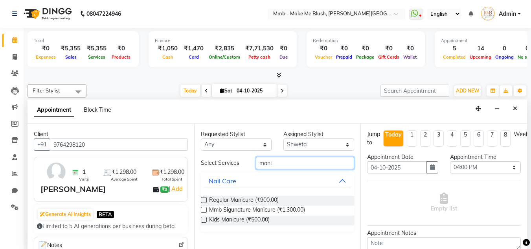
type input "mani"
click at [203, 201] on label at bounding box center [204, 200] width 6 height 6
click at [203, 201] on input "checkbox" at bounding box center [203, 200] width 5 height 5
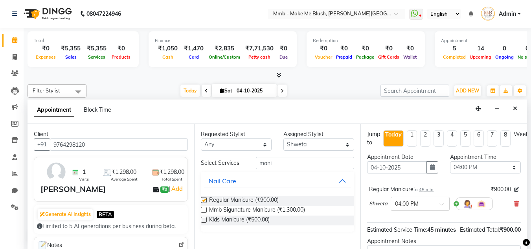
checkbox input "false"
click at [308, 143] on select "Select Del Gauri Lano Nikita Reshma Saima Shweta Sushant Urgen Yuna" at bounding box center [318, 144] width 71 height 12
select select "18874"
click at [283, 138] on select "Select Del Gauri Lano Nikita Reshma Saima Shweta Sushant Urgen Yuna" at bounding box center [318, 144] width 71 height 12
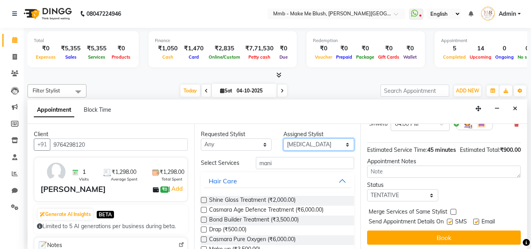
scroll to position [96, 0]
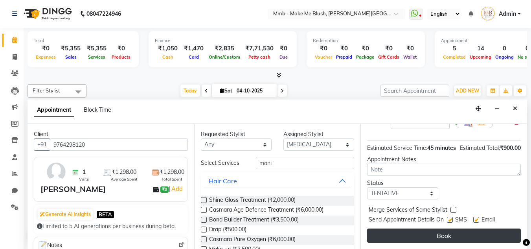
click at [485, 228] on button "Book" at bounding box center [444, 235] width 154 height 14
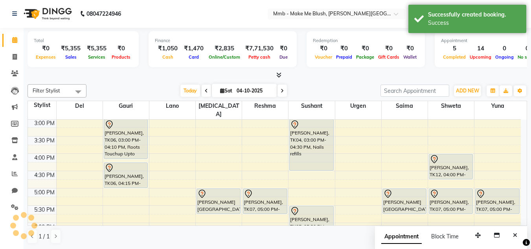
scroll to position [0, 0]
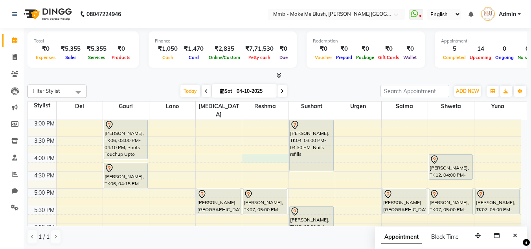
click at [256, 150] on div "9:00 AM 9:30 AM 10:00 AM 10:30 AM 11:00 AM 11:30 AM 12:00 PM 12:30 PM 1:00 PM 1…" at bounding box center [274, 119] width 493 height 415
select select "18873"
select select "tentative"
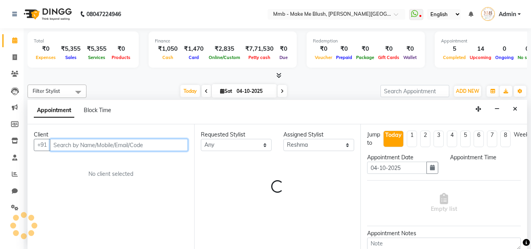
select select "960"
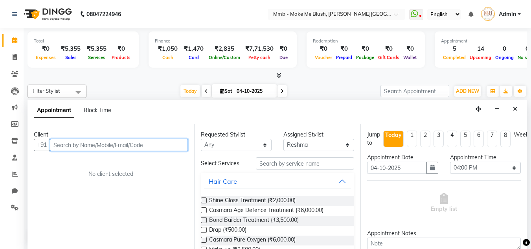
scroll to position [0, 0]
click at [141, 146] on input "text" at bounding box center [119, 144] width 138 height 12
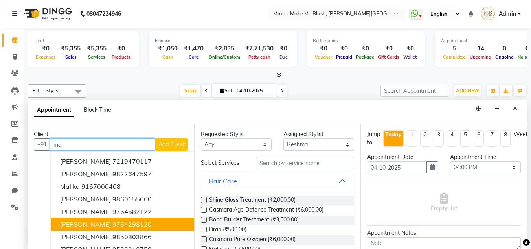
click at [112, 225] on ngb-highlight "9764298120" at bounding box center [131, 224] width 39 height 8
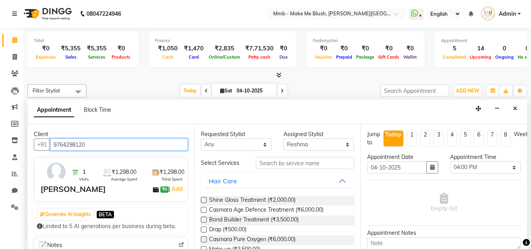
type input "9764298120"
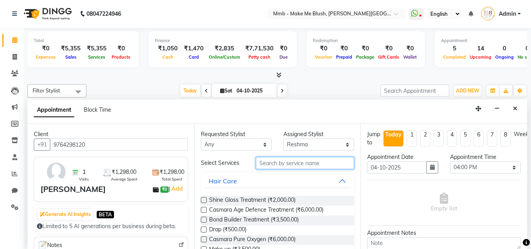
click at [306, 163] on input "text" at bounding box center [305, 163] width 98 height 12
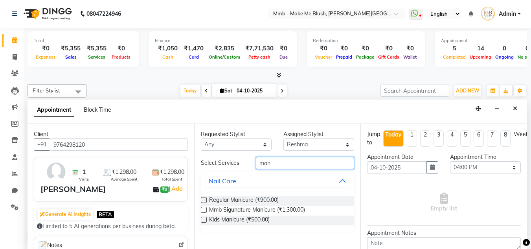
type input "man"
click at [205, 199] on label at bounding box center [204, 200] width 6 height 6
click at [205, 199] on input "checkbox" at bounding box center [203, 200] width 5 height 5
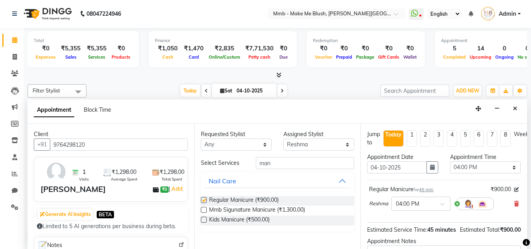
checkbox input "false"
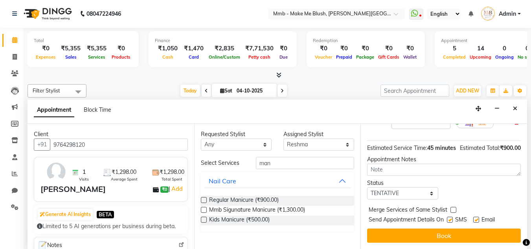
scroll to position [96, 0]
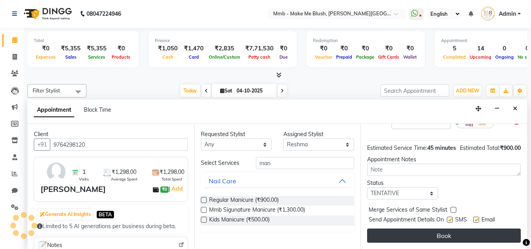
click at [471, 228] on button "Book" at bounding box center [444, 235] width 154 height 14
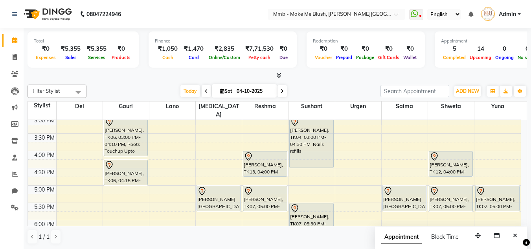
scroll to position [222, 0]
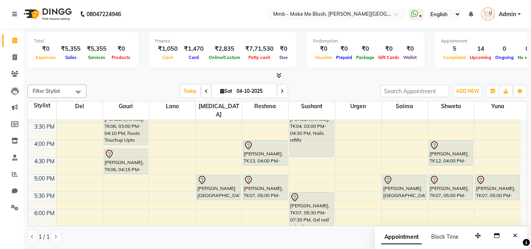
click at [265, 160] on div "9:00 AM 9:30 AM 10:00 AM 10:30 AM 11:00 AM 11:30 AM 12:00 PM 12:30 PM 1:00 PM 1…" at bounding box center [274, 105] width 493 height 415
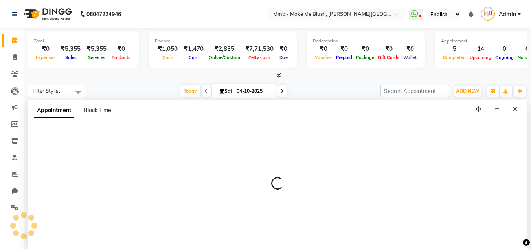
scroll to position [0, 0]
select select "18873"
select select "tentative"
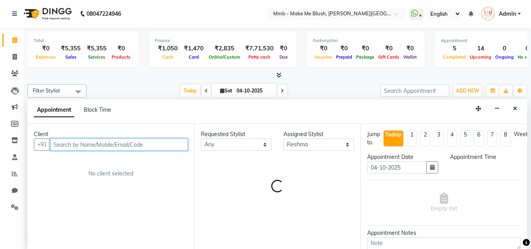
select select "1005"
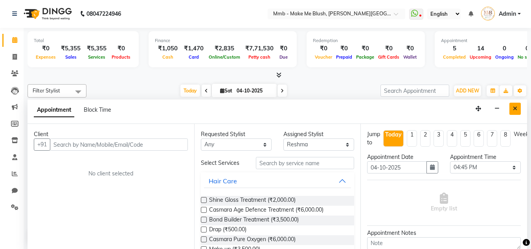
click at [519, 107] on button "Close" at bounding box center [514, 109] width 11 height 12
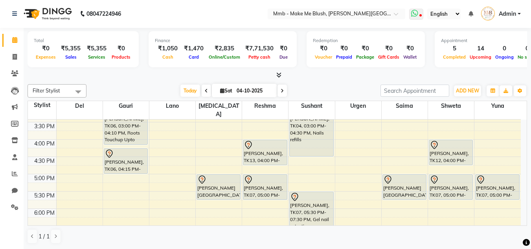
click at [416, 13] on icon at bounding box center [414, 13] width 7 height 8
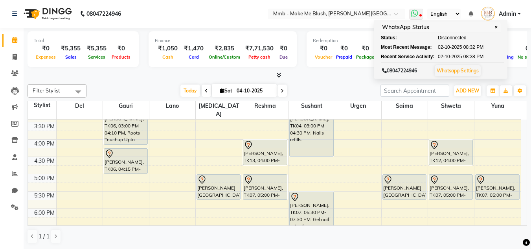
click at [497, 25] on span "✕" at bounding box center [495, 27] width 7 height 6
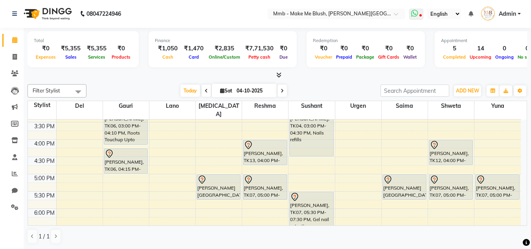
click at [412, 15] on icon at bounding box center [414, 13] width 7 height 8
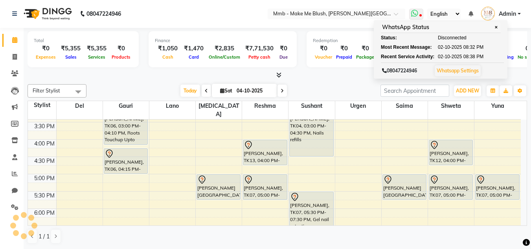
click at [412, 15] on icon at bounding box center [414, 13] width 7 height 8
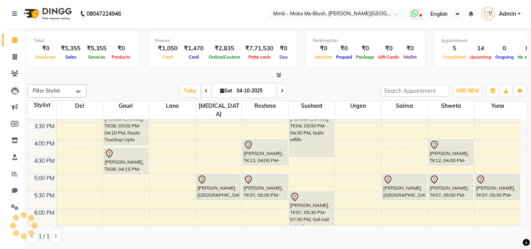
click at [412, 15] on icon at bounding box center [414, 13] width 7 height 8
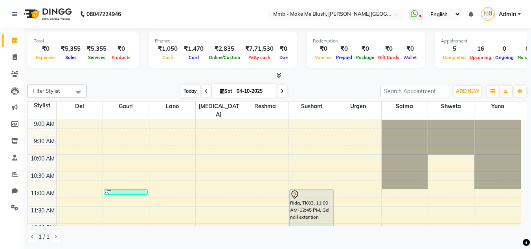
click at [183, 88] on span "Today" at bounding box center [190, 91] width 20 height 12
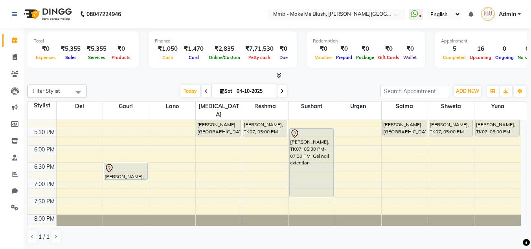
scroll to position [299, 0]
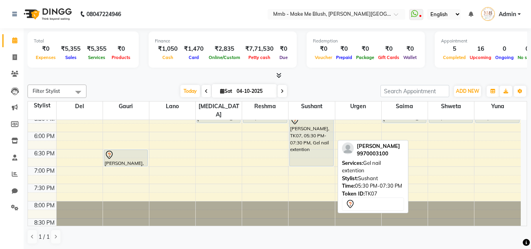
drag, startPoint x: 316, startPoint y: 174, endPoint x: 313, endPoint y: 156, distance: 18.7
click at [313, 156] on div "Rida, TK03, 11:00 AM-12:45 PM, Gel nail extention [GEOGRAPHIC_DATA], TK10, 12:4…" at bounding box center [311, 28] width 46 height 415
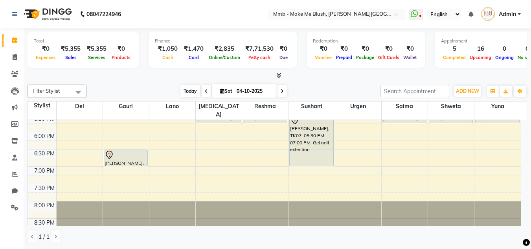
click at [189, 87] on span "Today" at bounding box center [190, 91] width 20 height 12
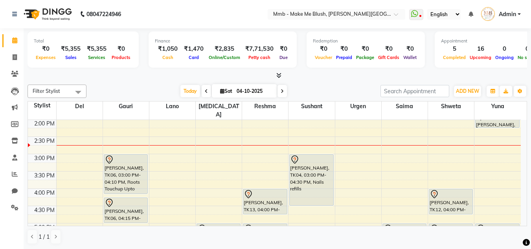
click at [202, 89] on span at bounding box center [206, 91] width 9 height 12
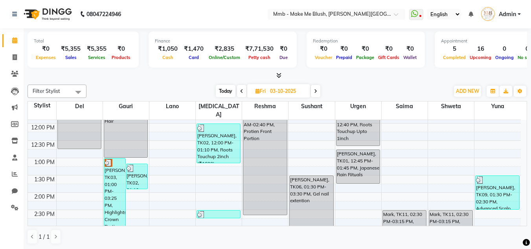
scroll to position [84, 0]
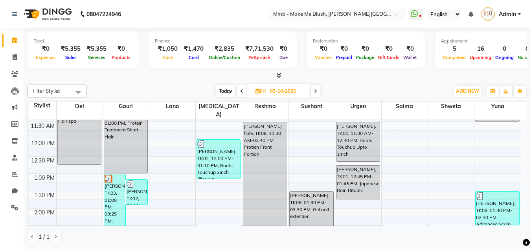
click at [315, 94] on span at bounding box center [315, 91] width 9 height 12
type input "04-10-2025"
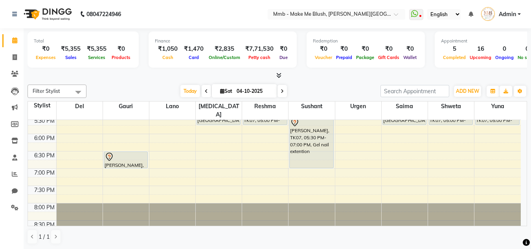
scroll to position [299, 0]
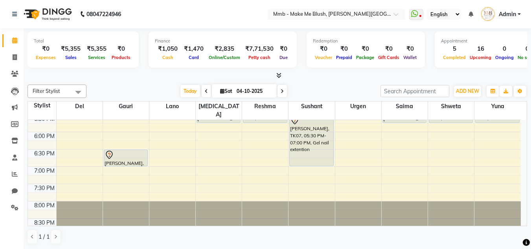
click at [528, 116] on div "Total ₹0 Expenses ₹5,355 Sales ₹5,355 Services ₹0 Products Finance ₹1,050 Cash …" at bounding box center [277, 138] width 507 height 221
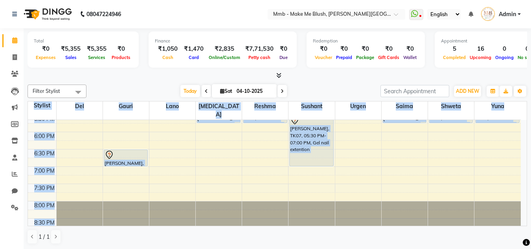
click at [528, 116] on div "Total ₹0 Expenses ₹5,355 Sales ₹5,355 Services ₹0 Products Finance ₹1,050 Cash …" at bounding box center [277, 138] width 507 height 221
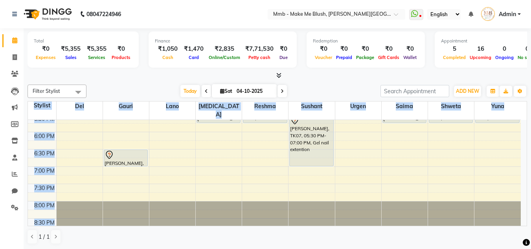
drag, startPoint x: 528, startPoint y: 116, endPoint x: 524, endPoint y: 116, distance: 3.9
click at [524, 116] on div "Total ₹0 Expenses ₹5,355 Sales ₹5,355 Services ₹0 Products Finance ₹1,050 Cash …" at bounding box center [277, 138] width 507 height 221
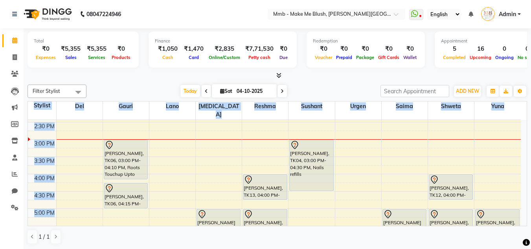
scroll to position [173, 0]
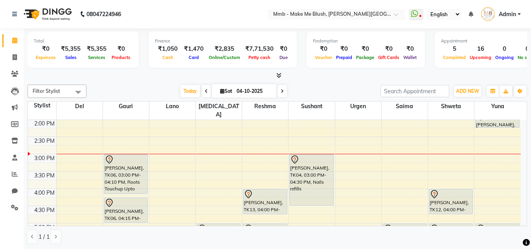
click at [353, 82] on div "Filter Stylist Select All Del [PERSON_NAME][MEDICAL_DATA] [PERSON_NAME] Shweta …" at bounding box center [277, 164] width 499 height 166
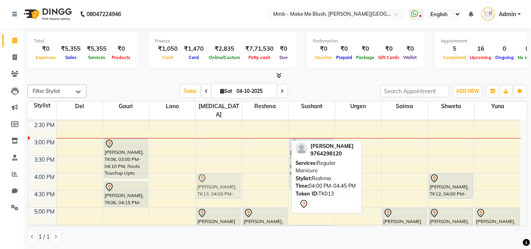
drag, startPoint x: 264, startPoint y: 177, endPoint x: 231, endPoint y: 176, distance: 33.0
click at [231, 176] on tr "[PERSON_NAME], TK01, 11:00 AM-11:05 AM, Roots Touchup Upto 1inch (₹1400) [PERSO…" at bounding box center [274, 138] width 493 height 415
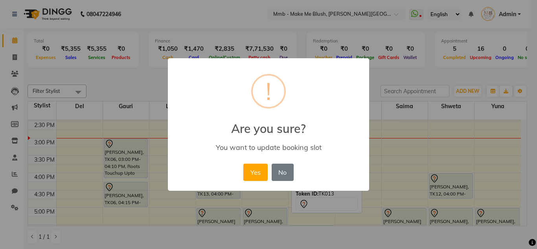
click at [259, 163] on div "Yes No No" at bounding box center [268, 171] width 54 height 21
click at [257, 169] on button "Yes" at bounding box center [255, 171] width 24 height 17
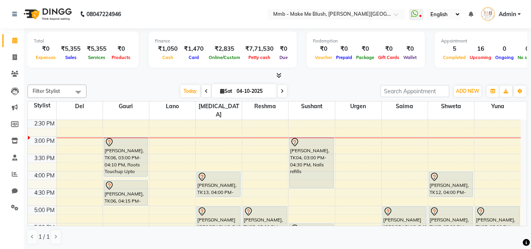
scroll to position [175, 0]
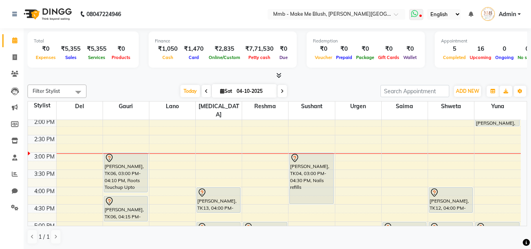
click at [419, 17] on span at bounding box center [416, 14] width 14 height 11
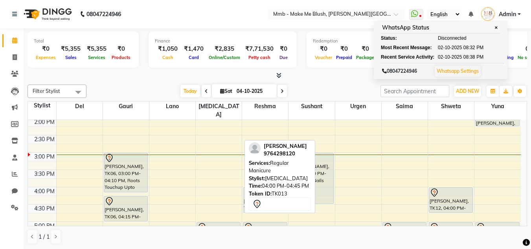
drag, startPoint x: 210, startPoint y: 191, endPoint x: 253, endPoint y: 189, distance: 43.3
click at [253, 189] on div "Filter Stylist Select All Del [PERSON_NAME][MEDICAL_DATA] [PERSON_NAME] Shweta …" at bounding box center [277, 164] width 499 height 166
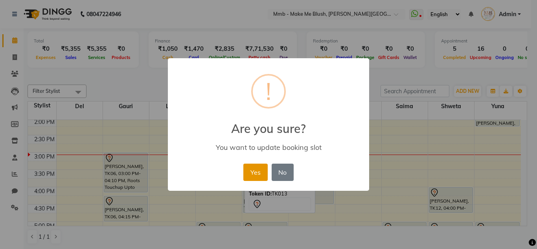
click at [250, 173] on button "Yes" at bounding box center [255, 171] width 24 height 17
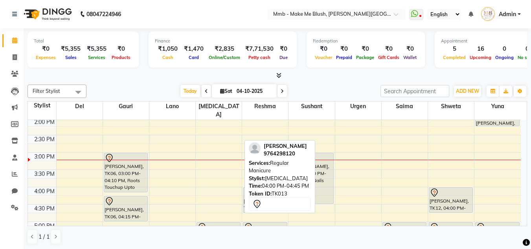
click at [220, 91] on icon at bounding box center [222, 90] width 4 height 5
select select "10"
select select "2025"
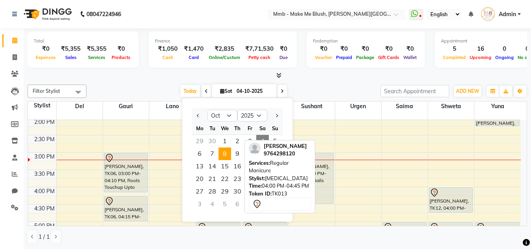
click at [226, 157] on span "8" at bounding box center [224, 153] width 13 height 13
type input "[DATE]"
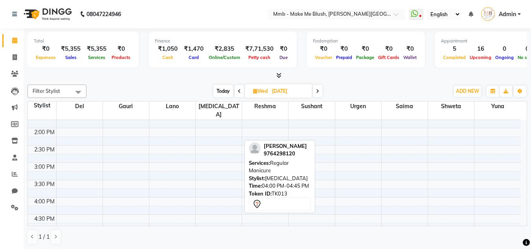
scroll to position [176, 0]
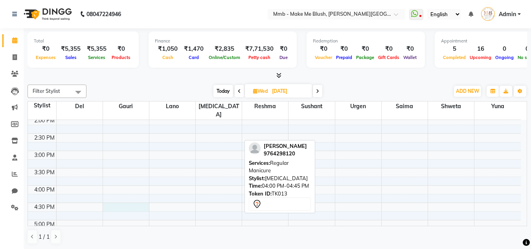
click at [123, 196] on div "9:00 AM 9:30 AM 10:00 AM 10:30 AM 11:00 AM 11:30 AM 12:00 PM 12:30 PM 1:00 PM 1…" at bounding box center [274, 150] width 493 height 415
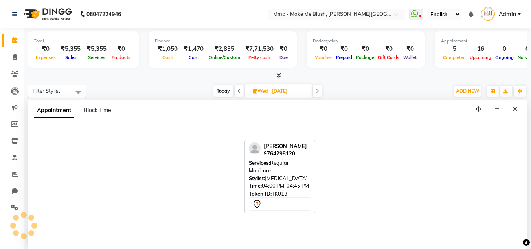
scroll to position [0, 0]
select select "45263"
select select "tentative"
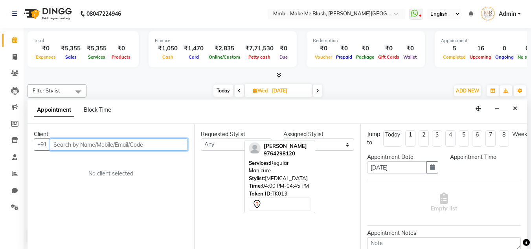
click at [143, 149] on input "text" at bounding box center [119, 144] width 138 height 12
select select "990"
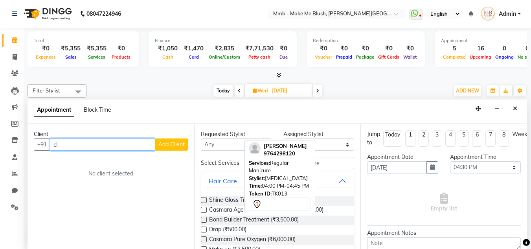
type input "c"
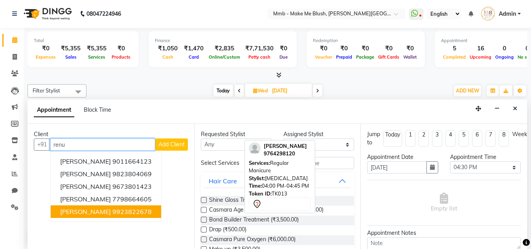
click at [89, 211] on span "[PERSON_NAME]" at bounding box center [85, 211] width 51 height 8
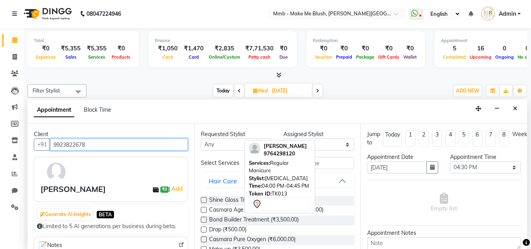
type input "9923822678"
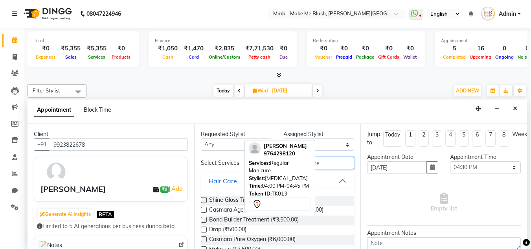
click at [339, 159] on input "text" at bounding box center [305, 163] width 98 height 12
click at [519, 106] on button "Close" at bounding box center [514, 109] width 11 height 12
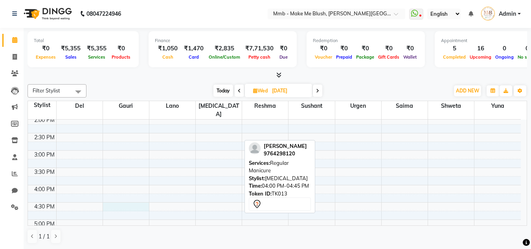
click at [117, 199] on div "9:00 AM 9:30 AM 10:00 AM 10:30 AM 11:00 AM 11:30 AM 12:00 PM 12:30 PM 1:00 PM 1…" at bounding box center [274, 150] width 493 height 415
select select "45263"
select select "tentative"
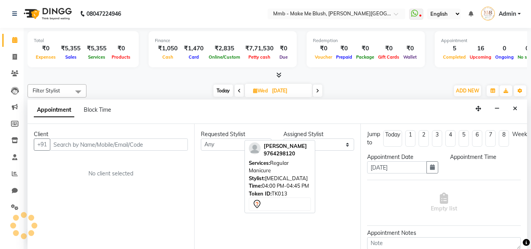
select select "990"
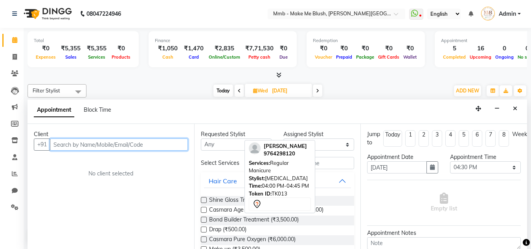
click at [138, 149] on input "text" at bounding box center [119, 144] width 138 height 12
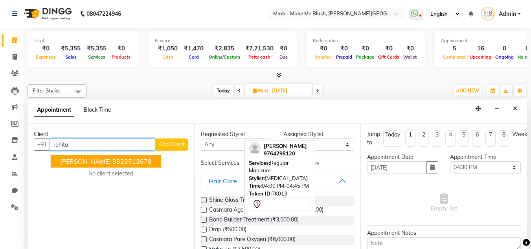
click at [112, 163] on ngb-highlight "9823512678" at bounding box center [131, 161] width 39 height 8
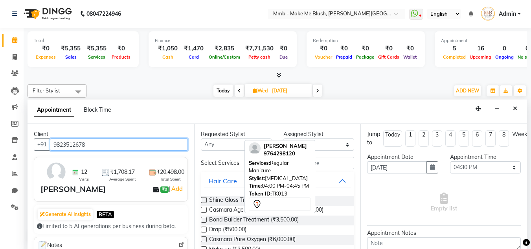
type input "9823512678"
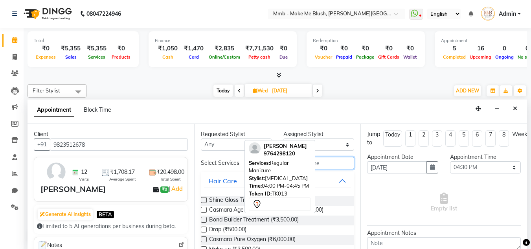
click at [333, 159] on input "text" at bounding box center [305, 163] width 98 height 12
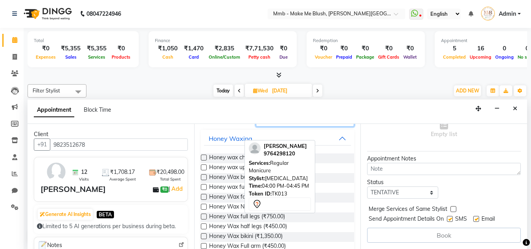
scroll to position [47, 0]
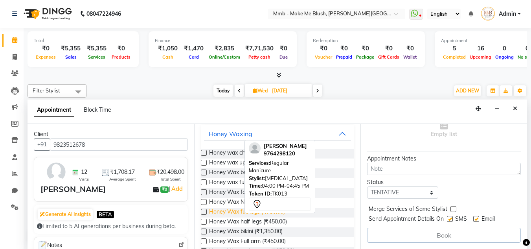
type input "wax"
click at [227, 210] on span "Honey Wax full legs (₹750.00)" at bounding box center [247, 212] width 76 height 10
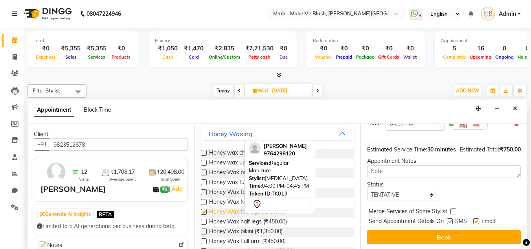
checkbox input "false"
click at [229, 239] on span "Honey Wax Full arm (₹450.00)" at bounding box center [247, 242] width 77 height 10
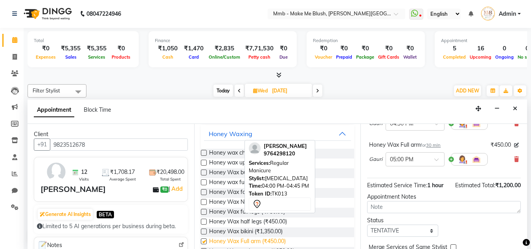
checkbox input "false"
click at [361, 128] on div "Jump to Today 1 2 3 4 5 6 7 8 Weeks Appointment Date 08-10-2025 Appointment Tim…" at bounding box center [443, 186] width 167 height 125
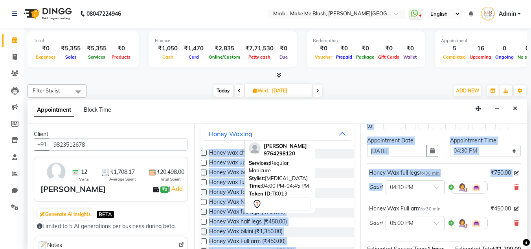
scroll to position [0, 0]
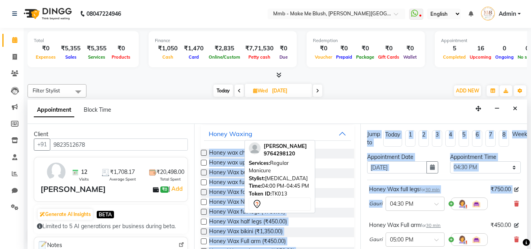
drag, startPoint x: 361, startPoint y: 128, endPoint x: 357, endPoint y: 128, distance: 4.3
click at [357, 128] on div "Client +91 9823512678 12 Visits ₹1,708.17 Average Spent ₹20,498.00 Total Spent …" at bounding box center [277, 186] width 499 height 125
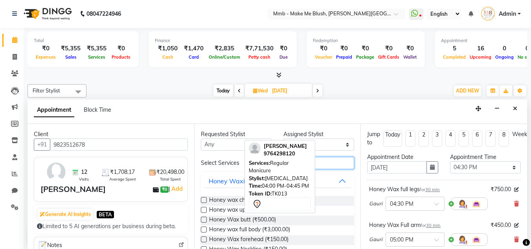
click at [332, 161] on input "wax" at bounding box center [305, 163] width 98 height 12
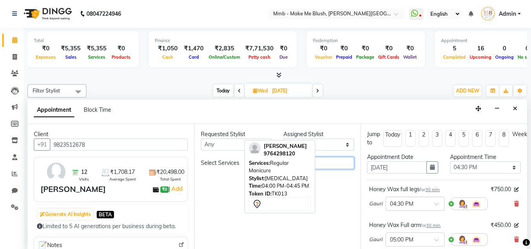
type input "w"
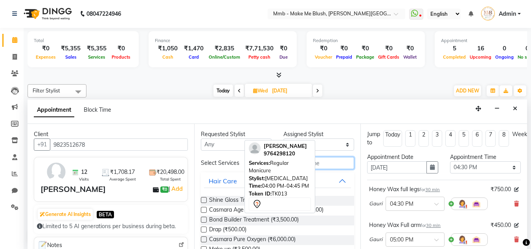
click at [323, 167] on input "text" at bounding box center [305, 163] width 98 height 12
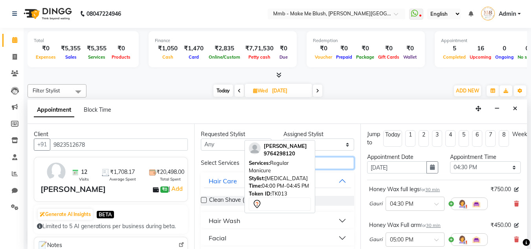
type input "cl"
click at [339, 237] on button "Facial" at bounding box center [277, 238] width 147 height 14
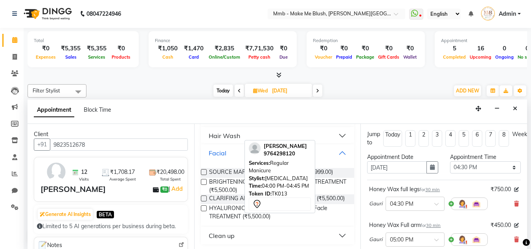
scroll to position [93, 0]
click at [334, 233] on button "Clean up" at bounding box center [277, 234] width 147 height 14
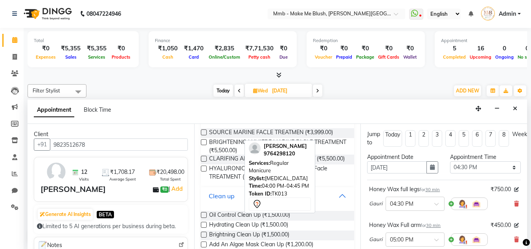
scroll to position [140, 0]
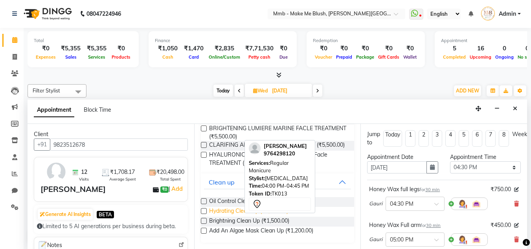
click at [248, 214] on span "Hydrating Clean Up (₹1,500.00)" at bounding box center [248, 212] width 79 height 10
checkbox input "false"
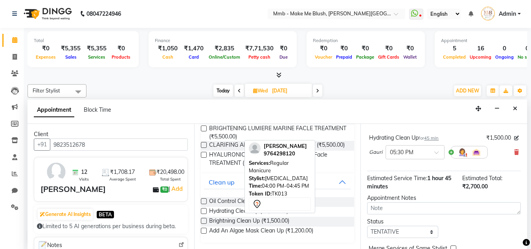
scroll to position [167, 0]
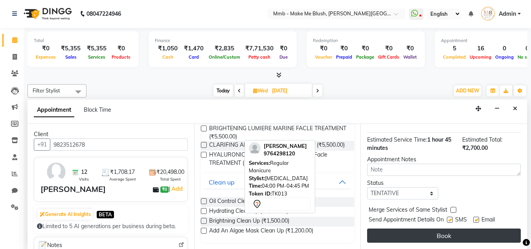
click at [475, 229] on button "Book" at bounding box center [444, 235] width 154 height 14
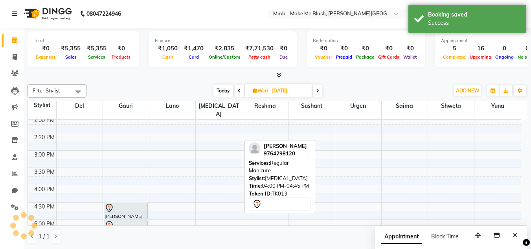
scroll to position [0, 0]
click at [225, 93] on span "Today" at bounding box center [223, 91] width 20 height 12
type input "04-10-2025"
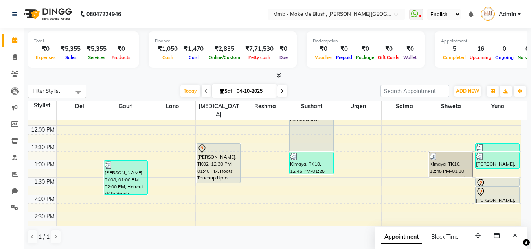
scroll to position [82, 0]
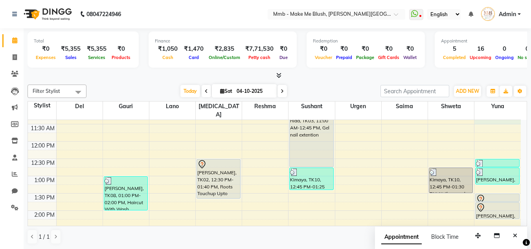
click at [520, 115] on div "9:00 AM 9:30 AM 10:00 AM 10:30 AM 11:00 AM 11:30 AM 12:00 PM 12:30 PM 1:00 PM 1…" at bounding box center [274, 245] width 493 height 415
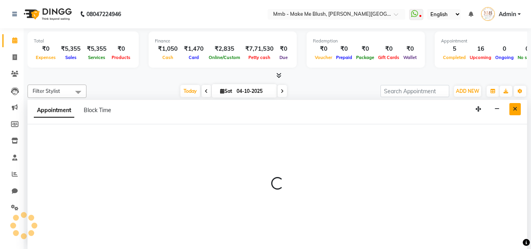
scroll to position [0, 0]
click at [520, 115] on div "Appointment Block Time" at bounding box center [277, 111] width 499 height 24
select select "67875"
select select "tentative"
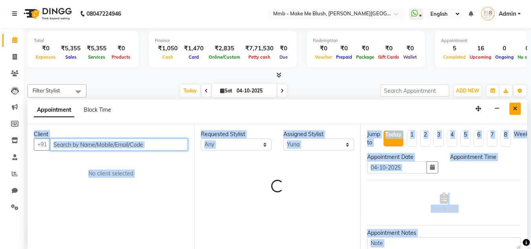
select select "675"
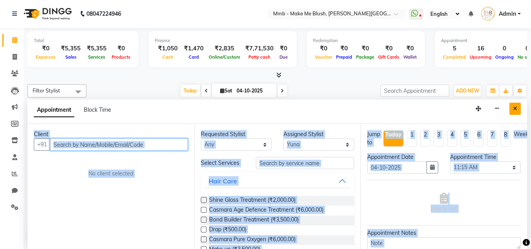
drag, startPoint x: 520, startPoint y: 115, endPoint x: 520, endPoint y: 106, distance: 8.6
click at [520, 106] on div "Appointment Block Time" at bounding box center [277, 111] width 499 height 24
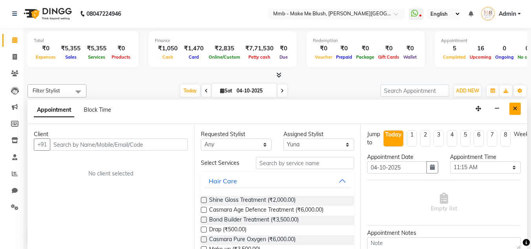
click at [520, 106] on button "Close" at bounding box center [514, 109] width 11 height 12
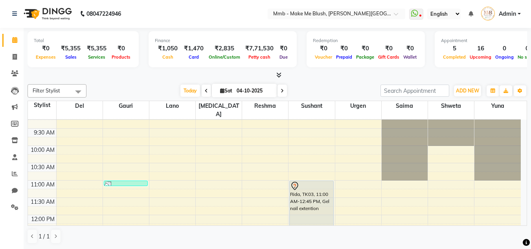
scroll to position [4, 0]
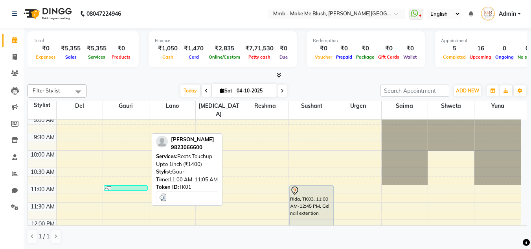
click at [117, 186] on div at bounding box center [126, 190] width 42 height 8
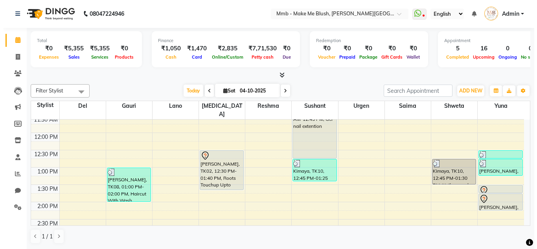
scroll to position [98, 0]
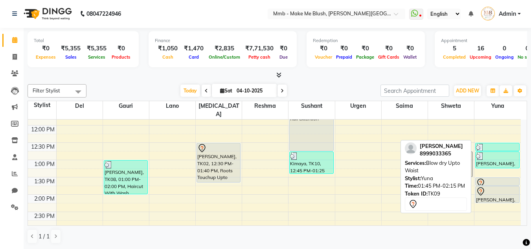
click at [498, 187] on div at bounding box center [497, 191] width 43 height 9
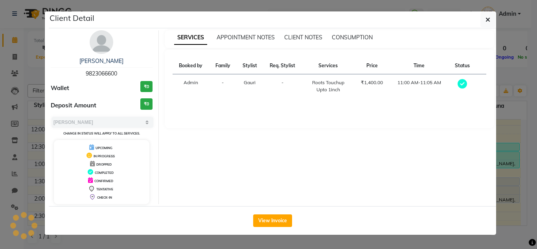
select select "7"
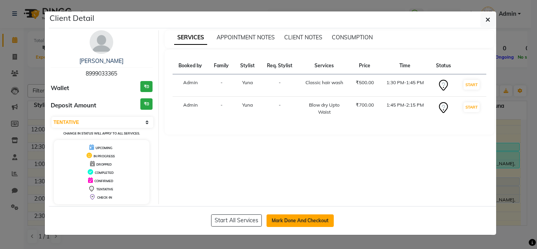
click at [306, 219] on button "Mark Done And Checkout" at bounding box center [299, 220] width 67 height 13
select select "895"
select select "service"
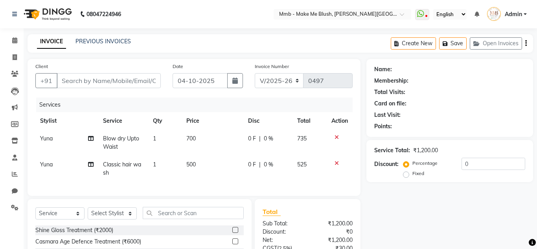
type input "8999033365"
select select "67875"
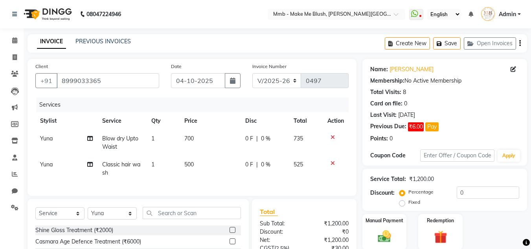
click at [332, 137] on td at bounding box center [336, 143] width 26 height 26
click at [332, 137] on icon at bounding box center [332, 137] width 4 height 6
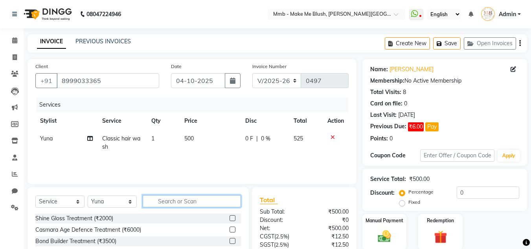
click at [200, 203] on input "text" at bounding box center [192, 201] width 98 height 12
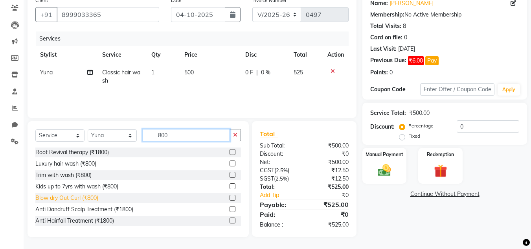
type input "800"
click at [89, 195] on div "Blow dry Out Curl (₹800)" at bounding box center [66, 198] width 63 height 8
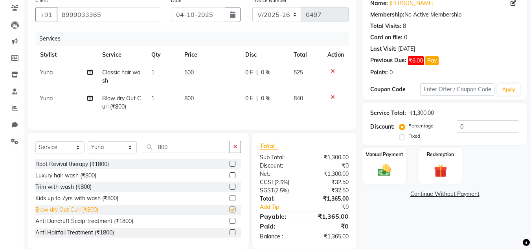
checkbox input "false"
click at [114, 153] on select "Select Stylist Del Gauri Lano Nikita Reshma Saima Shweta Sushant Urgen Yuna" at bounding box center [112, 147] width 49 height 12
select select "18873"
click at [88, 147] on select "Select Stylist Del Gauri Lano Nikita Reshma Saima Shweta Sushant Urgen Yuna" at bounding box center [112, 147] width 49 height 12
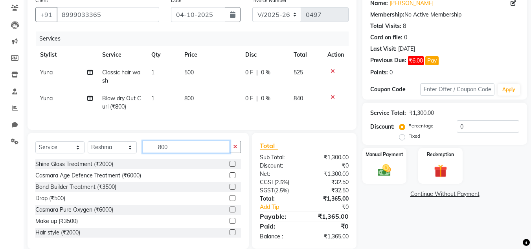
click at [169, 149] on input "800" at bounding box center [186, 147] width 87 height 12
type input "8"
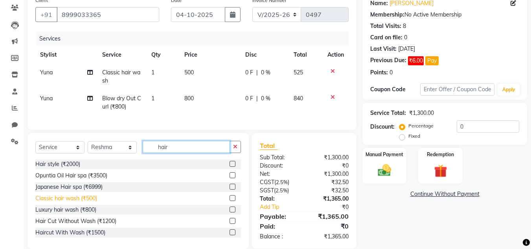
type input "hair"
click at [70, 202] on div "Classic hair wash (₹500)" at bounding box center [66, 198] width 62 height 8
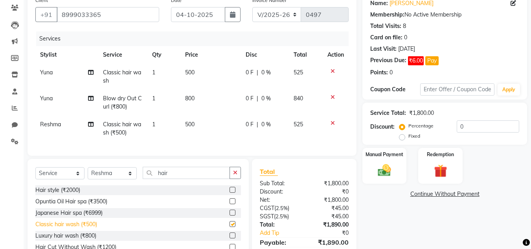
checkbox input "false"
click at [169, 179] on input "hair" at bounding box center [186, 173] width 87 height 12
type input "h"
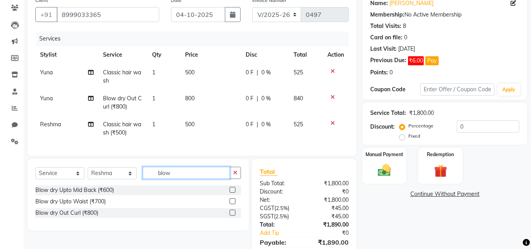
type input "blow"
click at [107, 179] on select "Select Stylist Del Gauri Lano Nikita Reshma Saima Shweta Sushant Urgen Yuna" at bounding box center [112, 173] width 49 height 12
select select "45263"
click at [88, 173] on select "Select Stylist Del [PERSON_NAME][MEDICAL_DATA] Reshma [PERSON_NAME] Shweta Sush…" at bounding box center [112, 173] width 49 height 12
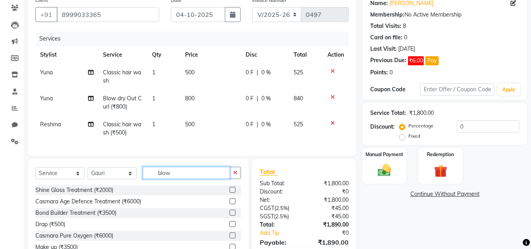
click at [173, 176] on input "blow" at bounding box center [186, 173] width 87 height 12
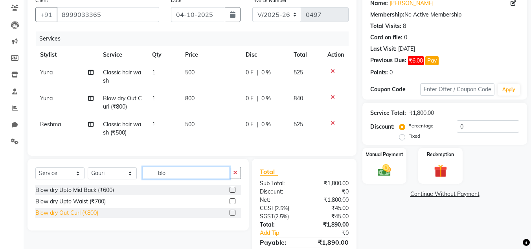
type input "blo"
click at [46, 217] on div "Blow dry Out Curl (₹800)" at bounding box center [66, 213] width 63 height 8
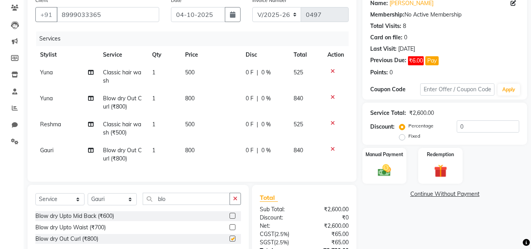
checkbox input "false"
click at [378, 174] on img at bounding box center [384, 170] width 22 height 16
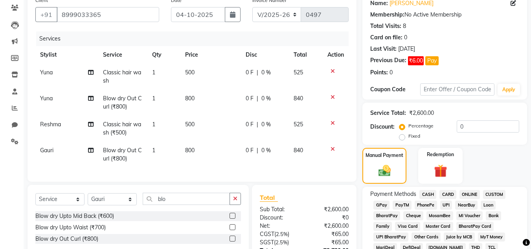
click at [425, 192] on span "CASH" at bounding box center [427, 194] width 17 height 9
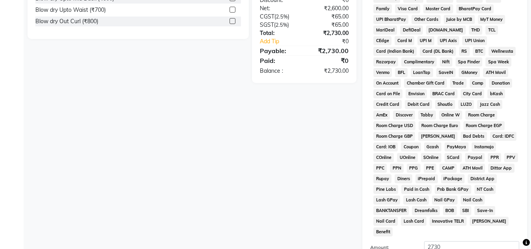
scroll to position [364, 0]
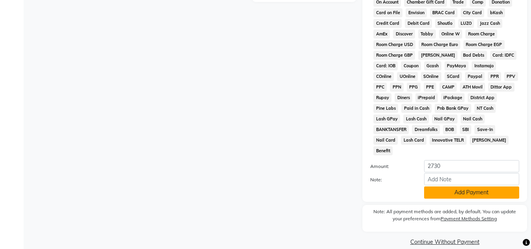
click at [473, 186] on button "Add Payment" at bounding box center [471, 192] width 95 height 12
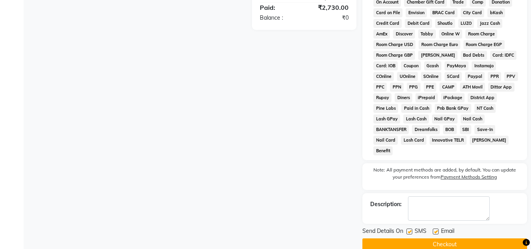
click at [442, 238] on button "Checkout" at bounding box center [444, 244] width 165 height 12
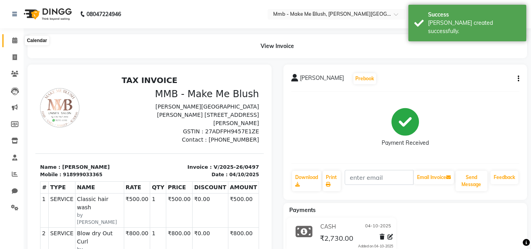
click at [15, 40] on icon at bounding box center [14, 40] width 5 height 6
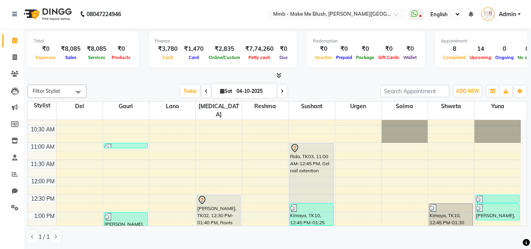
scroll to position [37, 0]
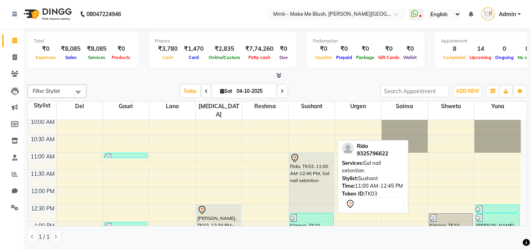
click at [321, 168] on div "Rida, TK03, 11:00 AM-12:45 PM, Gel nail extention" at bounding box center [311, 182] width 43 height 59
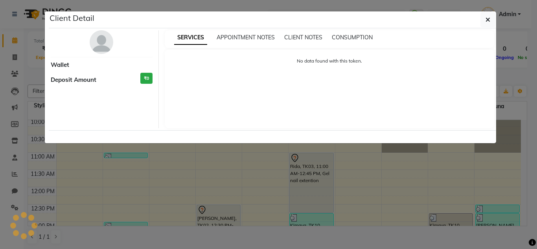
select select "7"
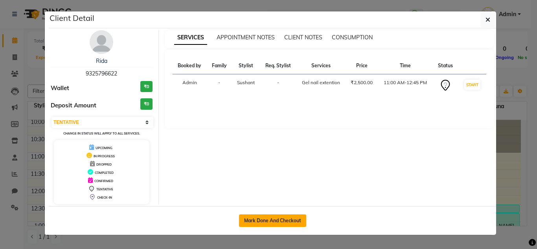
click at [292, 222] on button "Mark Done And Checkout" at bounding box center [272, 220] width 67 height 13
select select "service"
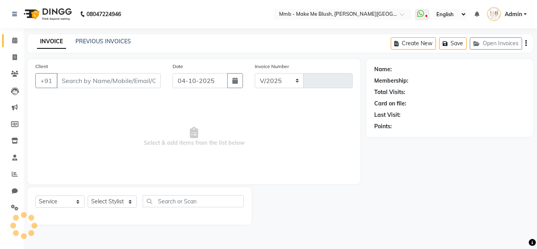
select select "895"
type input "0498"
type input "9325796622"
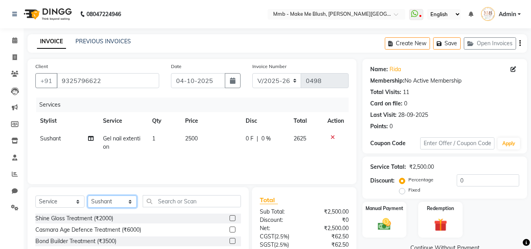
click at [106, 200] on select "Select Stylist Del Gauri Lano Nikita Reshma Saima Shweta Sushant Urgen Yuna" at bounding box center [112, 201] width 49 height 12
select select "74536"
click at [88, 195] on select "Select Stylist Del Gauri Lano Nikita Reshma Saima Shweta Sushant Urgen Yuna" at bounding box center [112, 201] width 49 height 12
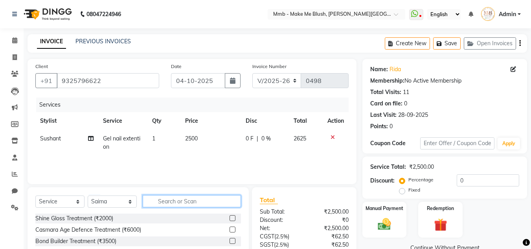
click at [176, 204] on input "text" at bounding box center [192, 201] width 98 height 12
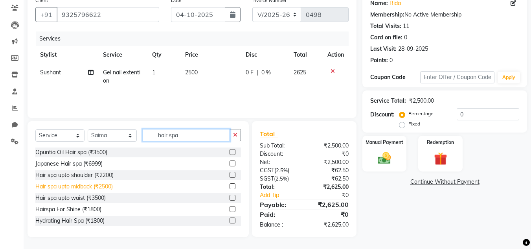
type input "hair spa"
click at [112, 185] on div "Hair spa upto midback (₹2500)" at bounding box center [73, 186] width 77 height 8
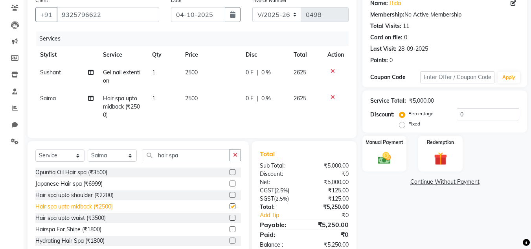
checkbox input "false"
click at [186, 161] on input "hair spa" at bounding box center [186, 155] width 87 height 12
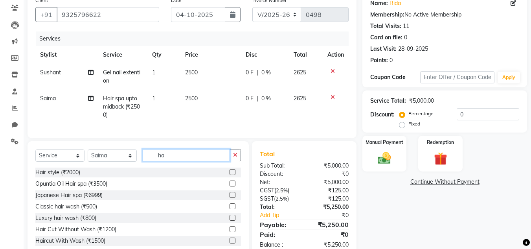
type input "h"
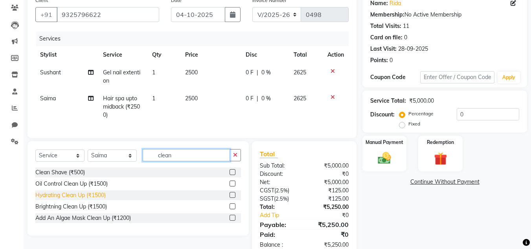
type input "clean"
click at [83, 199] on div "Hydrating Clean Up (₹1500)" at bounding box center [70, 195] width 70 height 8
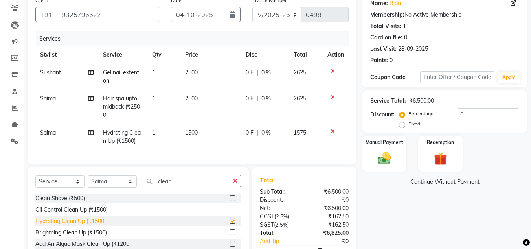
checkbox input "false"
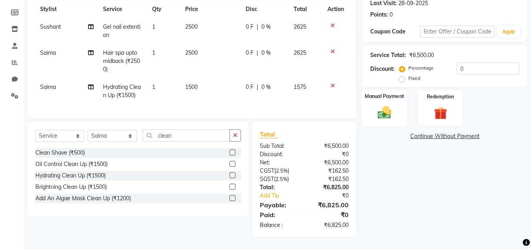
click at [403, 109] on div "Manual Payment" at bounding box center [384, 107] width 46 height 37
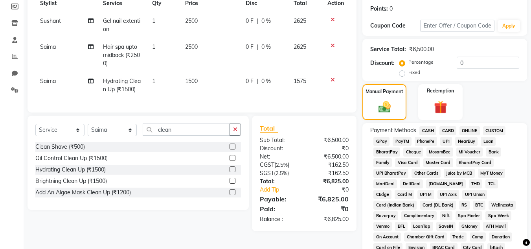
scroll to position [0, 0]
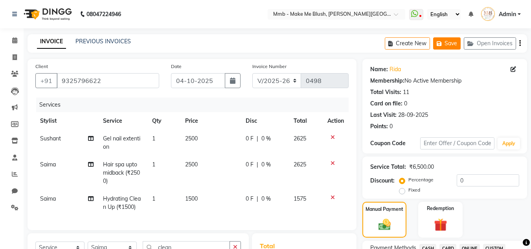
click at [440, 42] on icon "button" at bounding box center [441, 44] width 8 height 6
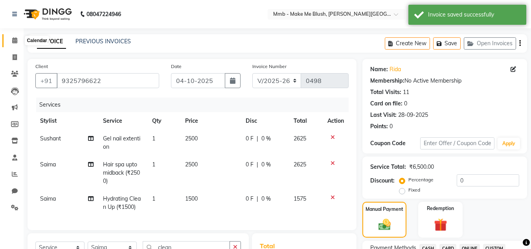
click at [14, 40] on icon at bounding box center [14, 40] width 5 height 6
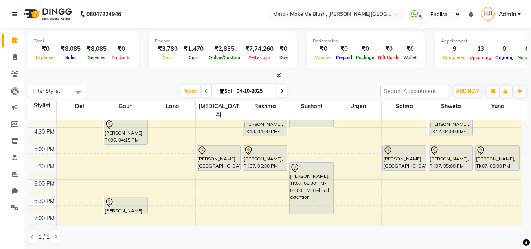
scroll to position [236, 0]
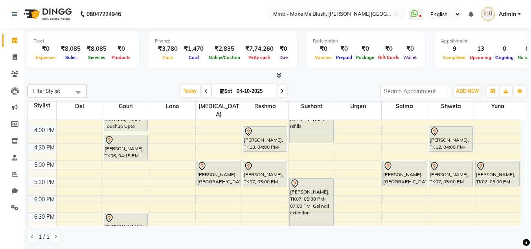
click at [284, 89] on span at bounding box center [281, 91] width 9 height 12
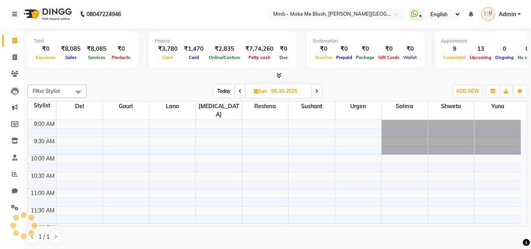
scroll to position [208, 0]
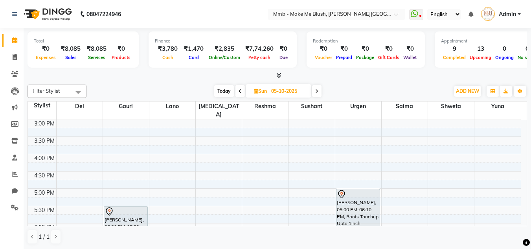
click at [223, 87] on span "Today" at bounding box center [224, 91] width 20 height 12
type input "04-10-2025"
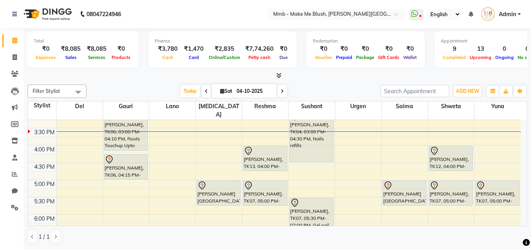
scroll to position [224, 0]
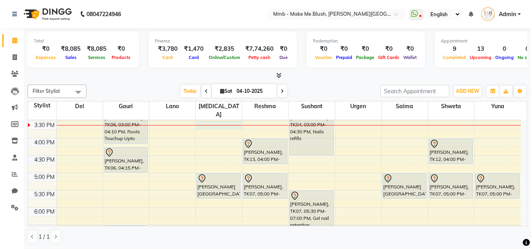
click at [220, 121] on div "9:00 AM 9:30 AM 10:00 AM 10:30 AM 11:00 AM 11:30 AM 12:00 PM 12:30 PM 1:00 PM 1…" at bounding box center [274, 103] width 493 height 415
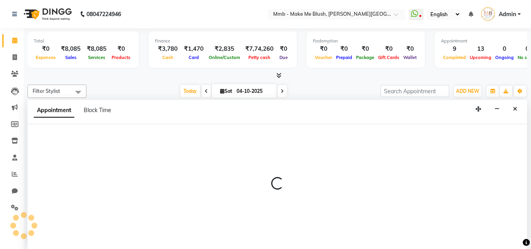
scroll to position [0, 0]
select select "18874"
select select "tentative"
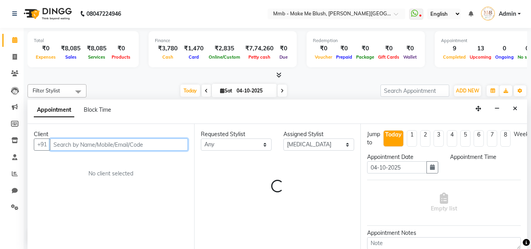
select select "930"
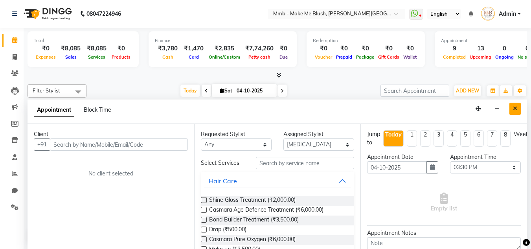
click at [518, 113] on button "Close" at bounding box center [514, 109] width 11 height 12
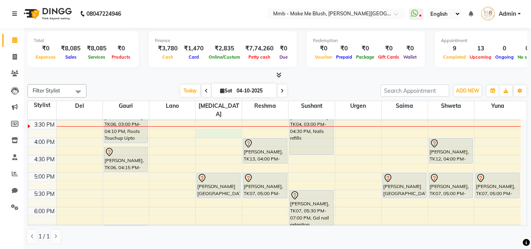
click at [214, 125] on div "9:00 AM 9:30 AM 10:00 AM 10:30 AM 11:00 AM 11:30 AM 12:00 PM 12:30 PM 1:00 PM 1…" at bounding box center [274, 103] width 493 height 415
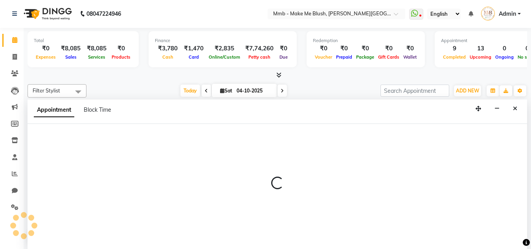
select select "18874"
select select "945"
select select "tentative"
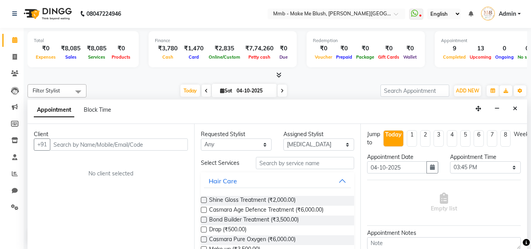
click at [177, 141] on input "text" at bounding box center [119, 144] width 138 height 12
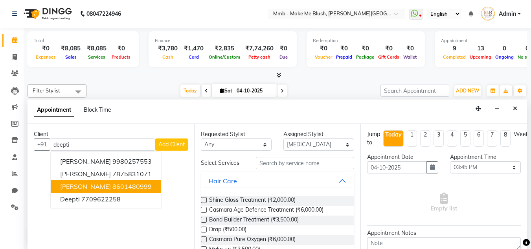
click at [103, 187] on span "Dr Deepti Sahran" at bounding box center [85, 186] width 51 height 8
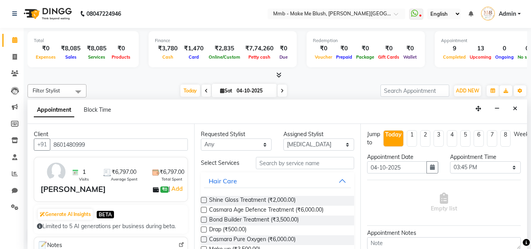
type input "8601480999"
click at [295, 165] on input "text" at bounding box center [305, 163] width 98 height 12
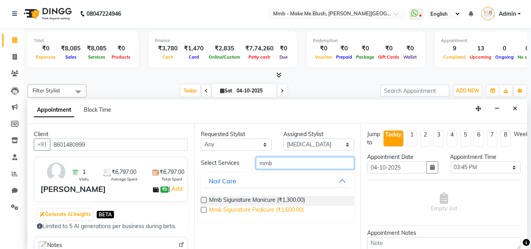
type input "mmb"
click at [259, 212] on span "Mmb Sigunature Pedicure (₹1,600.00)" at bounding box center [256, 210] width 95 height 10
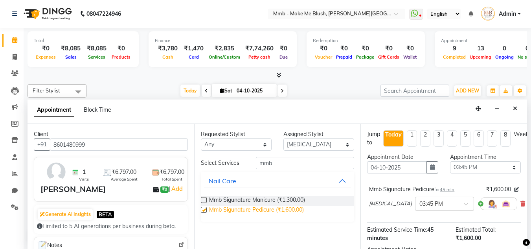
checkbox input "false"
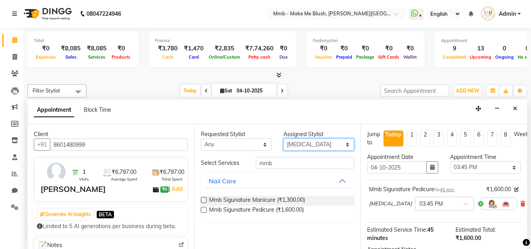
click at [302, 144] on select "Select Del Gauri Lano Nikita Reshma Saima Shweta Sushant Urgen Yuna" at bounding box center [318, 144] width 71 height 12
select select "67875"
click at [283, 138] on select "Select Del Gauri Lano Nikita Reshma Saima Shweta Sushant Urgen Yuna" at bounding box center [318, 144] width 71 height 12
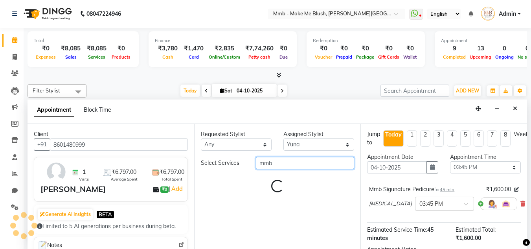
click at [286, 161] on input "mmb" at bounding box center [305, 163] width 98 height 12
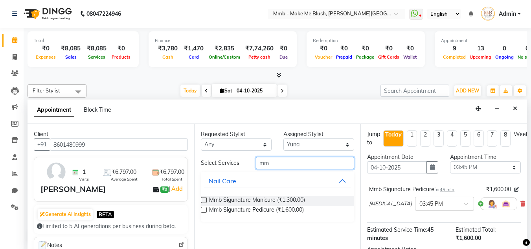
type input "mmb"
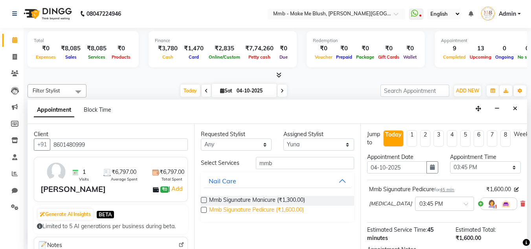
click at [255, 207] on span "Mmb Sigunature Pedicure (₹1,600.00)" at bounding box center [256, 210] width 95 height 10
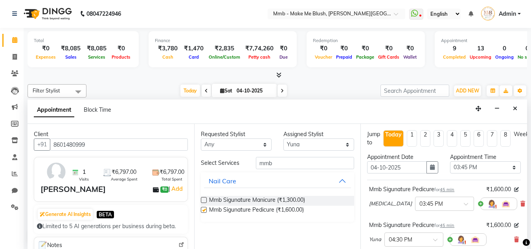
checkbox input "false"
click at [464, 208] on span at bounding box center [469, 206] width 10 height 8
click at [415, 231] on div "04:00 PM" at bounding box center [444, 232] width 58 height 15
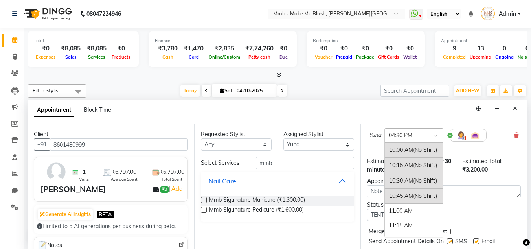
click at [436, 136] on span at bounding box center [438, 138] width 10 height 8
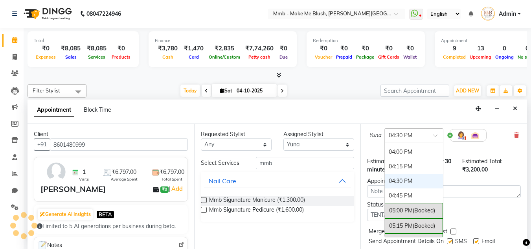
scroll to position [339, 0]
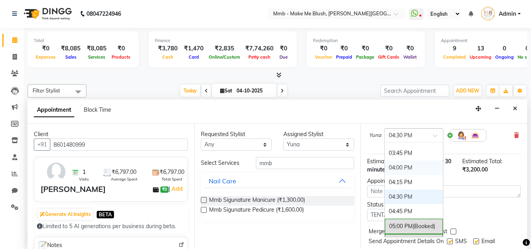
click at [404, 165] on div "04:00 PM" at bounding box center [414, 167] width 58 height 15
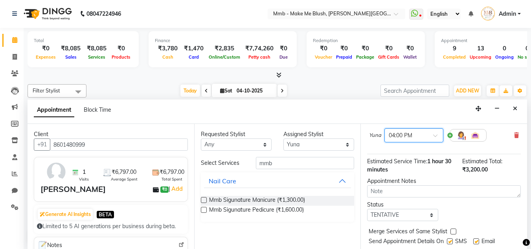
scroll to position [140, 0]
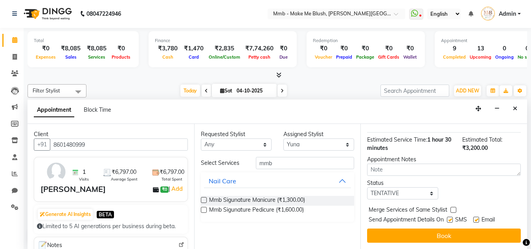
click at [477, 216] on label at bounding box center [476, 219] width 6 height 6
click at [477, 218] on input "checkbox" at bounding box center [475, 220] width 5 height 5
checkbox input "false"
click at [453, 216] on label at bounding box center [450, 219] width 6 height 6
click at [452, 218] on input "checkbox" at bounding box center [449, 220] width 5 height 5
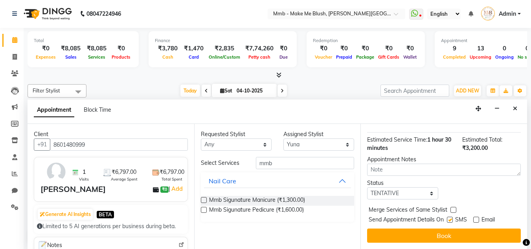
checkbox input "false"
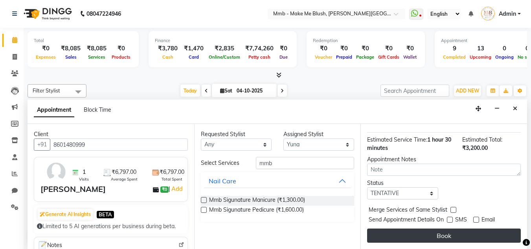
click at [455, 228] on button "Book" at bounding box center [444, 235] width 154 height 14
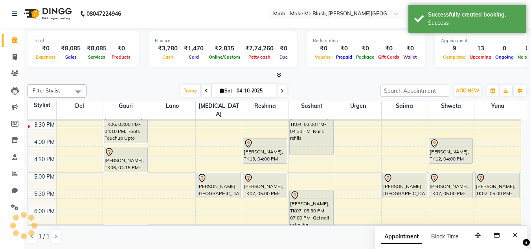
scroll to position [0, 0]
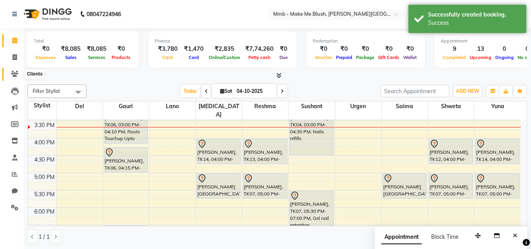
click at [13, 78] on span at bounding box center [15, 74] width 14 height 9
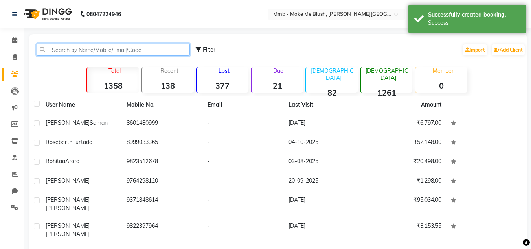
click at [121, 51] on input "text" at bounding box center [113, 50] width 153 height 12
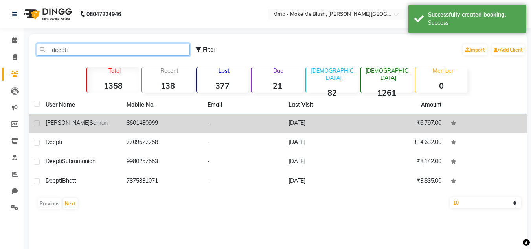
type input "deepti"
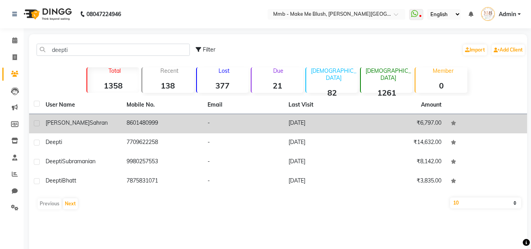
click at [90, 122] on span "Sahran" at bounding box center [99, 122] width 18 height 7
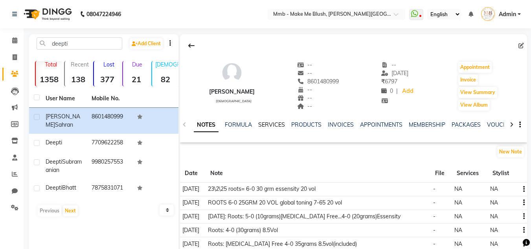
click at [276, 125] on link "SERVICES" at bounding box center [271, 124] width 27 height 7
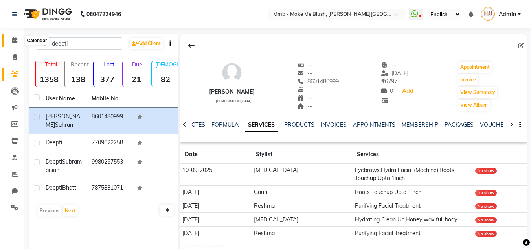
click at [17, 43] on icon at bounding box center [14, 40] width 5 height 6
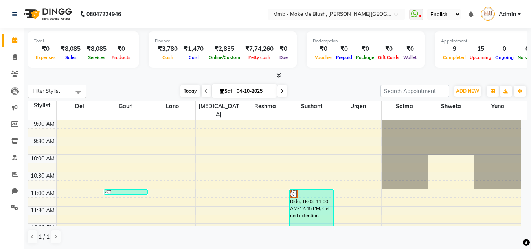
click at [185, 88] on span "Today" at bounding box center [190, 91] width 20 height 12
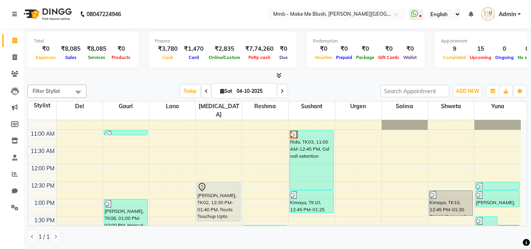
scroll to position [97, 0]
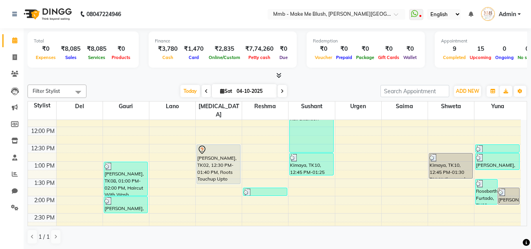
click at [528, 223] on div "Total ₹0 Expenses ₹8,085 Sales ₹8,085 Services ₹0 Products Finance ₹3,780 Cash …" at bounding box center [277, 138] width 507 height 221
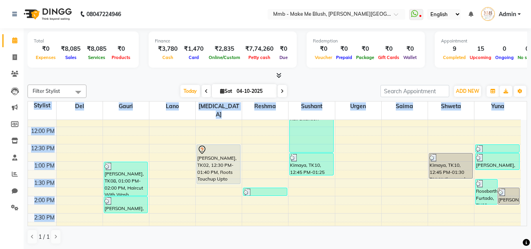
click at [524, 223] on div "Total ₹0 Expenses ₹8,085 Sales ₹8,085 Services ₹0 Products Finance ₹3,780 Cash …" at bounding box center [277, 138] width 507 height 221
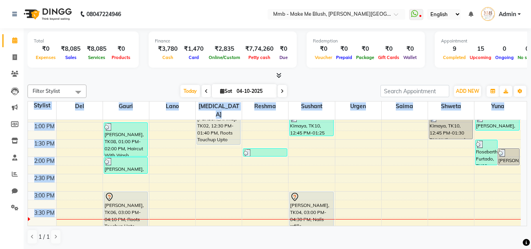
scroll to position [160, 0]
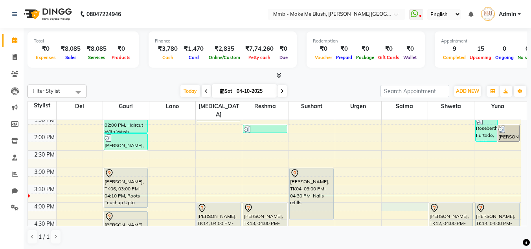
click at [400, 196] on div "9:00 AM 9:30 AM 10:00 AM 10:30 AM 11:00 AM 11:30 AM 12:00 PM 12:30 PM 1:00 PM 1…" at bounding box center [274, 167] width 493 height 415
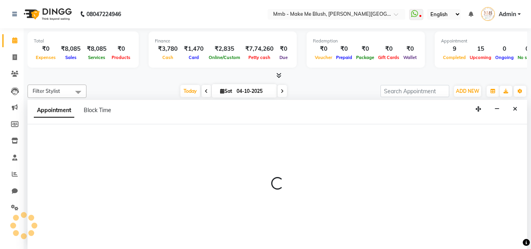
scroll to position [0, 0]
select select "74536"
select select "960"
select select "tentative"
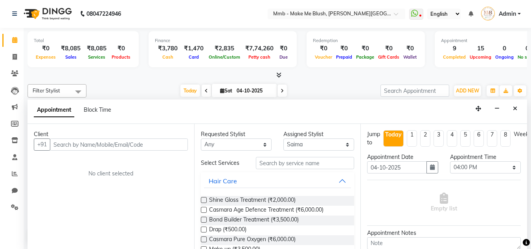
click at [148, 148] on input "text" at bounding box center [119, 144] width 138 height 12
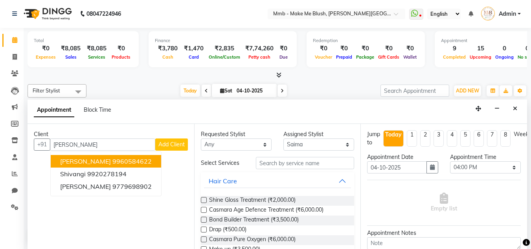
click at [95, 160] on span "Shivangi Pathania" at bounding box center [85, 161] width 51 height 8
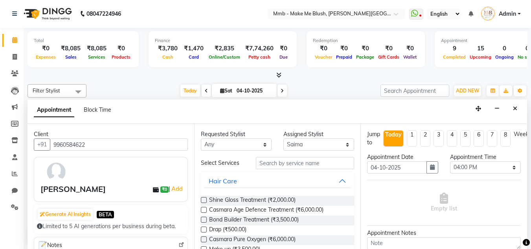
type input "9960584622"
click at [290, 165] on input "text" at bounding box center [305, 163] width 98 height 12
type input "v"
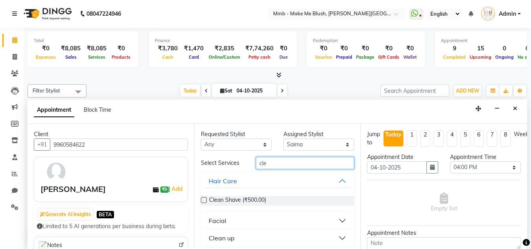
type input "cle"
click at [228, 240] on div "Clean up" at bounding box center [222, 237] width 26 height 9
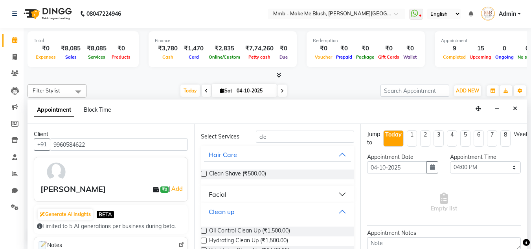
scroll to position [31, 0]
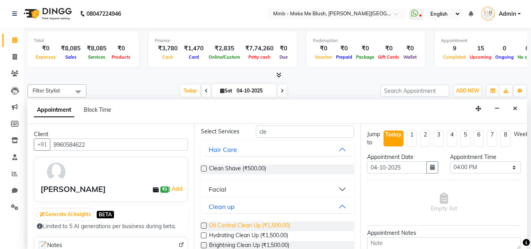
click at [290, 231] on span "Oil Control Clean Up (₹1,500.00)" at bounding box center [249, 226] width 81 height 10
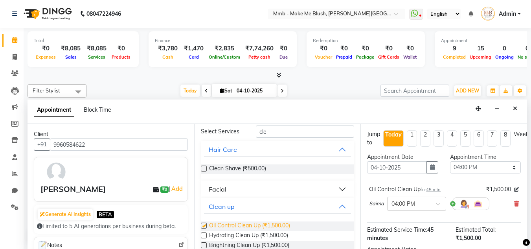
checkbox input "false"
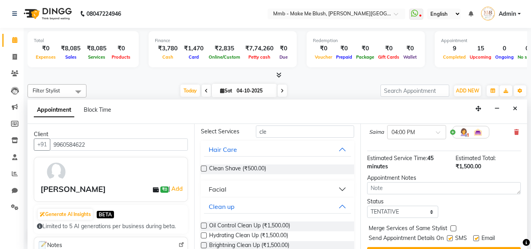
scroll to position [96, 0]
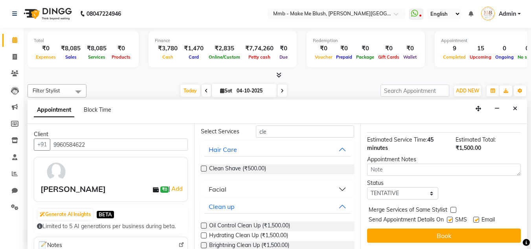
click at [475, 216] on label at bounding box center [476, 219] width 6 height 6
click at [475, 218] on input "checkbox" at bounding box center [475, 220] width 5 height 5
checkbox input "false"
click at [449, 216] on label at bounding box center [450, 219] width 6 height 6
click at [449, 218] on input "checkbox" at bounding box center [449, 220] width 5 height 5
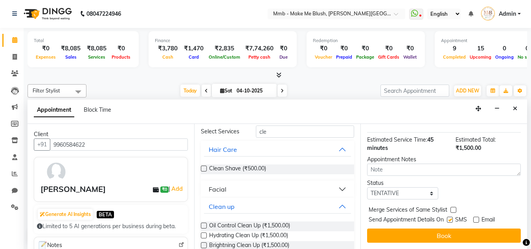
checkbox input "false"
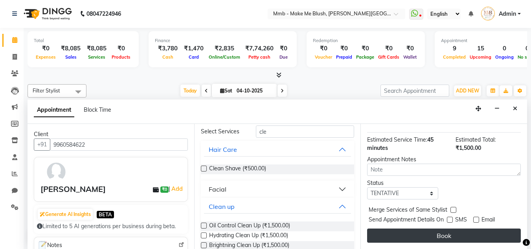
click at [440, 229] on button "Book" at bounding box center [444, 235] width 154 height 14
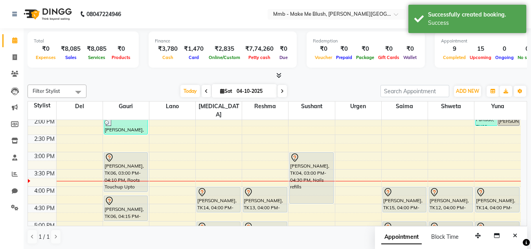
scroll to position [191, 0]
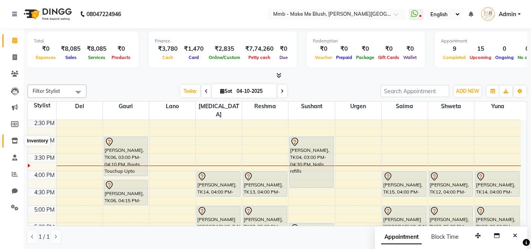
click at [15, 140] on icon at bounding box center [14, 141] width 7 height 6
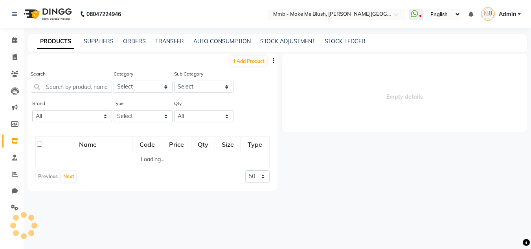
select select
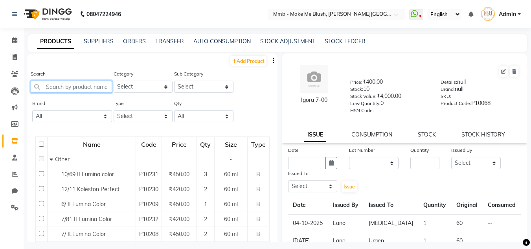
click at [83, 86] on input "text" at bounding box center [71, 87] width 81 height 12
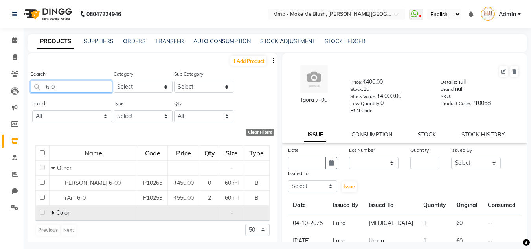
type input "6-0"
click at [60, 214] on span "Color" at bounding box center [62, 212] width 13 height 7
click at [53, 211] on span at bounding box center [53, 212] width 5 height 7
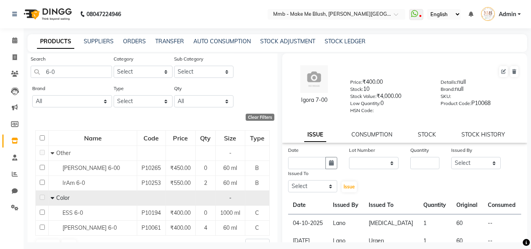
scroll to position [32, 0]
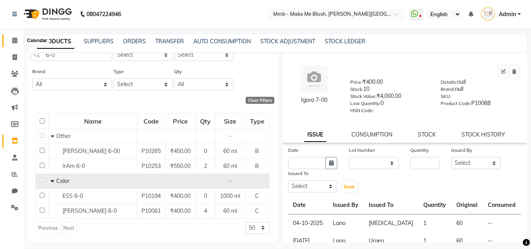
click at [13, 45] on span at bounding box center [15, 40] width 14 height 9
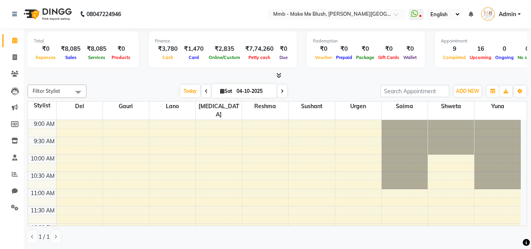
select select "en"
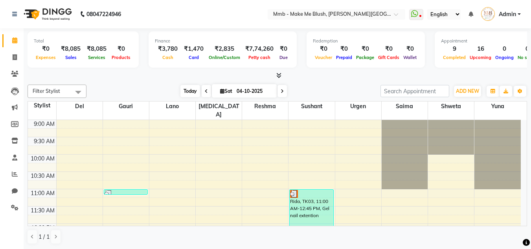
click at [188, 94] on span "Today" at bounding box center [190, 91] width 20 height 12
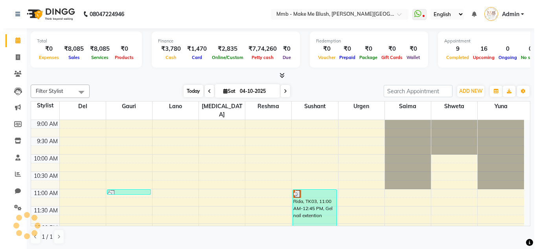
scroll to position [208, 0]
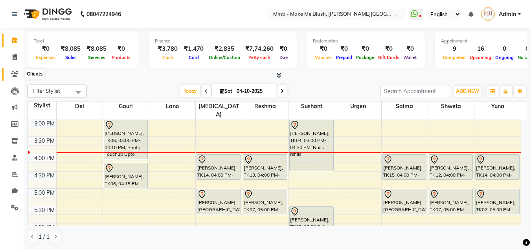
click at [15, 73] on icon at bounding box center [14, 74] width 7 height 6
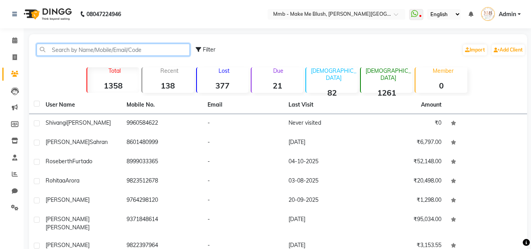
click at [59, 55] on input "text" at bounding box center [113, 50] width 153 height 12
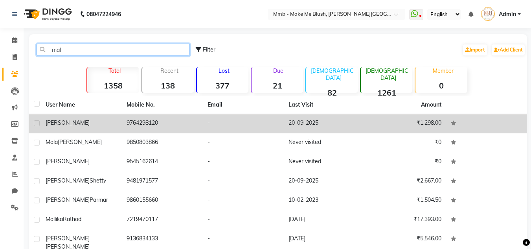
type input "mal"
click at [114, 119] on div "[PERSON_NAME]" at bounding box center [82, 123] width 72 height 8
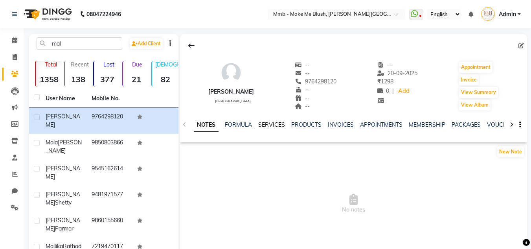
click at [268, 126] on link "SERVICES" at bounding box center [271, 124] width 27 height 7
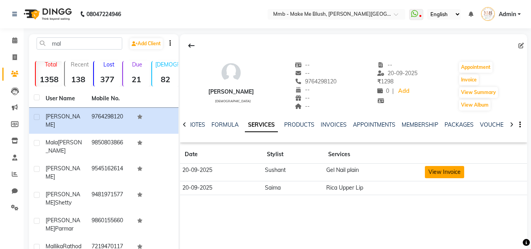
click at [439, 172] on button "View Invoice" at bounding box center [444, 172] width 39 height 12
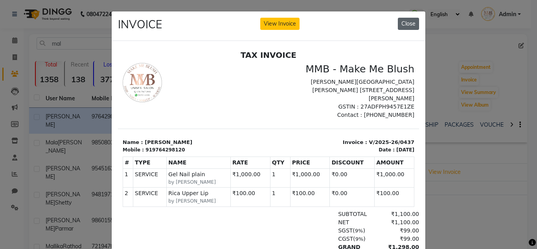
click at [402, 20] on button "Close" at bounding box center [408, 24] width 21 height 12
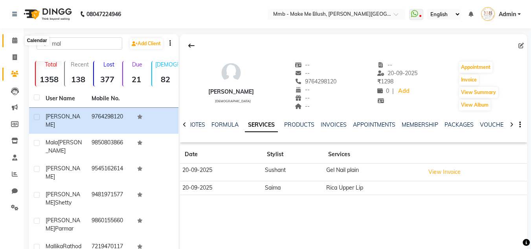
click at [13, 42] on icon at bounding box center [14, 40] width 5 height 6
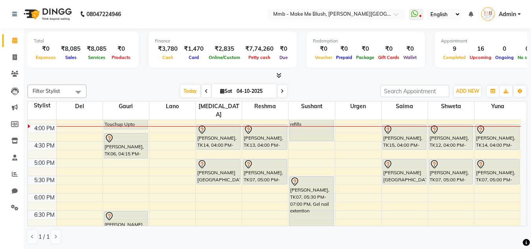
scroll to position [222, 0]
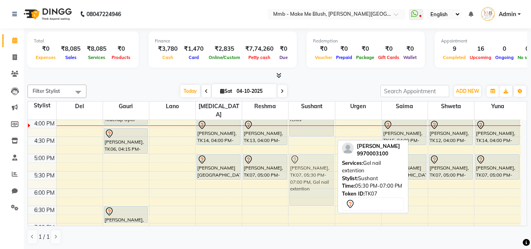
drag, startPoint x: 316, startPoint y: 189, endPoint x: 314, endPoint y: 171, distance: 18.1
click at [314, 171] on div "Rida, TK03, 11:00 AM-12:45 PM, Gel nail extention Kimaya, TK10, 12:45 PM-01:25 …" at bounding box center [311, 84] width 46 height 415
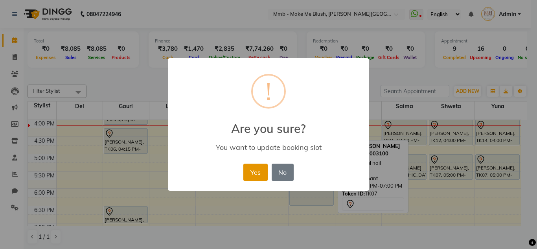
click at [255, 166] on button "Yes" at bounding box center [255, 171] width 24 height 17
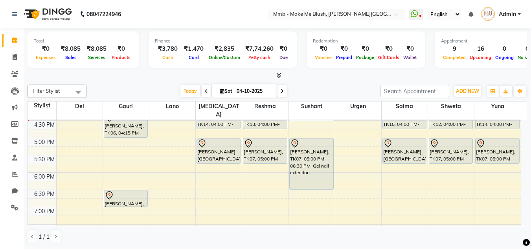
scroll to position [274, 0]
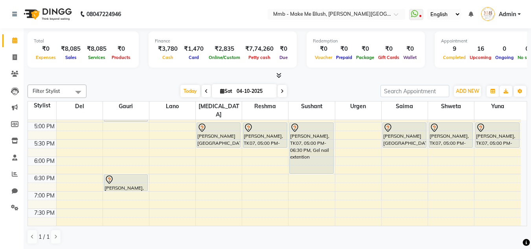
click at [220, 90] on icon at bounding box center [222, 90] width 4 height 5
select select "10"
select select "2025"
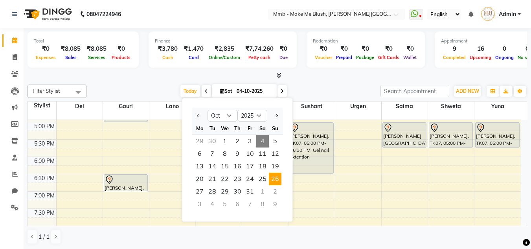
click at [277, 178] on span "26" at bounding box center [275, 178] width 13 height 13
type input "26-10-2025"
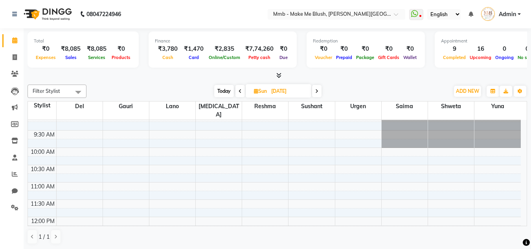
scroll to position [0, 0]
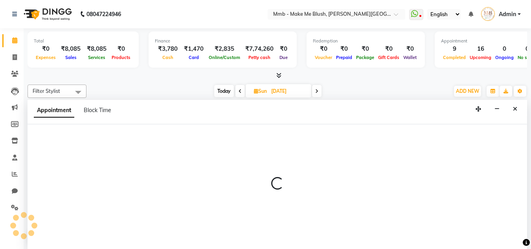
scroll to position [0, 0]
select select "18878"
select select "660"
select select "tentative"
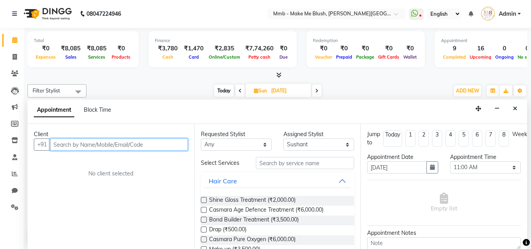
click at [134, 139] on input "text" at bounding box center [119, 144] width 138 height 12
click at [136, 145] on input "text" at bounding box center [119, 144] width 138 height 12
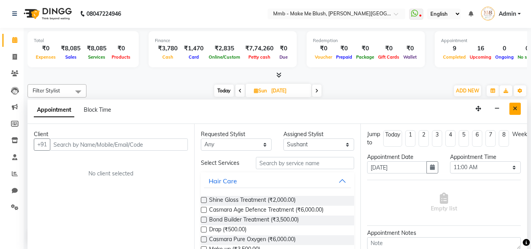
click at [513, 106] on icon "Close" at bounding box center [515, 109] width 4 height 6
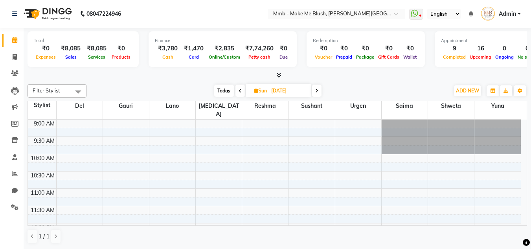
click at [252, 90] on span "Sun" at bounding box center [260, 91] width 17 height 6
select select "10"
select select "2025"
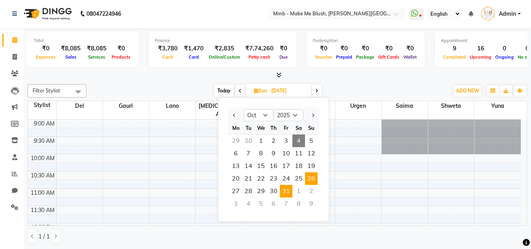
click at [288, 195] on span "31" at bounding box center [286, 191] width 13 height 13
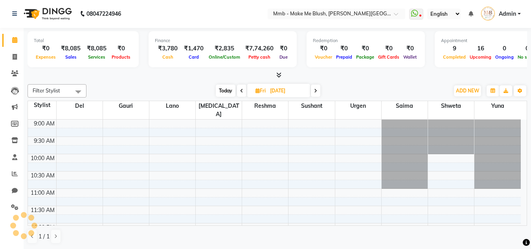
scroll to position [242, 0]
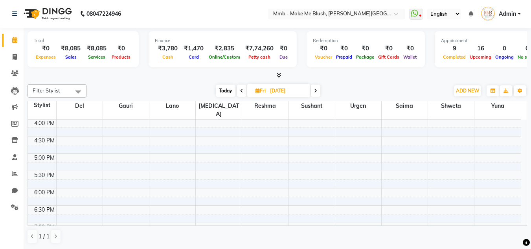
click at [223, 91] on span "Today" at bounding box center [226, 90] width 20 height 12
type input "04-10-2025"
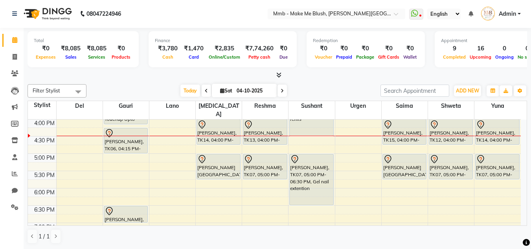
click at [222, 90] on span "Sat" at bounding box center [226, 91] width 16 height 6
select select "10"
select select "2025"
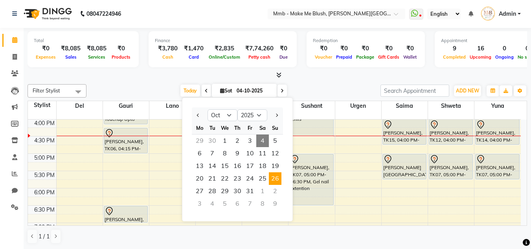
click at [277, 180] on span "26" at bounding box center [275, 178] width 13 height 13
type input "26-10-2025"
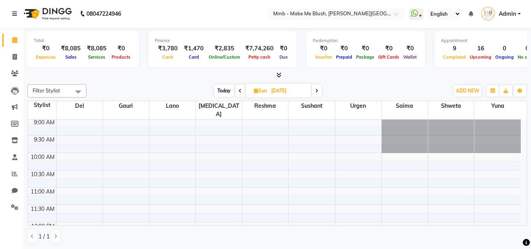
scroll to position [0, 0]
click at [255, 92] on icon at bounding box center [256, 90] width 4 height 5
select select "10"
select select "2025"
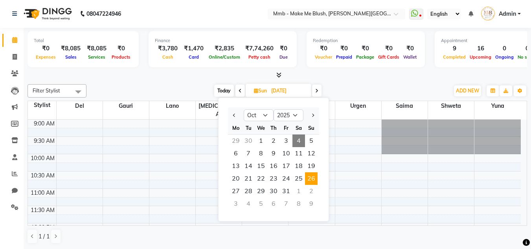
click at [222, 92] on span "Today" at bounding box center [224, 90] width 20 height 12
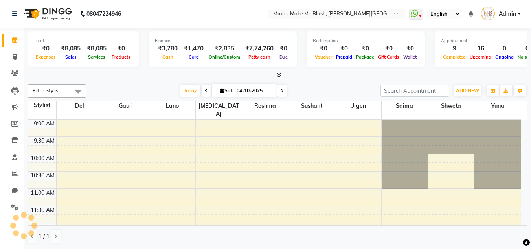
scroll to position [242, 0]
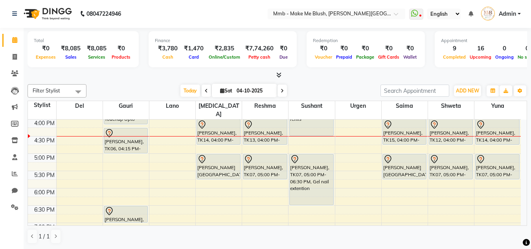
click at [285, 91] on span at bounding box center [281, 90] width 9 height 12
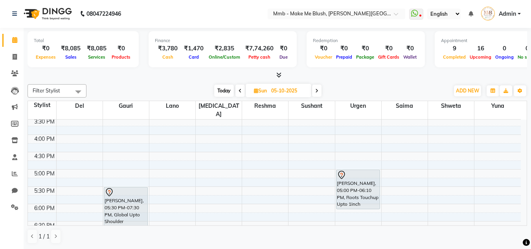
scroll to position [211, 0]
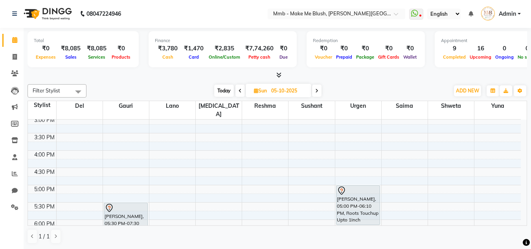
click at [221, 91] on span "Today" at bounding box center [224, 90] width 20 height 12
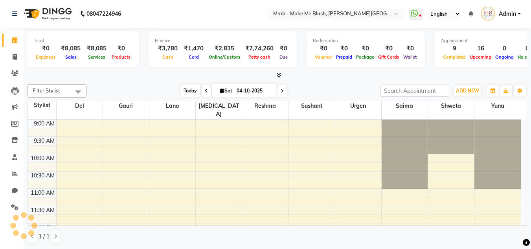
scroll to position [242, 0]
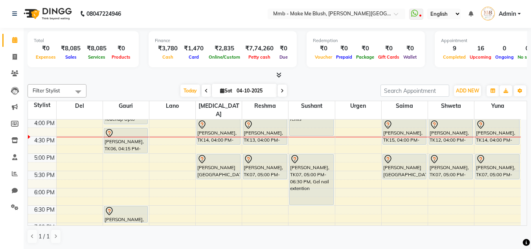
click at [281, 88] on icon at bounding box center [282, 90] width 3 height 5
type input "05-10-2025"
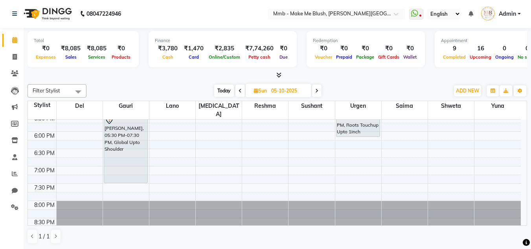
scroll to position [301, 0]
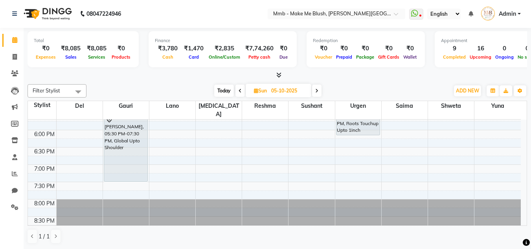
click at [254, 89] on icon at bounding box center [256, 90] width 4 height 5
select select "10"
select select "2025"
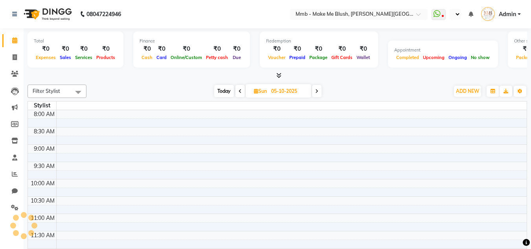
select select "en"
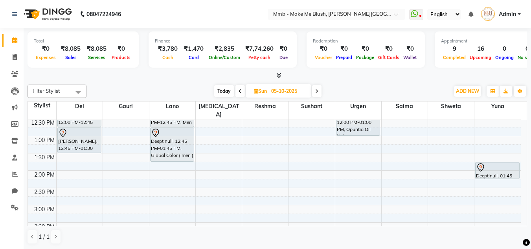
scroll to position [126, 0]
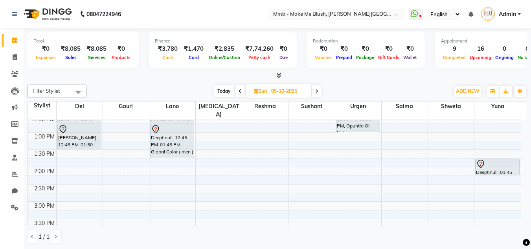
click at [224, 86] on span "Today" at bounding box center [224, 91] width 20 height 12
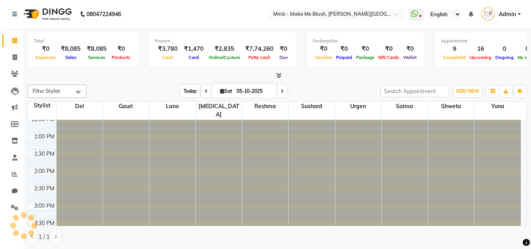
type input "04-10-2025"
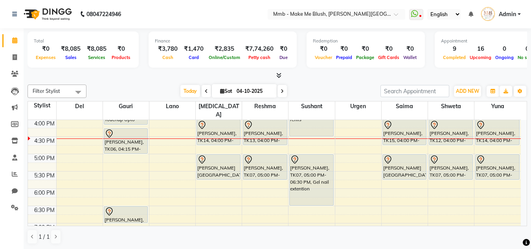
click at [222, 91] on span "Sat" at bounding box center [226, 91] width 16 height 6
select select "10"
select select "2025"
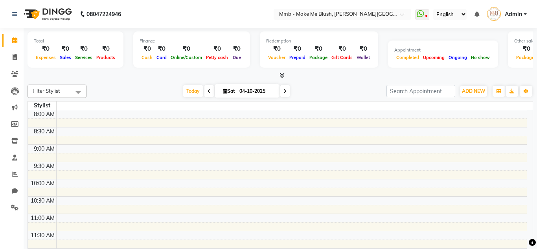
select select "en"
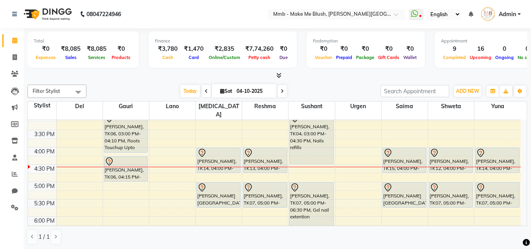
scroll to position [230, 0]
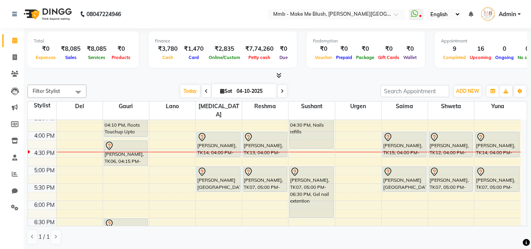
click at [218, 90] on span "Sat" at bounding box center [226, 91] width 16 height 6
select select "10"
select select "2025"
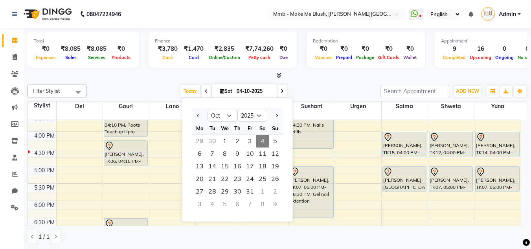
click at [221, 90] on icon at bounding box center [222, 90] width 4 height 5
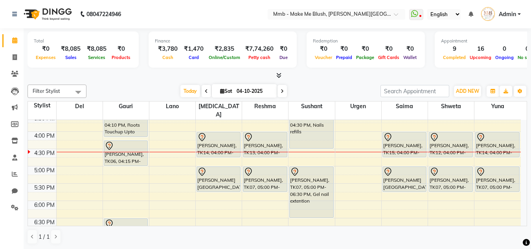
click at [221, 90] on icon at bounding box center [222, 90] width 4 height 5
select select "10"
select select "2025"
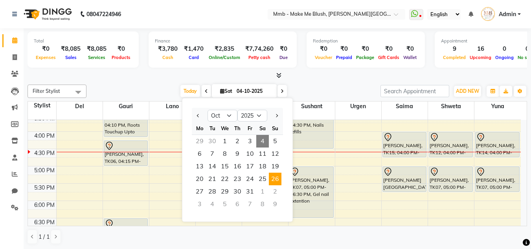
click at [270, 181] on span "26" at bounding box center [275, 178] width 13 height 13
type input "26-10-2025"
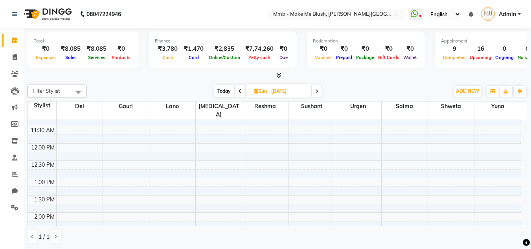
scroll to position [49, 0]
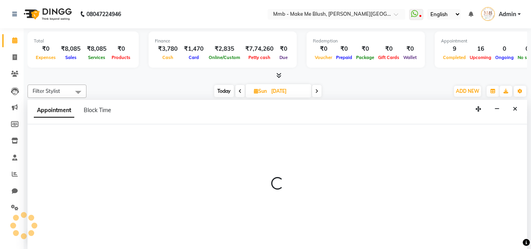
scroll to position [0, 0]
select select "18878"
select select "660"
select select "tentative"
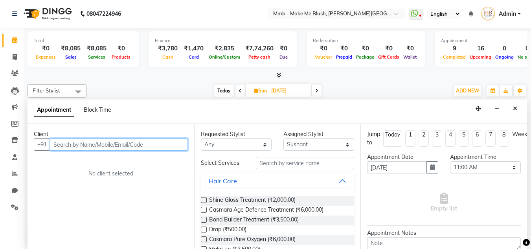
click at [165, 145] on input "text" at bounding box center [119, 144] width 138 height 12
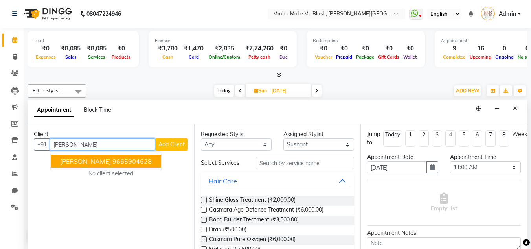
click at [112, 164] on ngb-highlight "9665904628" at bounding box center [131, 161] width 39 height 8
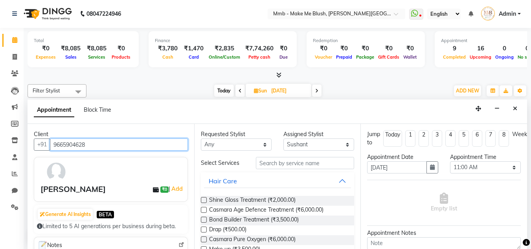
type input "9665904628"
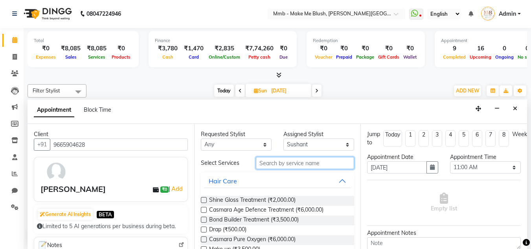
click at [285, 164] on input "text" at bounding box center [305, 163] width 98 height 12
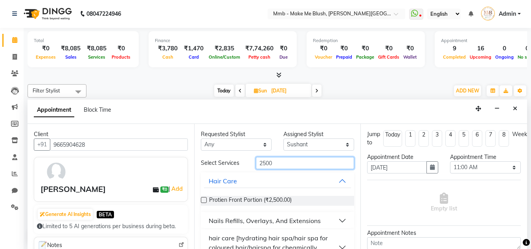
type input "2500"
click at [336, 219] on button "Nails Refills, Overlays, And Extensions" at bounding box center [277, 220] width 147 height 14
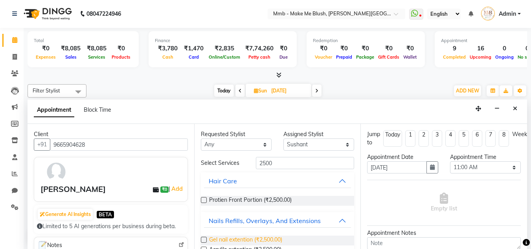
click at [280, 238] on span "Gel nail extention (₹2,500.00)" at bounding box center [245, 240] width 73 height 10
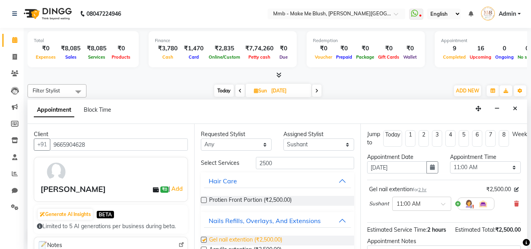
checkbox input "false"
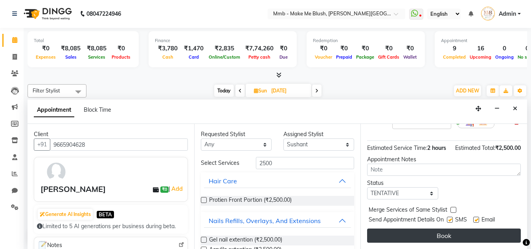
click at [492, 232] on button "Book" at bounding box center [444, 235] width 154 height 14
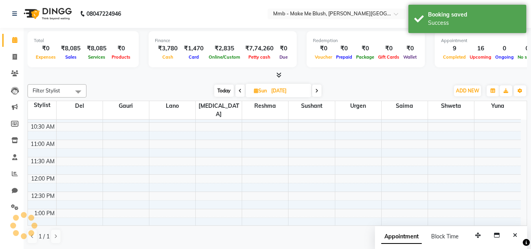
scroll to position [0, 0]
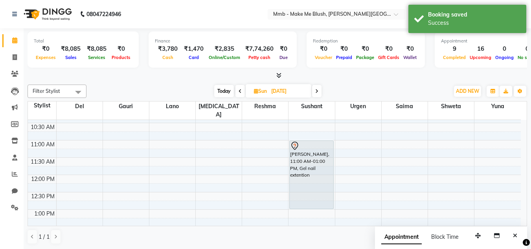
click at [256, 92] on icon at bounding box center [256, 90] width 4 height 5
select select "10"
select select "2025"
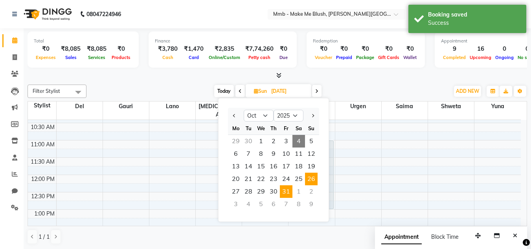
click at [289, 187] on span "31" at bounding box center [286, 191] width 13 height 13
type input "31-10-2025"
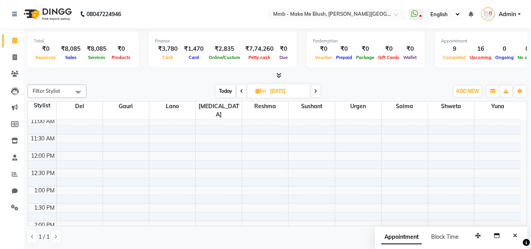
scroll to position [59, 0]
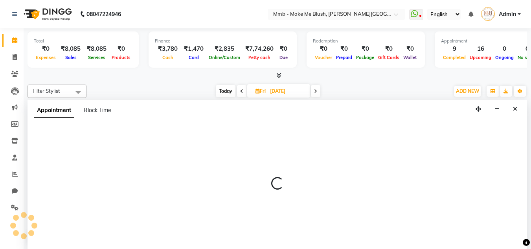
scroll to position [0, 0]
select select "18878"
select select "tentative"
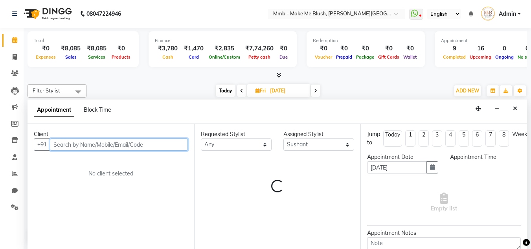
select select "660"
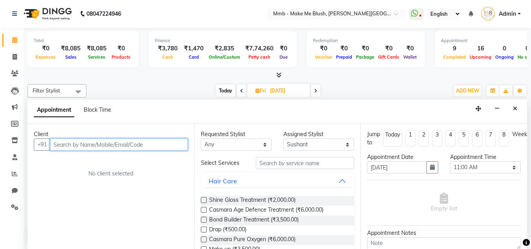
click at [132, 140] on input "text" at bounding box center [119, 144] width 138 height 12
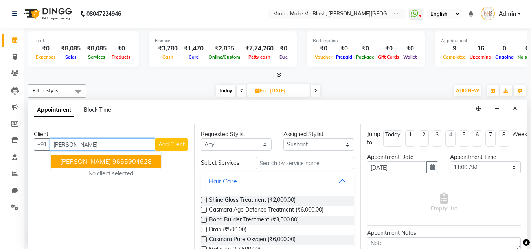
click at [115, 157] on button "Noopur Jha 9665904628" at bounding box center [106, 161] width 110 height 13
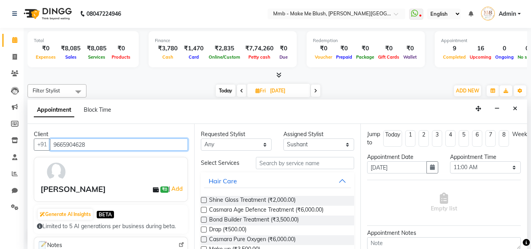
type input "9665904628"
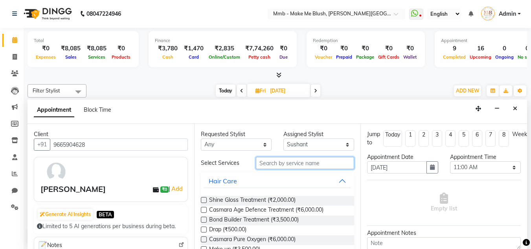
click at [278, 166] on input "text" at bounding box center [305, 163] width 98 height 12
type input "h"
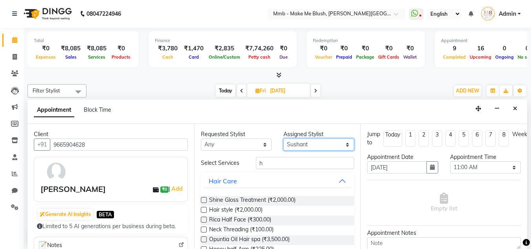
click at [310, 141] on select "Select Del Gauri Lano Nikita Reshma Saima Shweta Sushant Urgen Yuna" at bounding box center [318, 144] width 71 height 12
select select "74536"
click at [283, 138] on select "Select Del Gauri Lano Nikita Reshma Saima Shweta Sushant Urgen Yuna" at bounding box center [318, 144] width 71 height 12
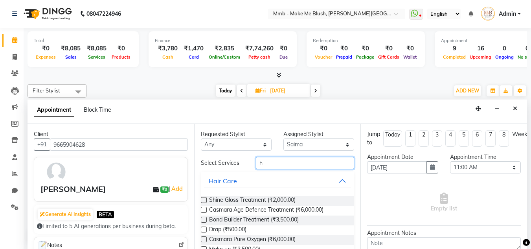
click at [290, 159] on input "h" at bounding box center [305, 163] width 98 height 12
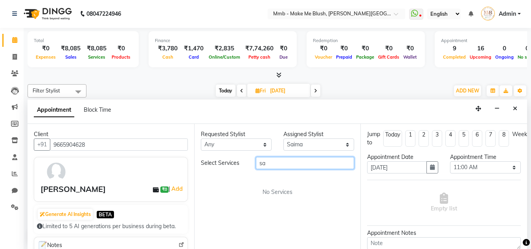
type input "s"
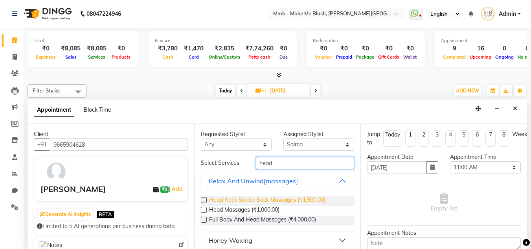
type input "head"
click at [268, 197] on span "Head Neck Solder Back Massages (₹1,500.00)" at bounding box center [267, 201] width 116 height 10
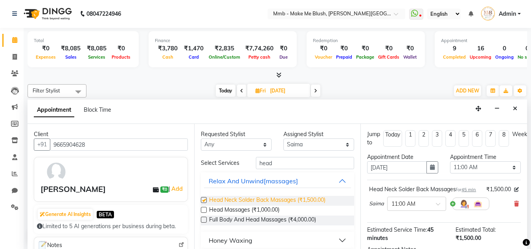
checkbox input "false"
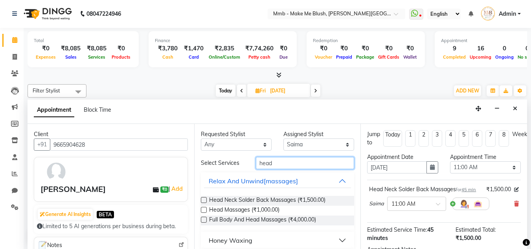
click at [284, 167] on input "head" at bounding box center [305, 163] width 98 height 12
type input "h"
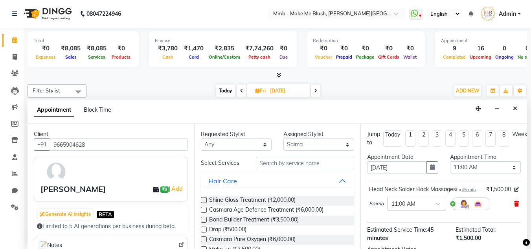
click at [514, 206] on icon at bounding box center [516, 204] width 5 height 6
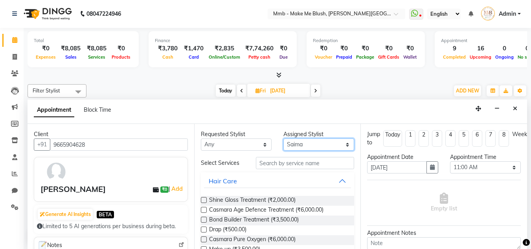
click at [323, 149] on select "Select Del Gauri Lano Nikita Reshma Saima Shweta Sushant Urgen Yuna" at bounding box center [318, 144] width 71 height 12
select select "67875"
click at [283, 138] on select "Select Del Gauri Lano Nikita Reshma Saima Shweta Sushant Urgen Yuna" at bounding box center [318, 144] width 71 height 12
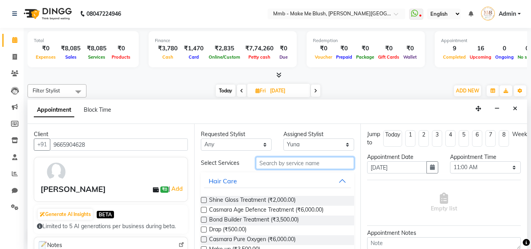
click at [277, 163] on input "text" at bounding box center [305, 163] width 98 height 12
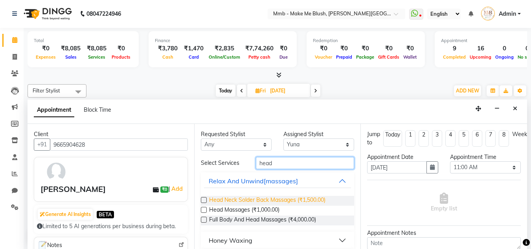
type input "head"
click at [270, 199] on span "Head Neck Solder Back Massages (₹1,500.00)" at bounding box center [267, 201] width 116 height 10
checkbox input "false"
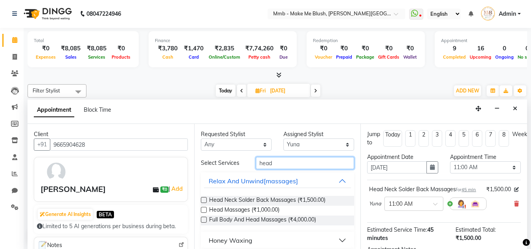
click at [296, 165] on input "head" at bounding box center [305, 163] width 98 height 12
type input "h"
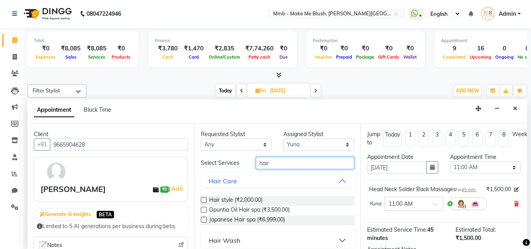
type input "hair"
click at [235, 242] on div "Hair Wash" at bounding box center [224, 239] width 31 height 9
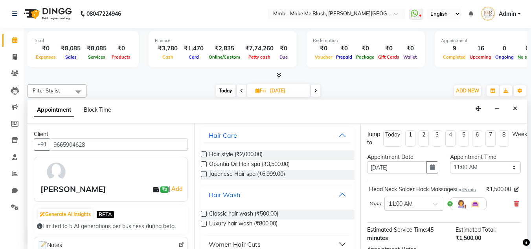
scroll to position [47, 0]
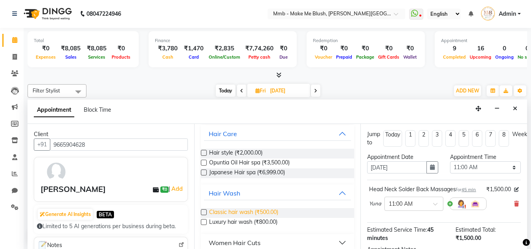
click at [268, 210] on span "Classic hair wash (₹500.00)" at bounding box center [243, 213] width 69 height 10
checkbox input "false"
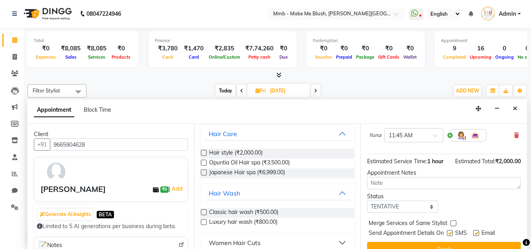
scroll to position [132, 0]
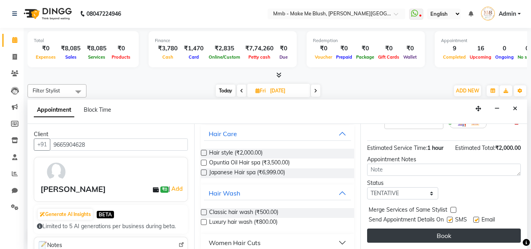
click at [465, 228] on button "Book" at bounding box center [444, 235] width 154 height 14
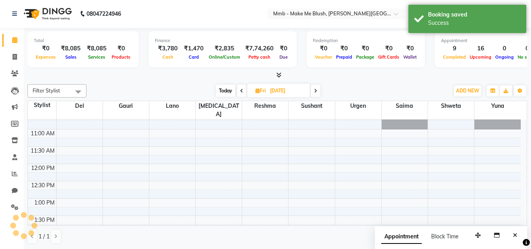
scroll to position [0, 0]
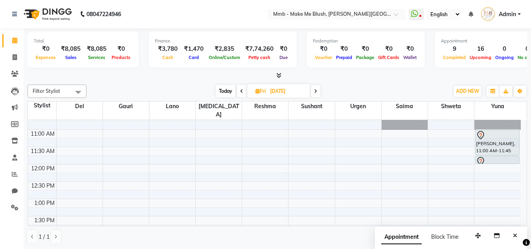
click at [224, 87] on span "Today" at bounding box center [226, 91] width 20 height 12
type input "04-10-2025"
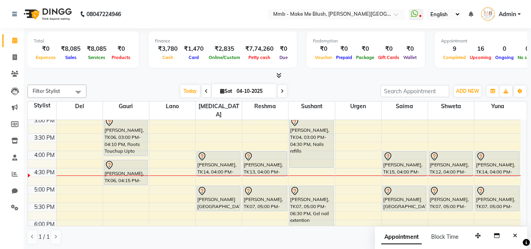
scroll to position [227, 0]
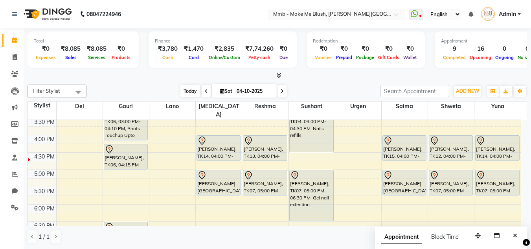
click at [189, 88] on span "Today" at bounding box center [190, 91] width 20 height 12
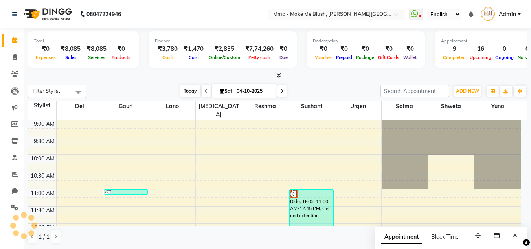
scroll to position [242, 0]
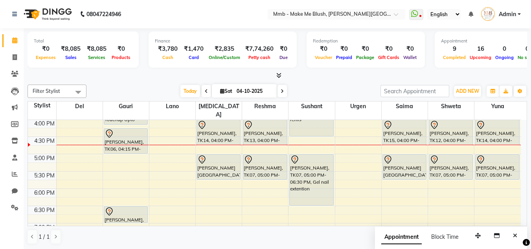
drag, startPoint x: 22, startPoint y: 138, endPoint x: 0, endPoint y: 143, distance: 22.6
click at [0, 143] on li "Inventory" at bounding box center [12, 140] width 24 height 17
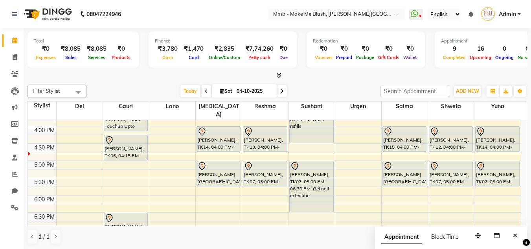
scroll to position [246, 0]
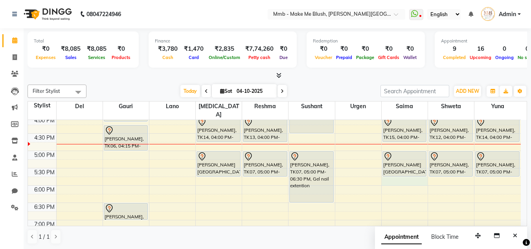
click at [422, 174] on div "9:00 AM 9:30 AM 10:00 AM 10:30 AM 11:00 AM 11:30 AM 12:00 PM 12:30 PM 1:00 PM 1…" at bounding box center [274, 81] width 493 height 415
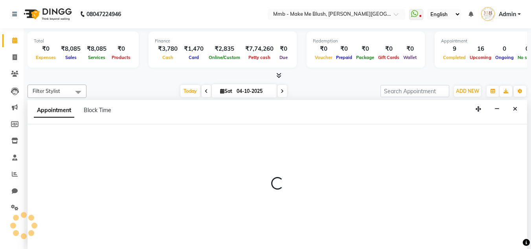
scroll to position [0, 0]
select select "74536"
select select "tentative"
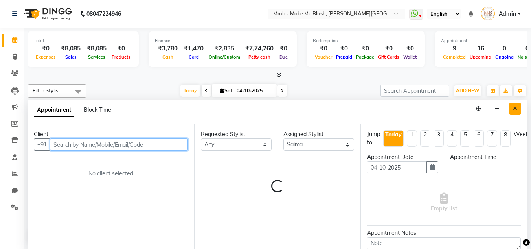
select select "1065"
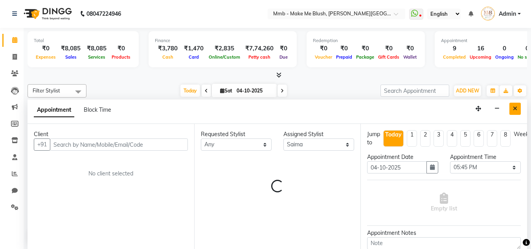
click at [517, 111] on icon "Close" at bounding box center [515, 109] width 4 height 6
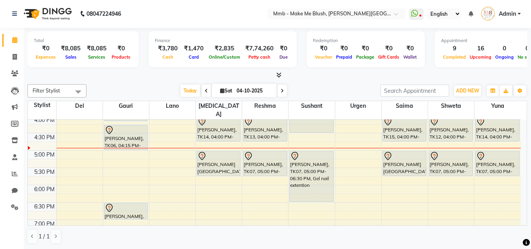
scroll to position [261, 0]
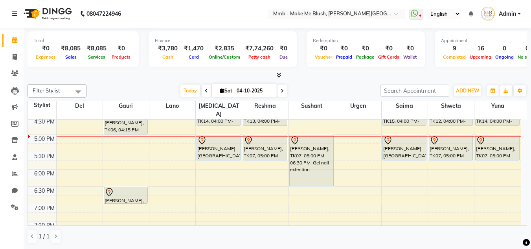
click at [524, 119] on div "9:00 AM 9:30 AM 10:00 AM 10:30 AM 11:00 AM 11:30 AM 12:00 PM 12:30 PM 1:00 PM 1…" at bounding box center [277, 172] width 499 height 106
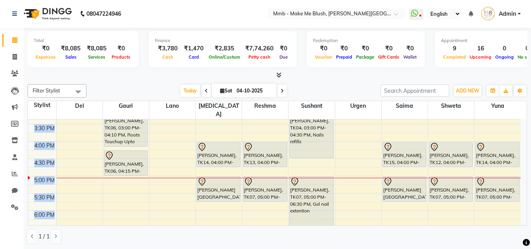
click at [524, 119] on div "9:00 AM 9:30 AM 10:00 AM 10:30 AM 11:00 AM 11:30 AM 12:00 PM 12:30 PM 1:00 PM 1…" at bounding box center [277, 172] width 499 height 106
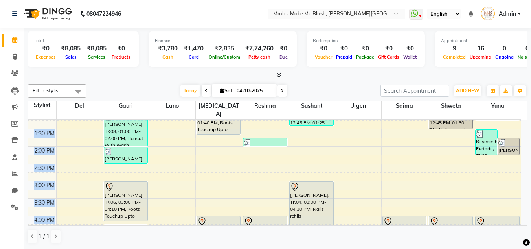
click at [524, 119] on div "9:00 AM 9:30 AM 10:00 AM 10:30 AM 11:00 AM 11:30 AM 12:00 PM 12:30 PM 1:00 PM 1…" at bounding box center [277, 172] width 499 height 106
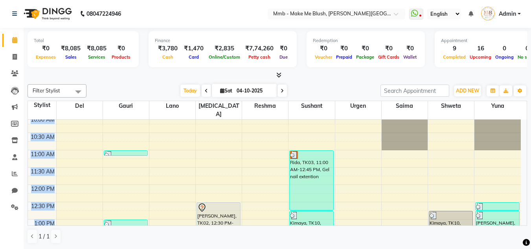
scroll to position [0, 0]
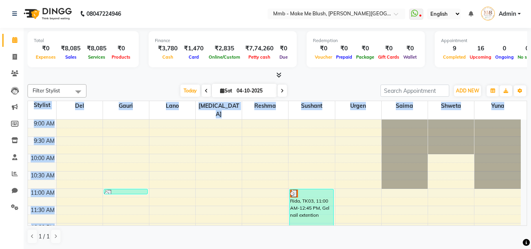
drag, startPoint x: 524, startPoint y: 111, endPoint x: 536, endPoint y: 209, distance: 99.0
click at [531, 209] on html "08047224946 Select Location × Mmb - Make Me Blush, Salunke Vihar Road WhatsApp …" at bounding box center [265, 124] width 531 height 249
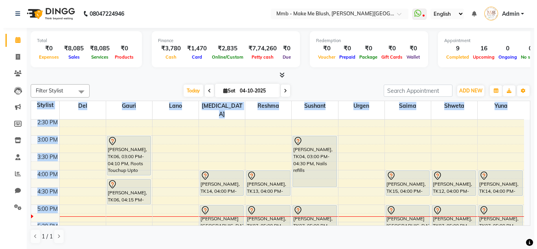
scroll to position [178, 0]
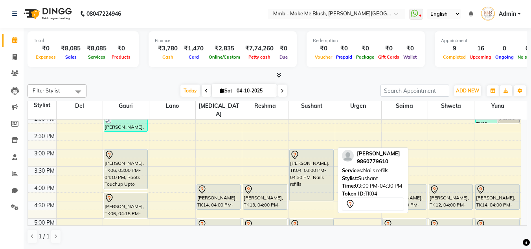
click at [305, 159] on div "Shilika Narang, TK04, 03:00 PM-04:30 PM, Nails refills" at bounding box center [311, 175] width 43 height 51
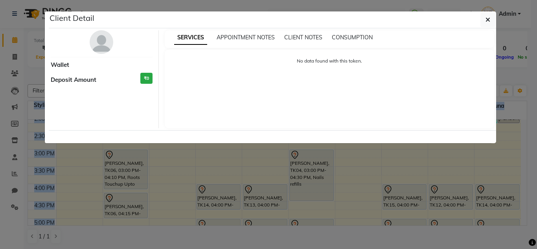
select select "7"
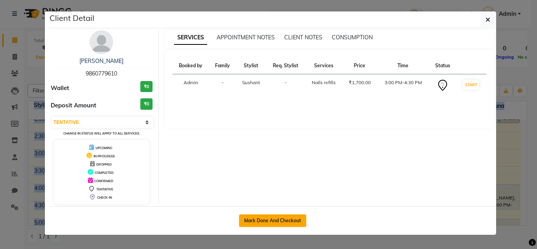
click at [295, 224] on button "Mark Done And Checkout" at bounding box center [272, 220] width 67 height 13
select select "895"
select select "service"
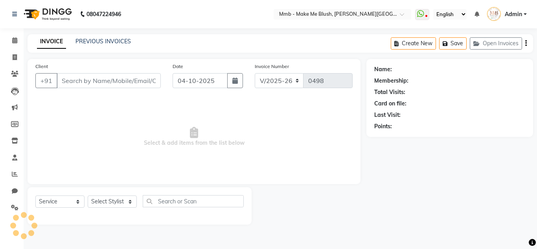
type input "9860779610"
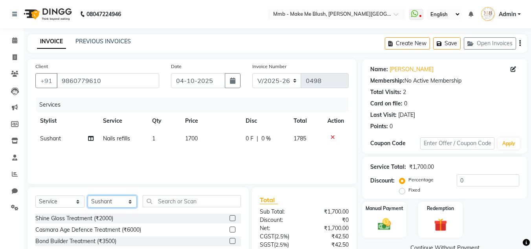
click at [112, 200] on select "Select Stylist Del Gauri Lano Nikita Reshma Saima Shweta Sushant Urgen Yuna" at bounding box center [112, 201] width 49 height 12
select select "35693"
click at [88, 195] on select "Select Stylist Del Gauri Lano Nikita Reshma Saima Shweta Sushant Urgen Yuna" at bounding box center [112, 201] width 49 height 12
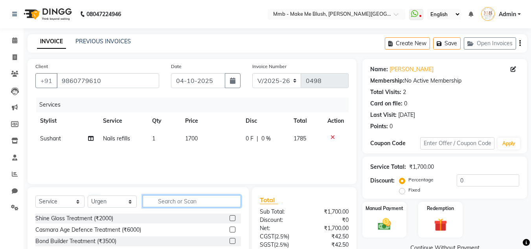
click at [173, 202] on input "text" at bounding box center [192, 201] width 98 height 12
type input "head"
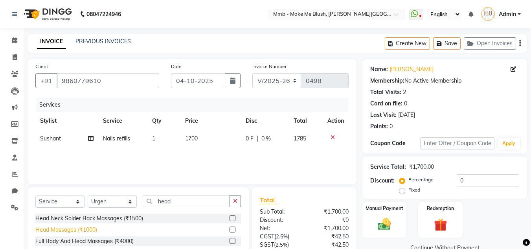
click at [51, 229] on div "Head Massages (₹1000)" at bounding box center [66, 230] width 62 height 8
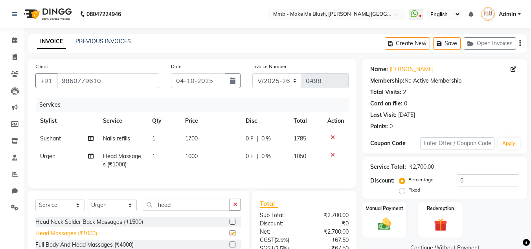
checkbox input "false"
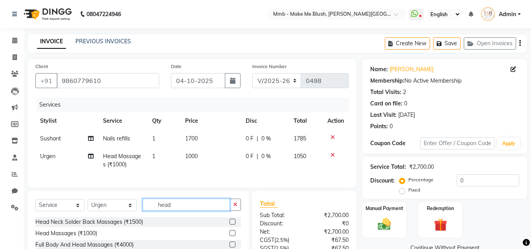
click at [185, 208] on input "head" at bounding box center [186, 204] width 87 height 12
type input "h"
type input "b"
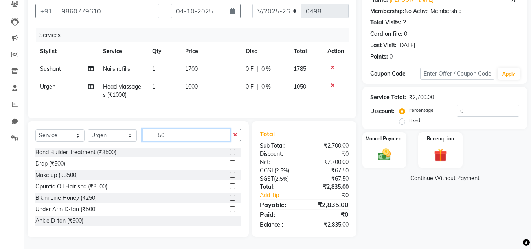
type input "5"
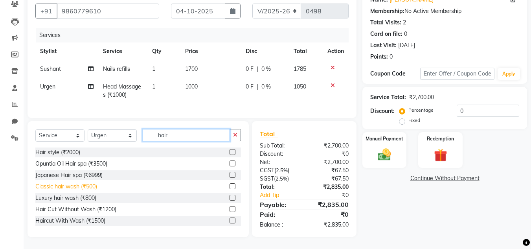
type input "hair"
click at [61, 187] on div "Classic hair wash (₹500)" at bounding box center [66, 186] width 62 height 8
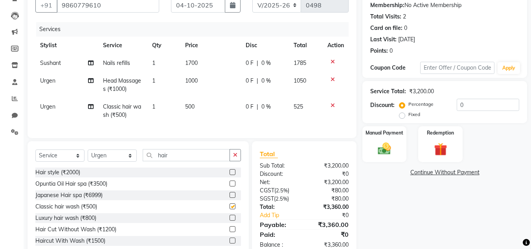
checkbox input "false"
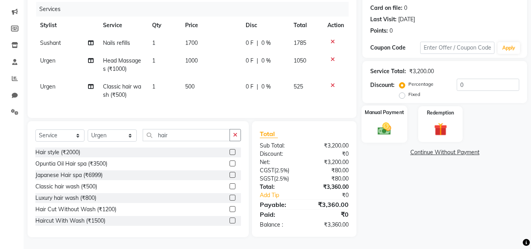
click at [386, 132] on div "Manual Payment" at bounding box center [384, 123] width 46 height 37
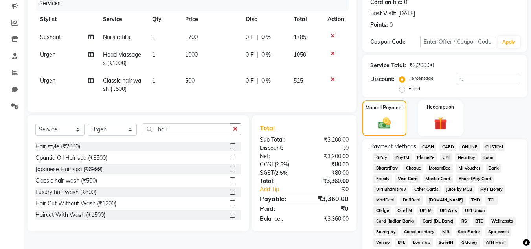
click at [383, 157] on span "GPay" at bounding box center [381, 157] width 16 height 9
click at [428, 145] on span "CASH" at bounding box center [427, 146] width 17 height 9
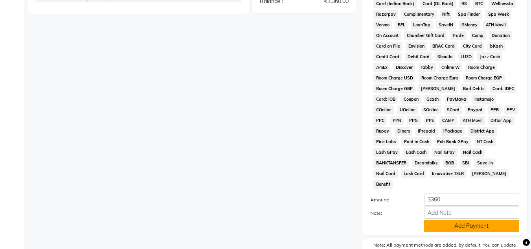
click at [464, 220] on button "Add Payment" at bounding box center [471, 226] width 95 height 12
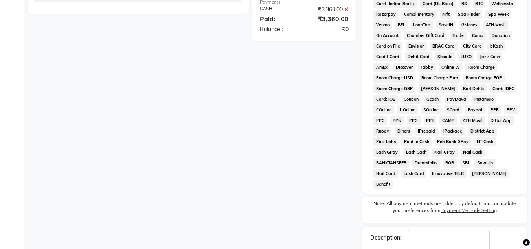
scroll to position [355, 0]
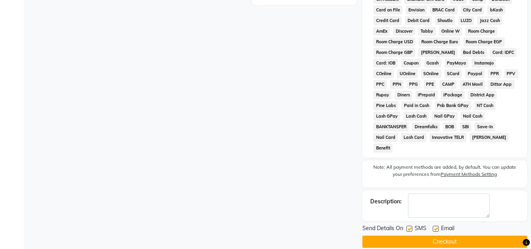
click at [468, 235] on button "Checkout" at bounding box center [444, 241] width 165 height 12
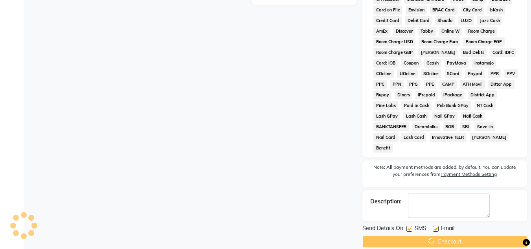
click at [468, 235] on div "Checkout" at bounding box center [444, 241] width 165 height 12
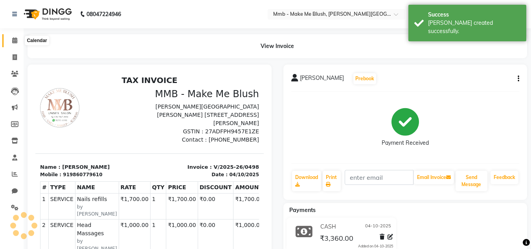
click at [14, 40] on icon at bounding box center [14, 40] width 5 height 6
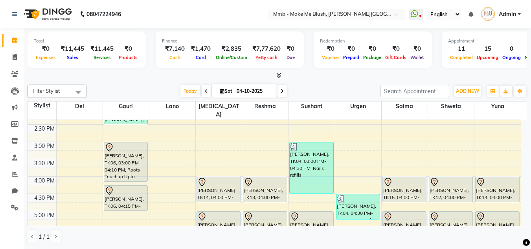
scroll to position [189, 0]
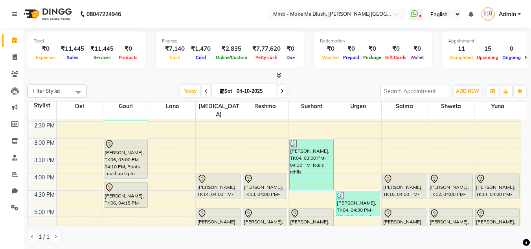
click at [527, 116] on div "Total ₹0 Expenses ₹11,445 Sales ₹11,445 Services ₹0 Products Finance ₹7,140 Cas…" at bounding box center [277, 138] width 507 height 221
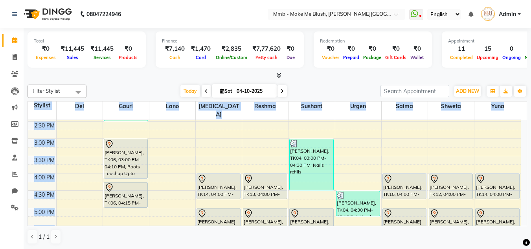
drag, startPoint x: 527, startPoint y: 116, endPoint x: 522, endPoint y: 115, distance: 4.9
click at [522, 115] on div "Total ₹0 Expenses ₹11,445 Sales ₹11,445 Services ₹0 Products Finance ₹7,140 Cas…" at bounding box center [277, 138] width 507 height 221
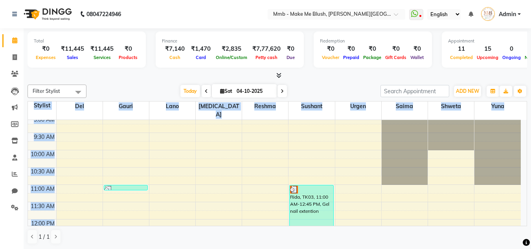
scroll to position [0, 0]
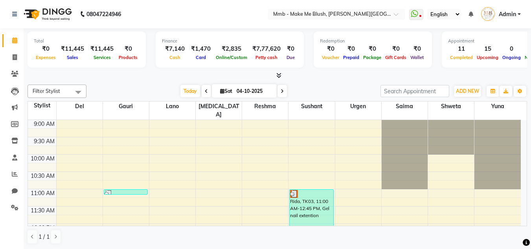
click at [331, 76] on div at bounding box center [277, 76] width 499 height 8
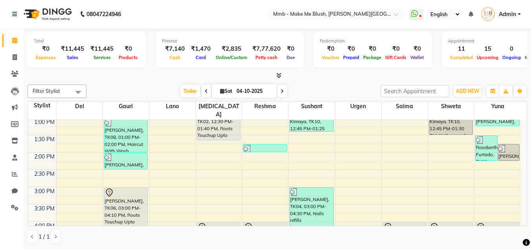
scroll to position [152, 0]
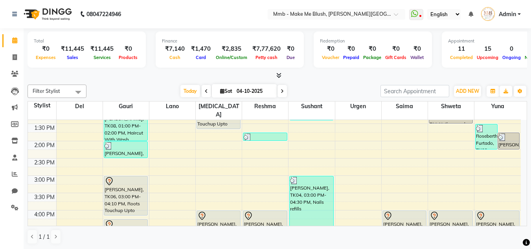
click at [527, 112] on div "Total ₹0 Expenses ₹11,445 Sales ₹11,445 Services ₹0 Products Finance ₹7,140 Cas…" at bounding box center [277, 138] width 507 height 221
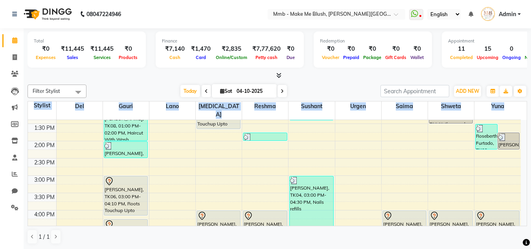
drag, startPoint x: 527, startPoint y: 112, endPoint x: 524, endPoint y: 115, distance: 4.4
click at [524, 115] on div "Total ₹0 Expenses ₹11,445 Sales ₹11,445 Services ₹0 Products Finance ₹7,140 Cas…" at bounding box center [277, 138] width 507 height 221
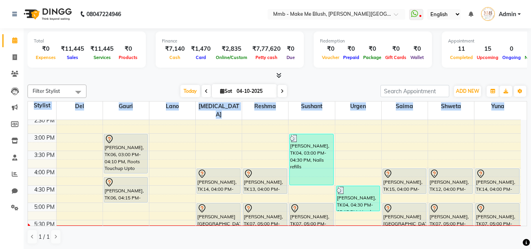
scroll to position [215, 0]
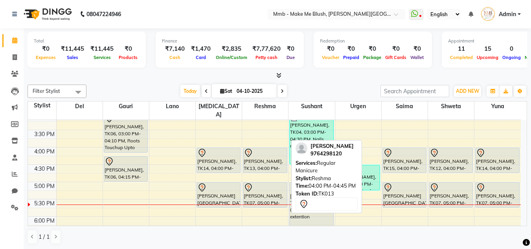
click at [264, 156] on div "Malvika, TK13, 04:00 PM-04:45 PM, Regular Manicure" at bounding box center [264, 160] width 43 height 25
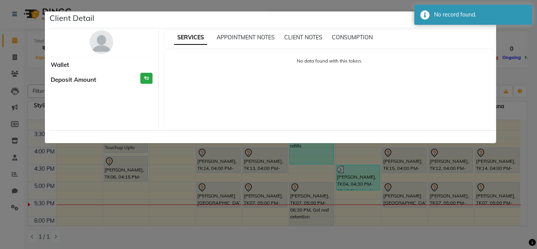
click at [474, 196] on ngb-modal-window "Client Detail Wallet Deposit Amount ₹0 SERVICES APPOINTMENT NOTES CLIENT NOTES …" at bounding box center [268, 124] width 537 height 249
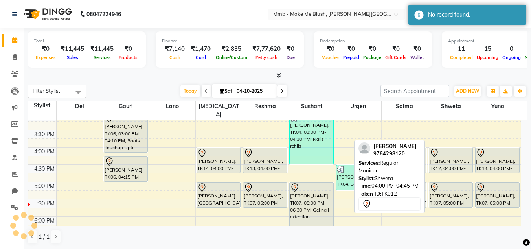
click at [443, 160] on div "Malvika, TK12, 04:00 PM-04:45 PM, Regular Manicure" at bounding box center [450, 160] width 43 height 25
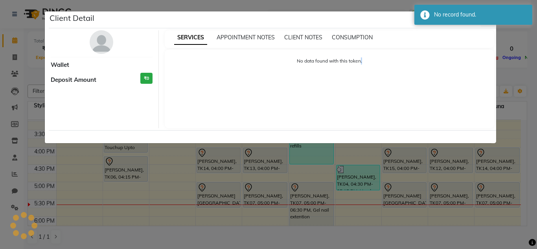
click at [443, 160] on ngb-modal-window "Client Detail Wallet Deposit Amount ₹0 SERVICES APPOINTMENT NOTES CLIENT NOTES …" at bounding box center [268, 124] width 537 height 249
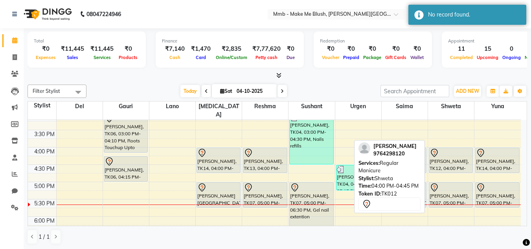
click at [443, 160] on div "Malvika, TK12, 04:00 PM-04:45 PM, Regular Manicure" at bounding box center [450, 160] width 43 height 25
select select "7"
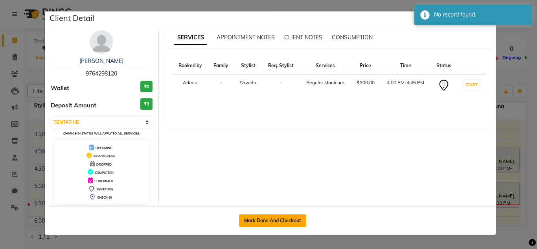
click at [258, 220] on button "Mark Done And Checkout" at bounding box center [272, 220] width 67 height 13
select select "service"
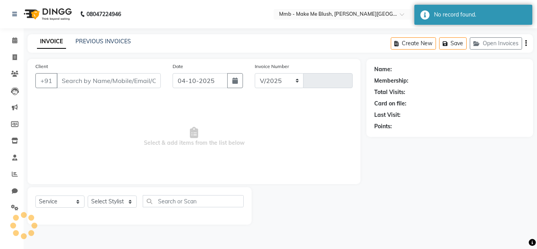
select select "895"
type input "0499"
type input "9764298120"
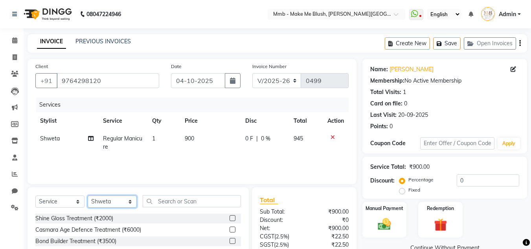
click at [103, 201] on select "Select Stylist Del Gauri Lano Nikita Reshma Saima Shweta Sushant Urgen Yuna" at bounding box center [112, 201] width 49 height 12
select select "18873"
click at [88, 195] on select "Select Stylist Del Gauri Lano Nikita Reshma Saima Shweta Sushant Urgen Yuna" at bounding box center [112, 201] width 49 height 12
click at [194, 203] on input "text" at bounding box center [192, 201] width 98 height 12
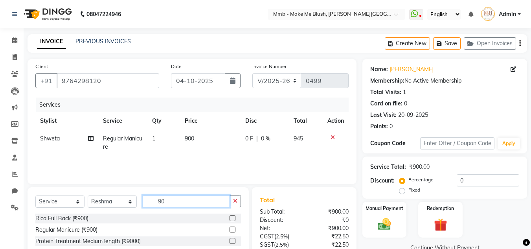
type input "9"
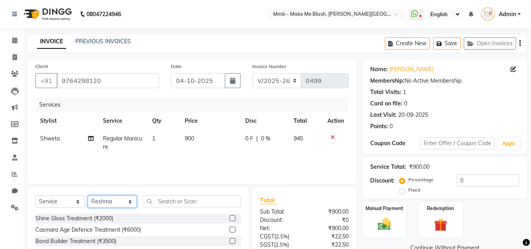
click at [110, 205] on select "Select Stylist Del Gauri Lano Nikita Reshma Saima Shweta Sushant Urgen Yuna" at bounding box center [112, 201] width 49 height 12
select select "88496"
click at [88, 195] on select "Select Stylist Del Gauri Lano Nikita Reshma Saima Shweta Sushant Urgen Yuna" at bounding box center [112, 201] width 49 height 12
click at [168, 200] on input "text" at bounding box center [192, 201] width 98 height 12
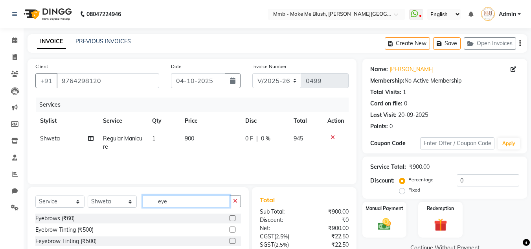
type input "eye"
click at [233, 217] on label at bounding box center [232, 218] width 6 height 6
click at [233, 217] on input "checkbox" at bounding box center [231, 218] width 5 height 5
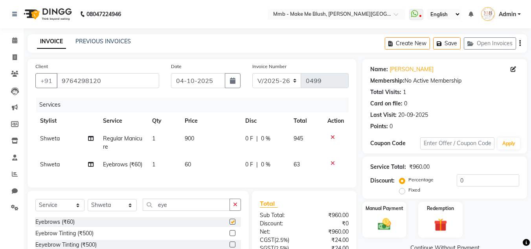
checkbox input "false"
click at [193, 211] on input "eye" at bounding box center [186, 204] width 87 height 12
type input "e"
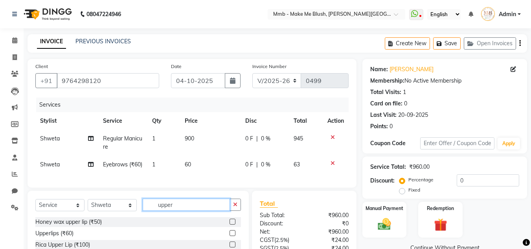
scroll to position [83, 0]
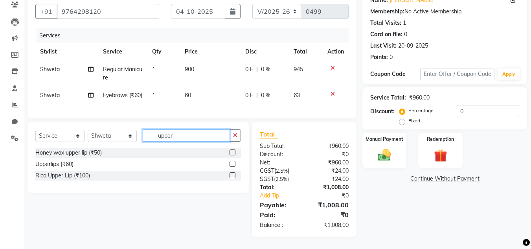
type input "upper"
click at [234, 165] on label at bounding box center [232, 164] width 6 height 6
click at [234, 165] on input "checkbox" at bounding box center [231, 163] width 5 height 5
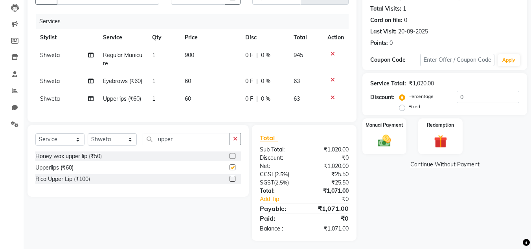
checkbox input "false"
click at [119, 145] on select "Select Stylist Del Gauri Lano Nikita Reshma Saima Shweta Sushant Urgen Yuna" at bounding box center [112, 139] width 49 height 12
select select "18873"
click at [88, 145] on select "Select Stylist Del Gauri Lano Nikita Reshma Saima Shweta Sushant Urgen Yuna" at bounding box center [112, 139] width 49 height 12
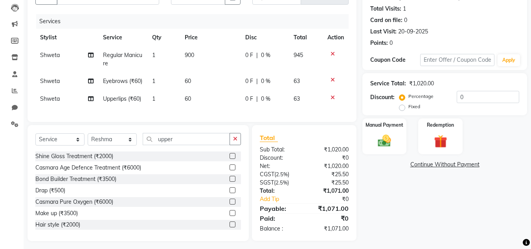
click at [185, 151] on div "Select Service Product Membership Package Voucher Prepaid Gift Card Select Styl…" at bounding box center [137, 142] width 205 height 18
click at [185, 145] on input "upper" at bounding box center [186, 139] width 87 height 12
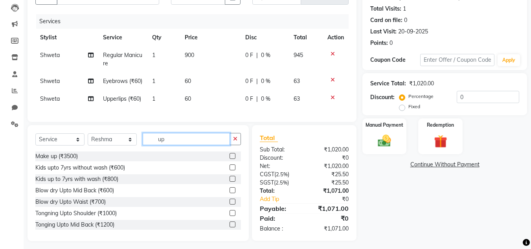
type input "u"
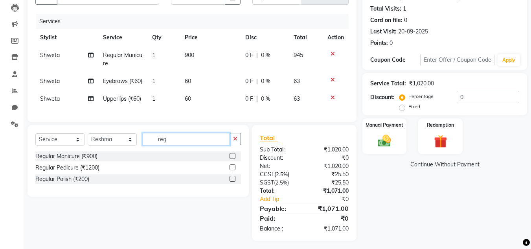
type input "reg"
click at [232, 159] on label at bounding box center [232, 156] width 6 height 6
click at [232, 159] on input "checkbox" at bounding box center [231, 156] width 5 height 5
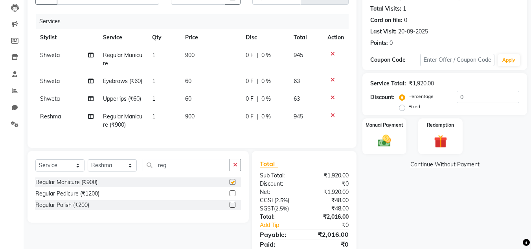
checkbox input "false"
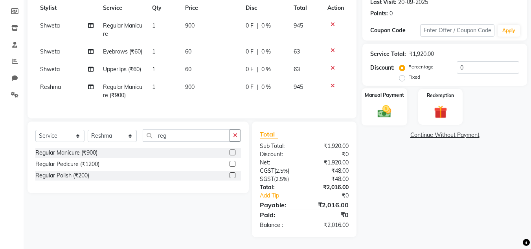
click at [402, 94] on div "Manual Payment" at bounding box center [384, 106] width 46 height 37
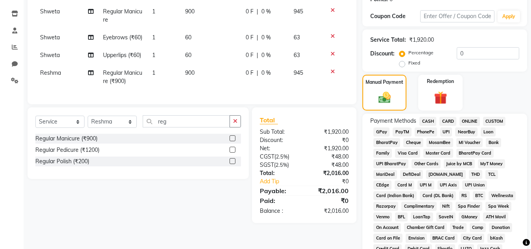
click at [445, 120] on span "CARD" at bounding box center [447, 121] width 17 height 9
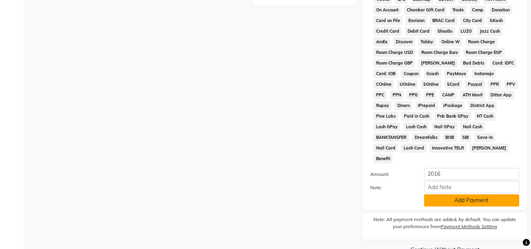
click at [480, 194] on button "Add Payment" at bounding box center [471, 200] width 95 height 12
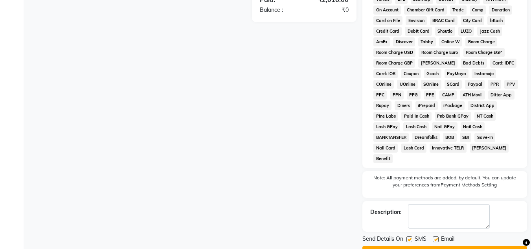
click at [463, 246] on button "Checkout" at bounding box center [444, 252] width 165 height 12
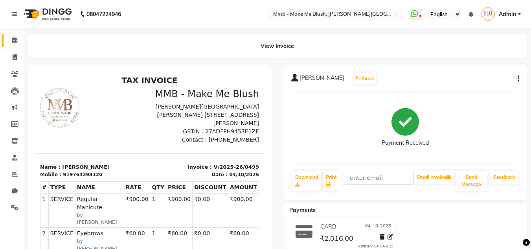
click at [14, 36] on link "Calendar" at bounding box center [11, 40] width 19 height 13
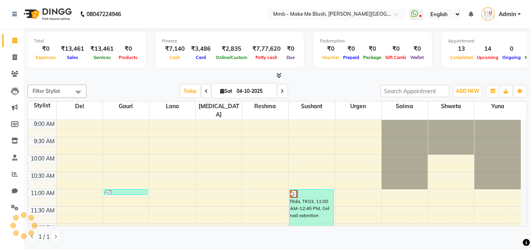
click at [527, 223] on div "Total ₹0 Expenses ₹13,461 Sales ₹13,461 Services ₹0 Products Finance ₹7,140 Cas…" at bounding box center [277, 138] width 507 height 221
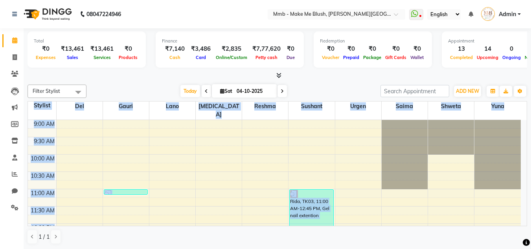
click at [527, 223] on div "Total ₹0 Expenses ₹13,461 Sales ₹13,461 Services ₹0 Products Finance ₹7,140 Cas…" at bounding box center [277, 138] width 507 height 221
drag, startPoint x: 527, startPoint y: 223, endPoint x: 523, endPoint y: 220, distance: 5.1
click at [523, 220] on div "Total ₹0 Expenses ₹13,461 Sales ₹13,461 Services ₹0 Products Finance ₹7,140 Cas…" at bounding box center [277, 138] width 507 height 221
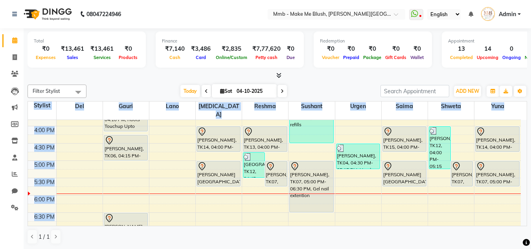
scroll to position [136, 0]
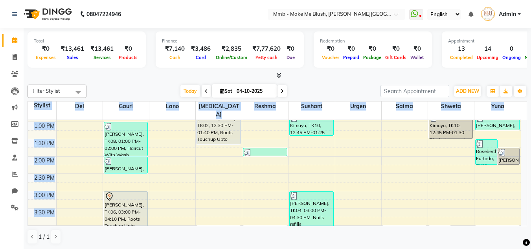
click at [526, 222] on td "9:00 AM 9:30 AM 10:00 AM 10:30 AM 11:00 AM 11:30 AM 12:00 PM 12:30 PM 1:00 PM 1…" at bounding box center [277, 173] width 499 height 106
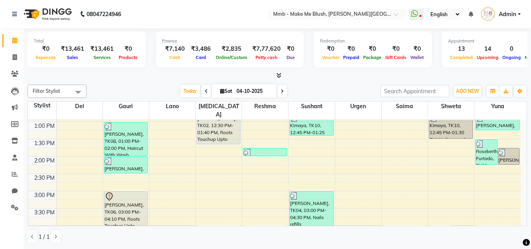
click at [526, 222] on td "9:00 AM 9:30 AM 10:00 AM 10:30 AM 11:00 AM 11:30 AM 12:00 PM 12:30 PM 1:00 PM 1…" at bounding box center [277, 173] width 499 height 106
click at [524, 222] on td "9:00 AM 9:30 AM 10:00 AM 10:30 AM 11:00 AM 11:30 AM 12:00 PM 12:30 PM 1:00 PM 1…" at bounding box center [277, 173] width 499 height 106
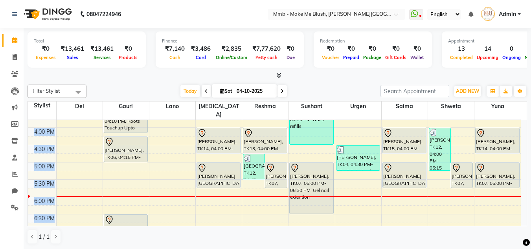
scroll to position [241, 0]
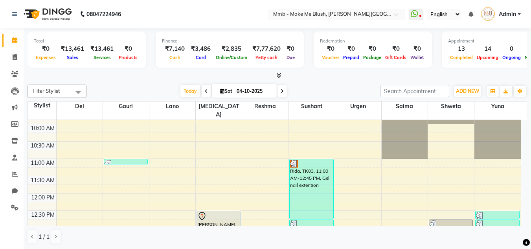
click at [526, 222] on td "9:00 AM 9:30 AM 10:00 AM 10:30 AM 11:00 AM 11:30 AM 12:00 PM 12:30 PM 1:00 PM 1…" at bounding box center [277, 173] width 499 height 106
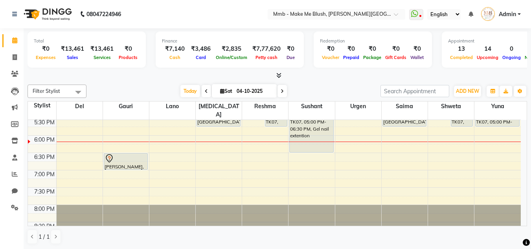
scroll to position [301, 0]
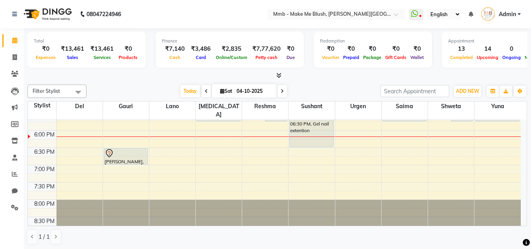
click at [337, 74] on div at bounding box center [277, 76] width 499 height 8
click at [495, 139] on div "9:00 AM 9:30 AM 10:00 AM 10:30 AM 11:00 AM 11:30 AM 12:00 PM 12:30 PM 1:00 PM 1…" at bounding box center [274, 26] width 493 height 415
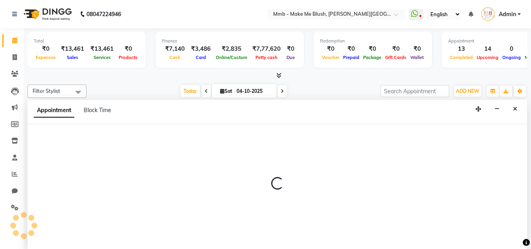
scroll to position [0, 0]
select select "67875"
select select "tentative"
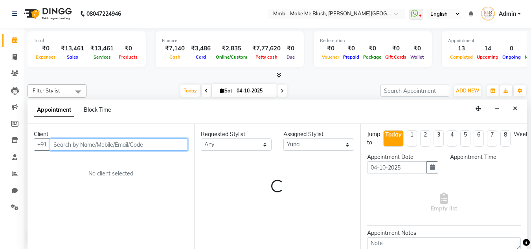
select select "1095"
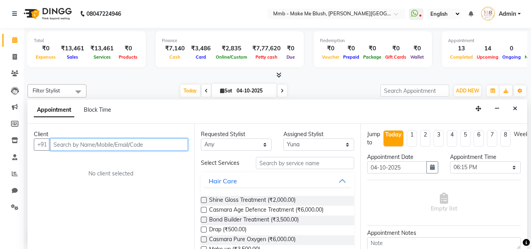
click at [97, 149] on input "text" at bounding box center [119, 144] width 138 height 12
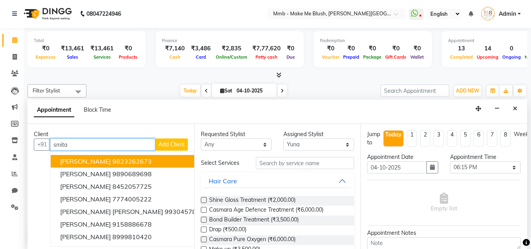
click at [90, 159] on span "Smita Kulkarni" at bounding box center [85, 161] width 51 height 8
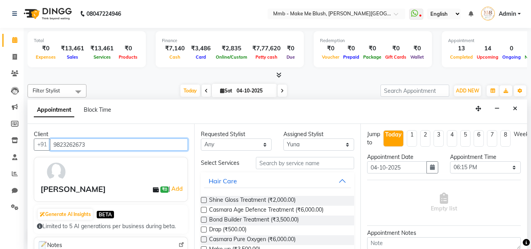
type input "9823262673"
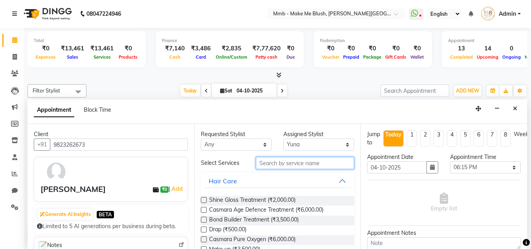
click at [262, 161] on input "text" at bounding box center [305, 163] width 98 height 12
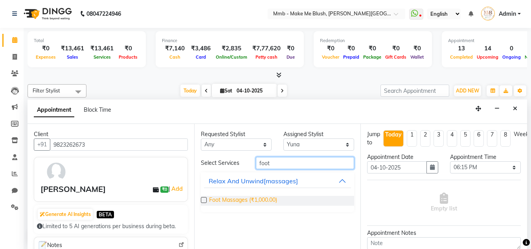
type input "foot"
click at [212, 201] on span "Foot Massages (₹1,000.00)" at bounding box center [243, 201] width 68 height 10
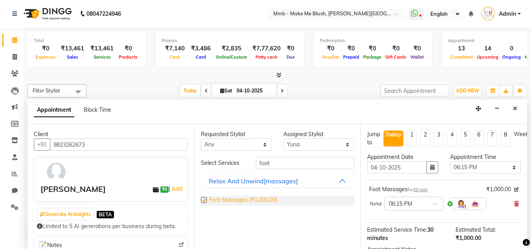
checkbox input "false"
click at [521, 227] on div "Jump to Today 1 2 3 4 5 6 7 8 Weeks Appointment Date 04-10-2025 Appointment Tim…" at bounding box center [443, 186] width 167 height 125
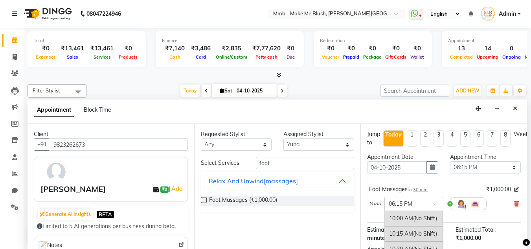
click at [435, 207] on span at bounding box center [438, 206] width 10 height 8
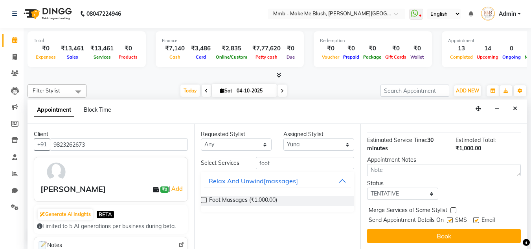
scroll to position [96, 0]
click at [475, 216] on label at bounding box center [476, 219] width 6 height 6
click at [475, 218] on input "checkbox" at bounding box center [475, 220] width 5 height 5
checkbox input "false"
click at [449, 216] on label at bounding box center [450, 219] width 6 height 6
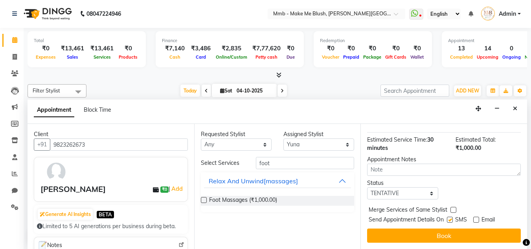
click at [449, 218] on input "checkbox" at bounding box center [449, 220] width 5 height 5
checkbox input "false"
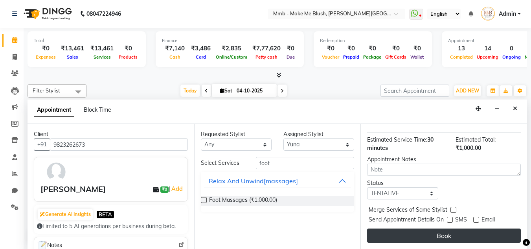
click at [445, 228] on button "Book" at bounding box center [444, 235] width 154 height 14
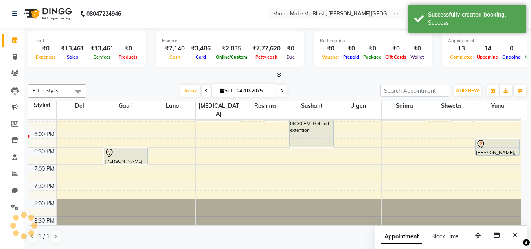
scroll to position [0, 0]
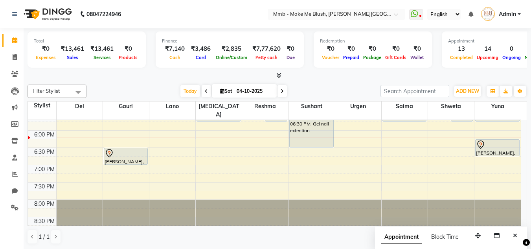
click at [281, 88] on span at bounding box center [281, 91] width 9 height 12
type input "05-10-2025"
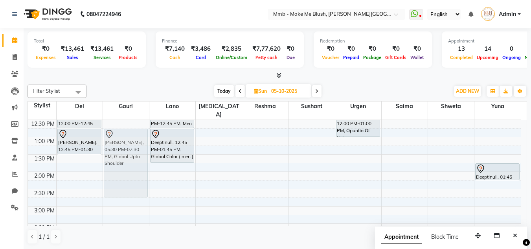
scroll to position [121, 0]
drag, startPoint x: 134, startPoint y: 217, endPoint x: 127, endPoint y: 133, distance: 84.0
click at [127, 133] on div "Monaa Verma, 05:30 PM-07:30 PM, Global Upto Shoulder Monaa Verma, 05:30 PM-07:3…" at bounding box center [126, 206] width 46 height 415
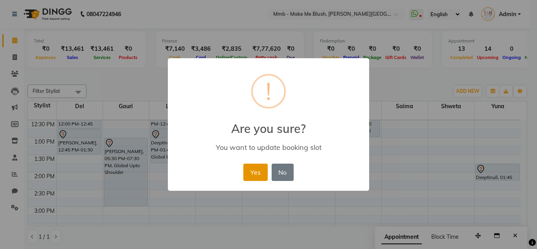
click at [257, 171] on button "Yes" at bounding box center [255, 171] width 24 height 17
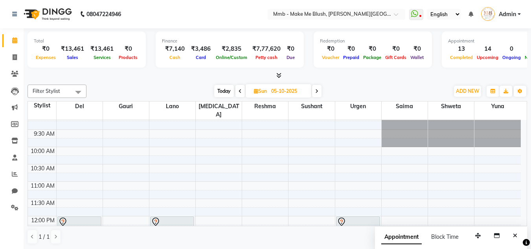
scroll to position [0, 0]
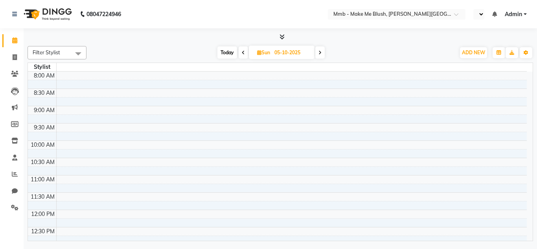
select select "en"
